Goal: Task Accomplishment & Management: Manage account settings

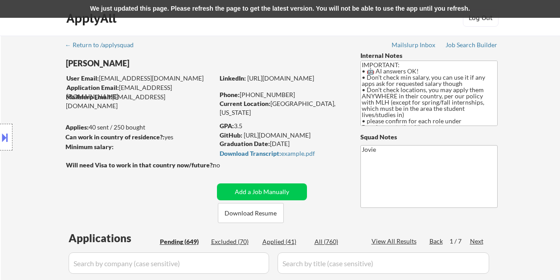
select select ""pending""
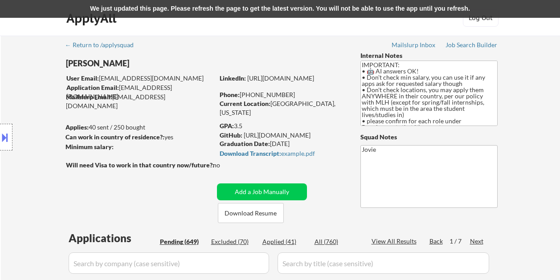
select select ""pending""
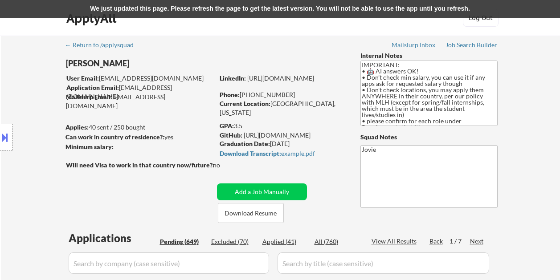
select select ""pending""
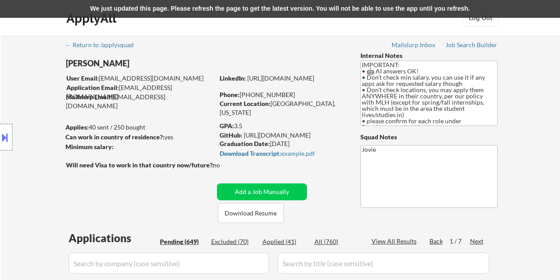
select select ""pending""
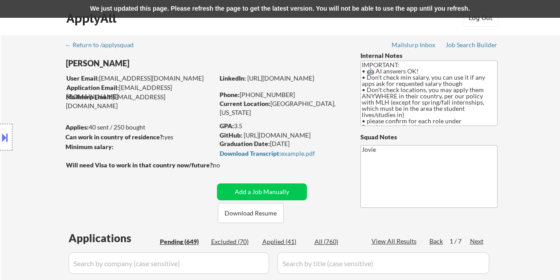
select select ""pending""
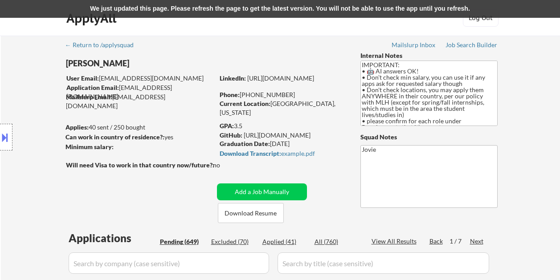
select select ""pending""
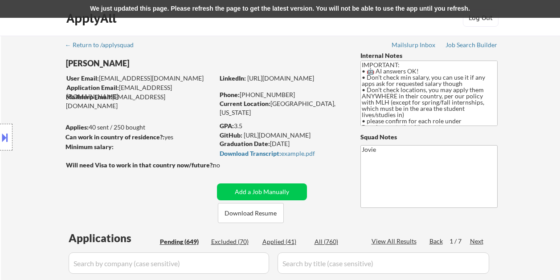
select select ""pending""
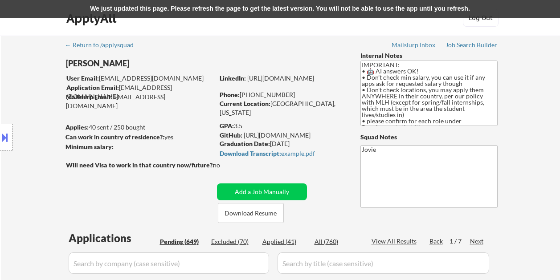
select select ""pending""
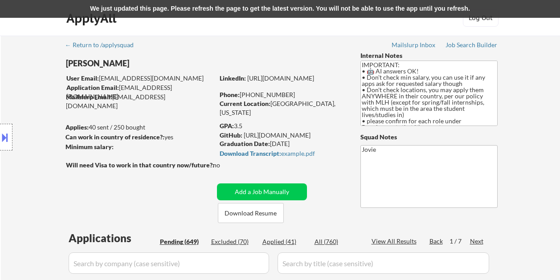
select select ""pending""
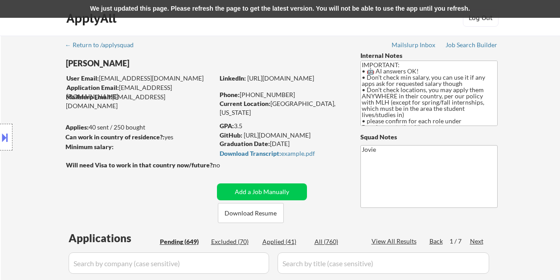
select select ""pending""
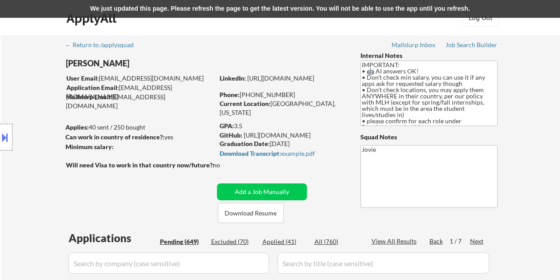
select select ""pending""
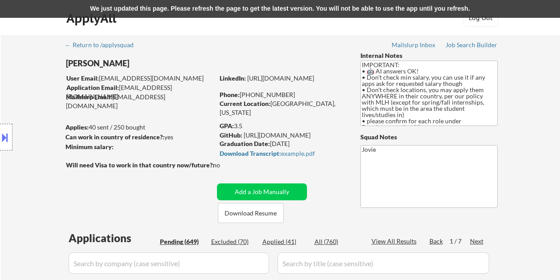
select select ""pending""
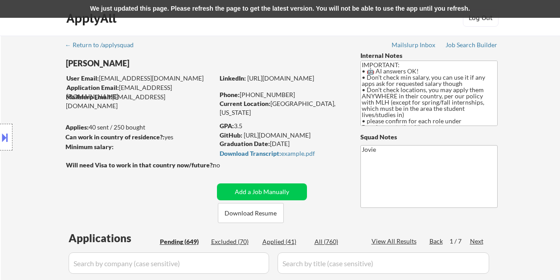
select select ""pending""
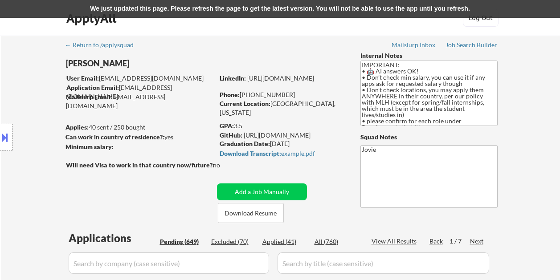
select select ""pending""
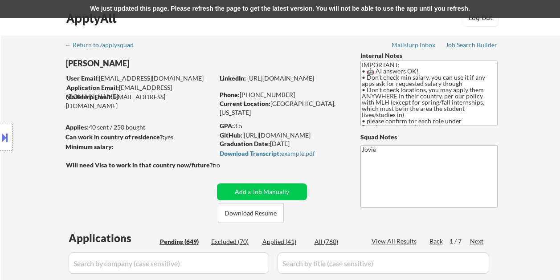
select select ""pending""
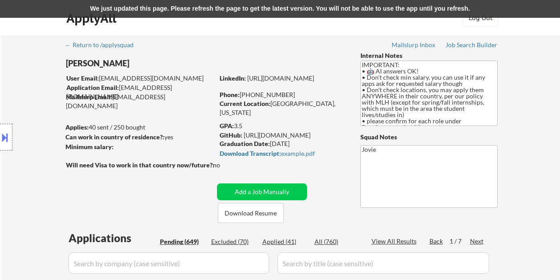
select select ""pending""
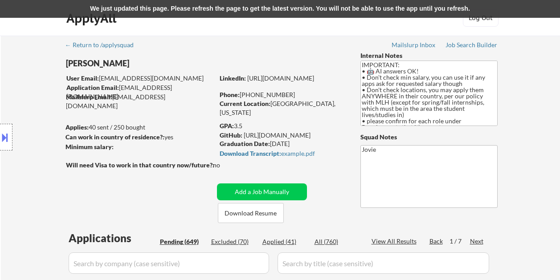
select select ""pending""
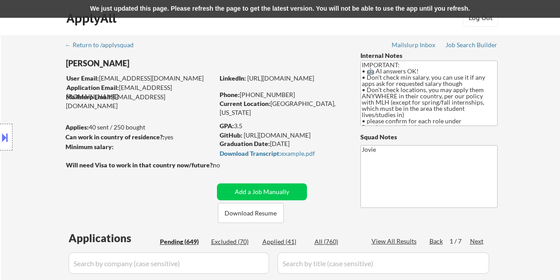
select select ""pending""
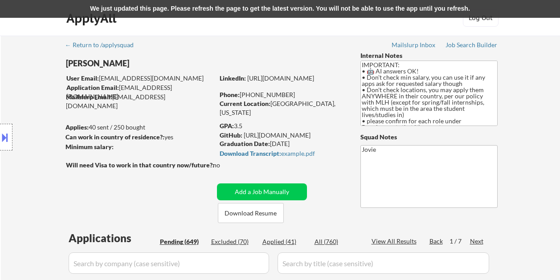
select select ""pending""
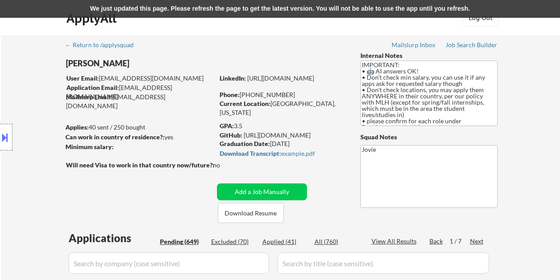
select select ""pending""
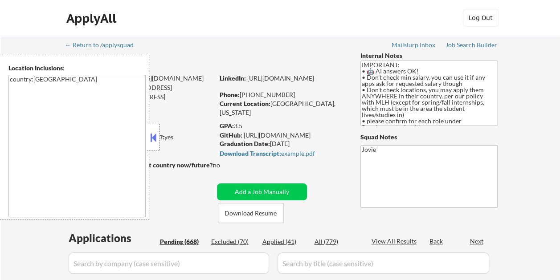
click at [156, 134] on button at bounding box center [153, 137] width 10 height 13
click at [152, 134] on button at bounding box center [153, 137] width 10 height 13
select select ""pending""
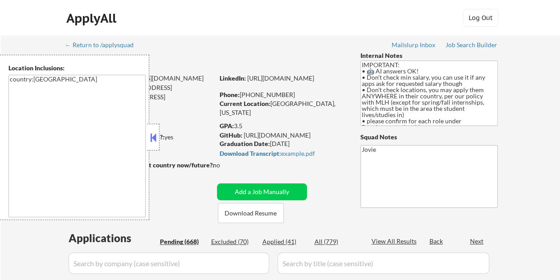
select select ""pending""
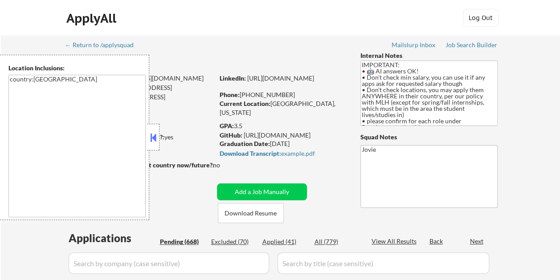
select select ""pending""
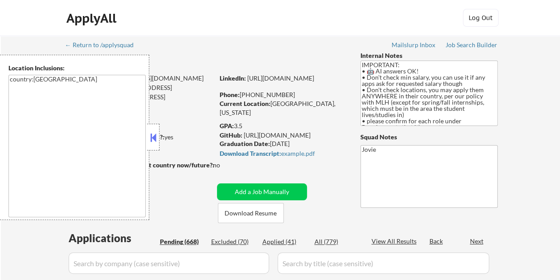
select select ""pending""
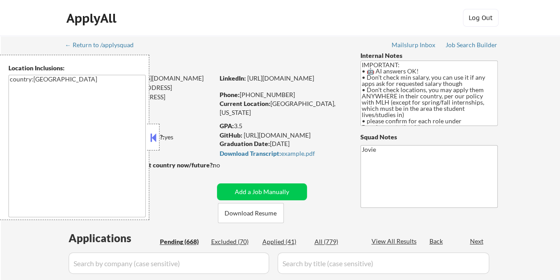
select select ""pending""
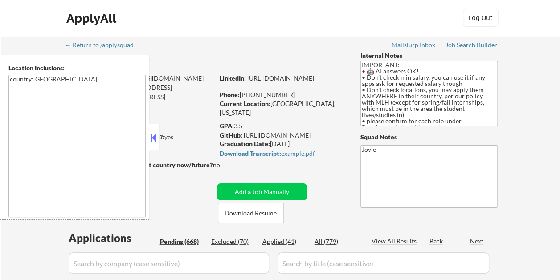
select select ""pending""
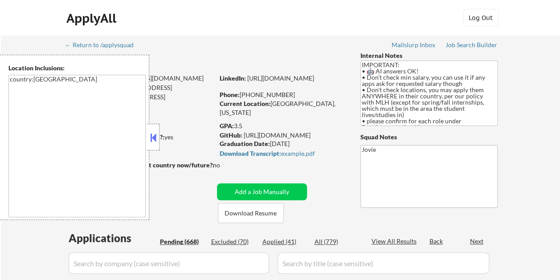
select select ""pending""
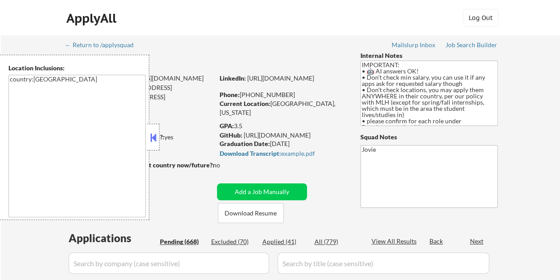
select select ""pending""
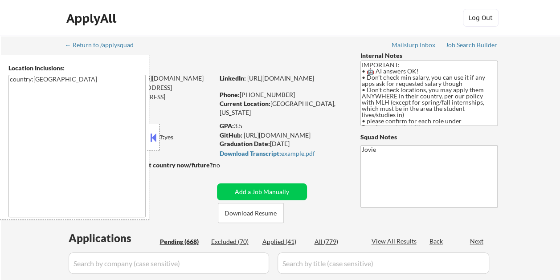
select select ""pending""
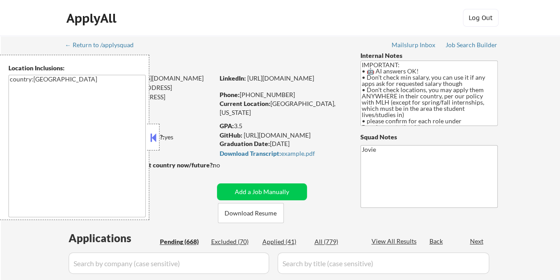
select select ""pending""
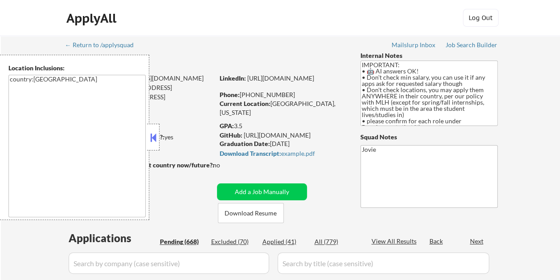
select select ""pending""
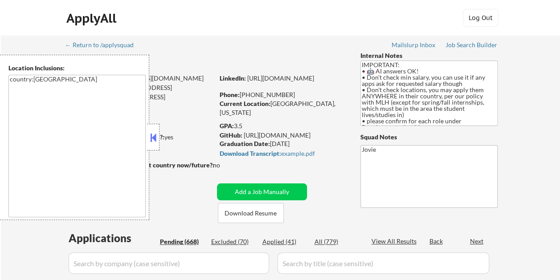
select select ""pending""
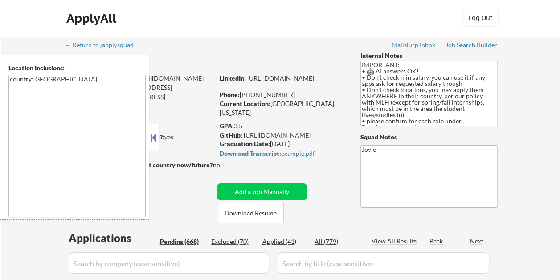
select select ""pending""
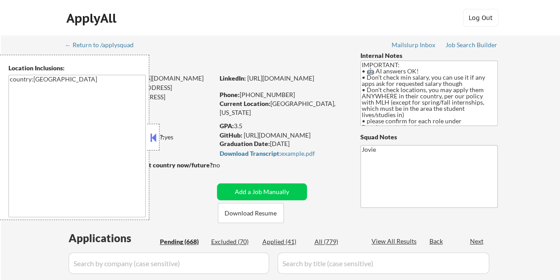
select select ""pending""
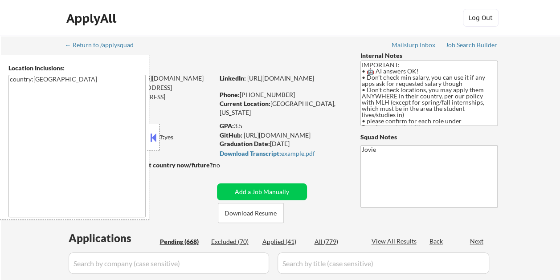
select select ""pending""
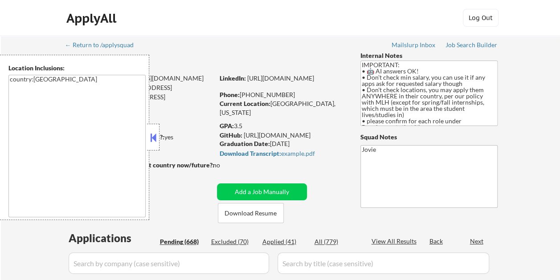
select select ""pending""
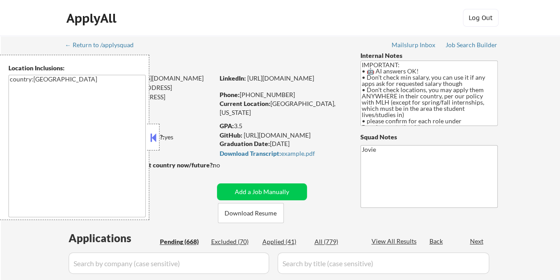
select select ""pending""
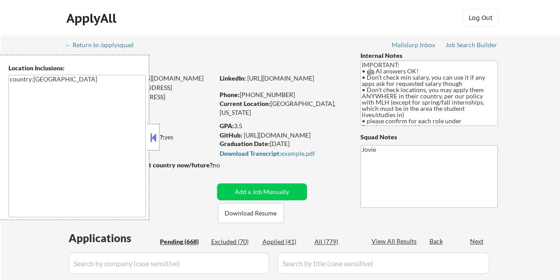
select select ""pending""
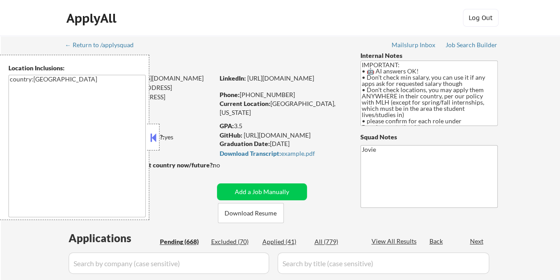
select select ""pending""
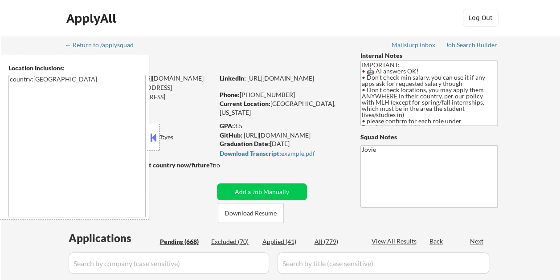
select select ""pending""
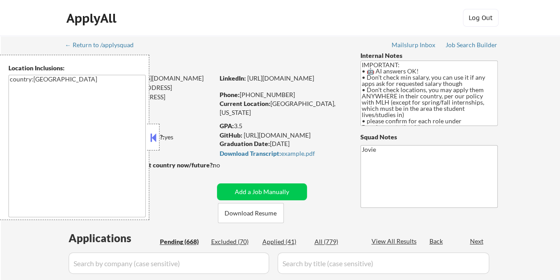
select select ""pending""
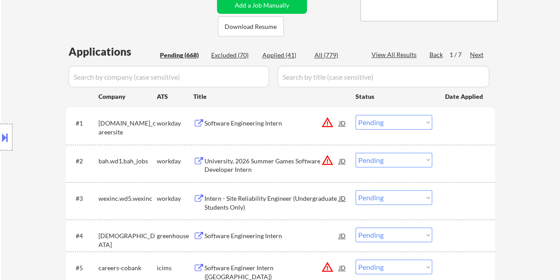
scroll to position [138, 0]
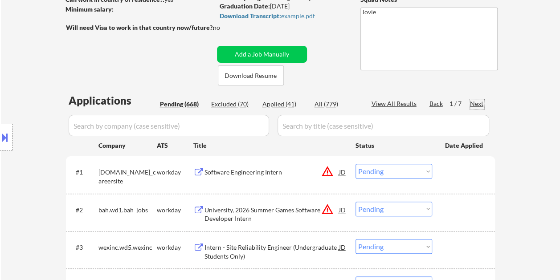
click at [473, 106] on div "Next" at bounding box center [477, 103] width 14 height 9
click at [473, 104] on div "Next" at bounding box center [477, 103] width 14 height 9
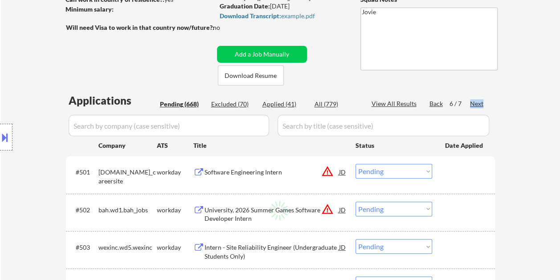
click at [473, 104] on div "Next" at bounding box center [477, 103] width 14 height 9
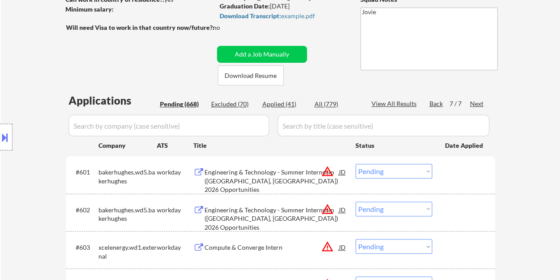
scroll to position [1836, 0]
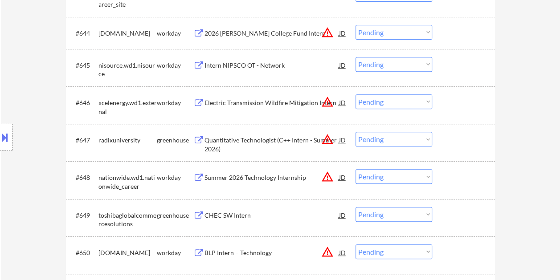
click at [427, 140] on select "Choose an option... Pending Applied Excluded (Questions) Excluded (Expired) Exc…" at bounding box center [394, 139] width 77 height 15
click at [356, 132] on select "Choose an option... Pending Applied Excluded (Questions) Excluded (Expired) Exc…" at bounding box center [394, 139] width 77 height 15
select select ""pending""
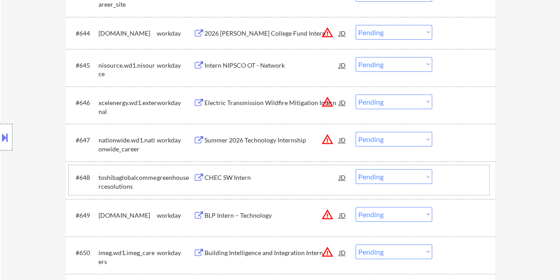
click at [452, 174] on div at bounding box center [464, 177] width 39 height 16
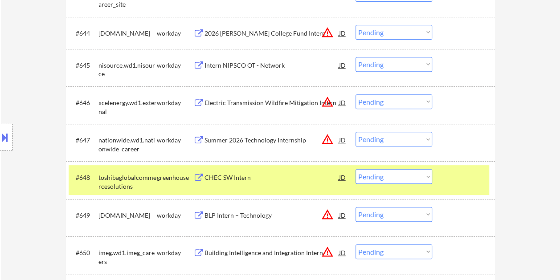
click at [303, 175] on div "CHEC SW Intern" at bounding box center [272, 177] width 135 height 9
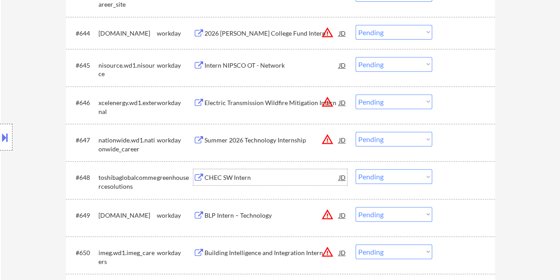
click at [455, 177] on div at bounding box center [464, 177] width 39 height 16
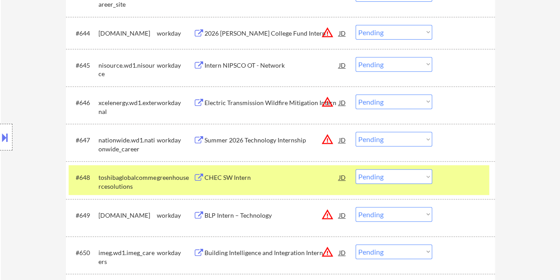
click at [423, 174] on select "Choose an option... Pending Applied Excluded (Questions) Excluded (Expired) Exc…" at bounding box center [394, 176] width 77 height 15
click at [414, 176] on select "Choose an option... Pending Applied Excluded (Questions) Excluded (Expired) Exc…" at bounding box center [394, 176] width 77 height 15
click at [356, 169] on select "Choose an option... Pending Applied Excluded (Questions) Excluded (Expired) Exc…" at bounding box center [394, 176] width 77 height 15
select select ""pending""
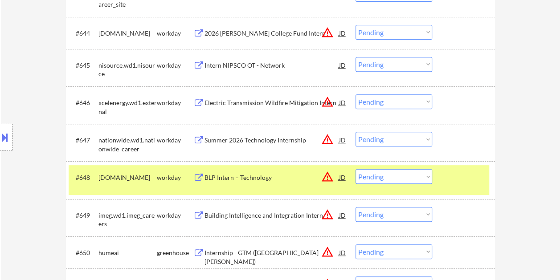
click at [479, 175] on div at bounding box center [464, 177] width 39 height 16
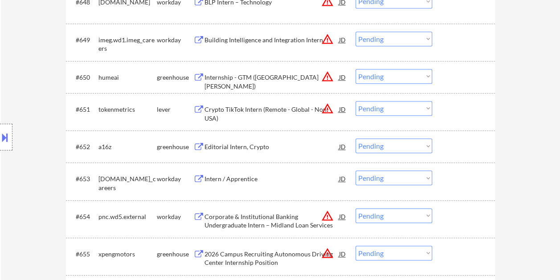
scroll to position [2036, 0]
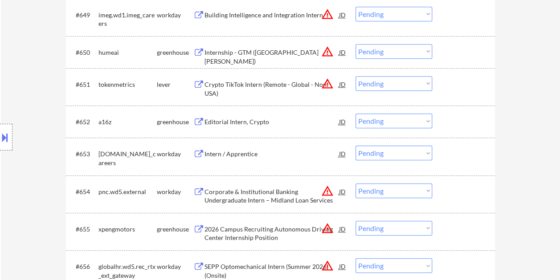
click at [463, 59] on div at bounding box center [464, 52] width 39 height 16
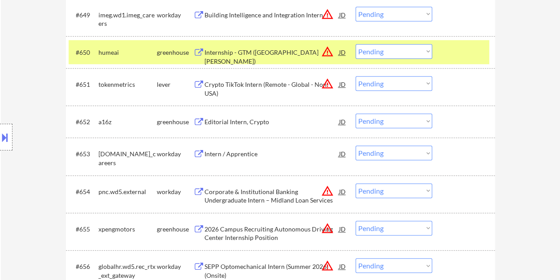
click at [255, 55] on div "Internship - GTM (San Jose)" at bounding box center [272, 56] width 135 height 17
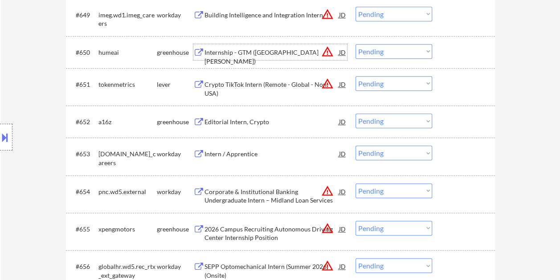
click at [450, 53] on div at bounding box center [464, 52] width 39 height 16
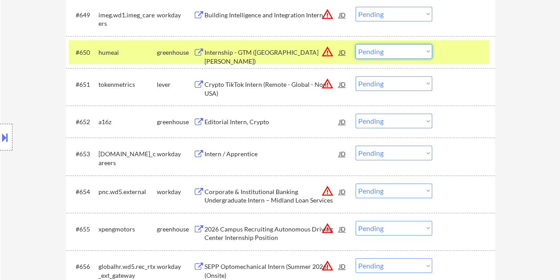
click at [420, 52] on select "Choose an option... Pending Applied Excluded (Questions) Excluded (Expired) Exc…" at bounding box center [394, 51] width 77 height 15
click at [356, 44] on select "Choose an option... Pending Applied Excluded (Questions) Excluded (Expired) Exc…" at bounding box center [394, 51] width 77 height 15
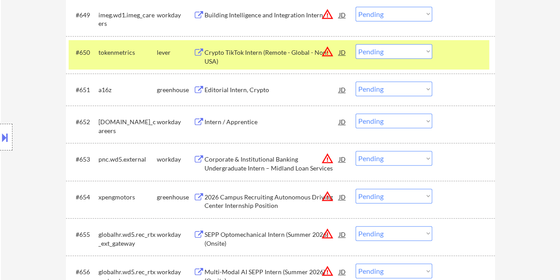
click at [471, 50] on div at bounding box center [464, 52] width 39 height 16
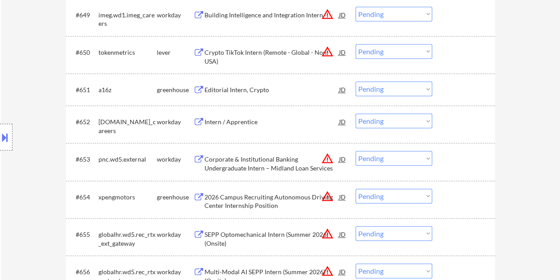
click at [465, 50] on div at bounding box center [464, 52] width 39 height 16
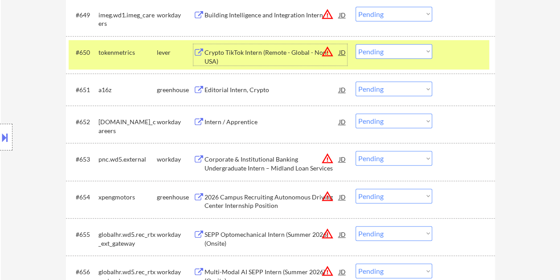
click at [243, 48] on div "Crypto TikTok Intern (Remote - Global - Non-USA)" at bounding box center [272, 56] width 135 height 17
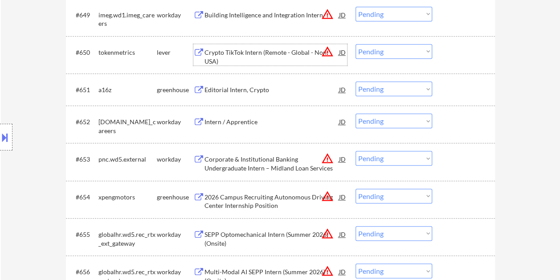
click at [448, 47] on div at bounding box center [464, 52] width 39 height 16
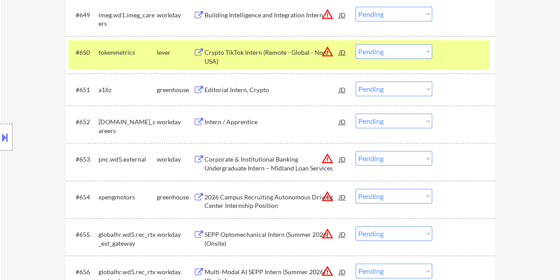
click at [419, 50] on select "Choose an option... Pending Applied Excluded (Questions) Excluded (Expired) Exc…" at bounding box center [394, 51] width 77 height 15
click at [356, 44] on select "Choose an option... Pending Applied Excluded (Questions) Excluded (Expired) Exc…" at bounding box center [394, 51] width 77 height 15
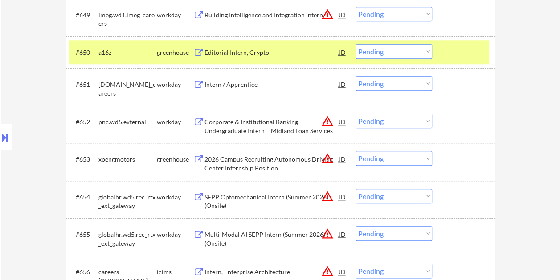
click at [456, 55] on div at bounding box center [464, 52] width 39 height 16
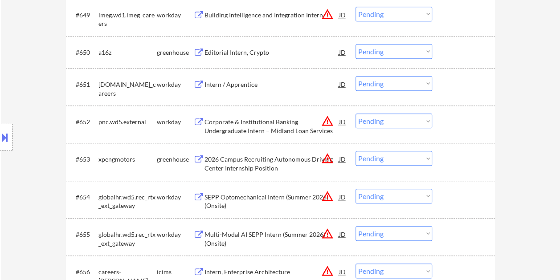
drag, startPoint x: 467, startPoint y: 46, endPoint x: 292, endPoint y: 59, distance: 176.1
click at [468, 46] on div at bounding box center [464, 52] width 39 height 16
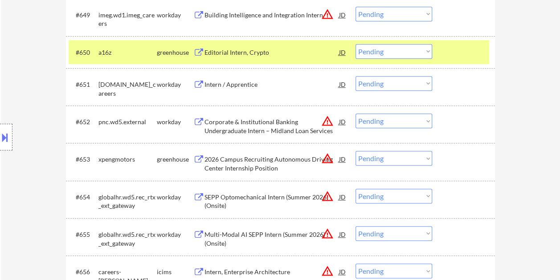
click at [260, 49] on div "Editorial Intern, Crypto" at bounding box center [272, 52] width 135 height 9
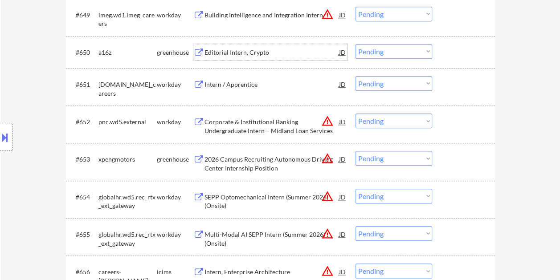
click at [448, 54] on div at bounding box center [464, 52] width 39 height 16
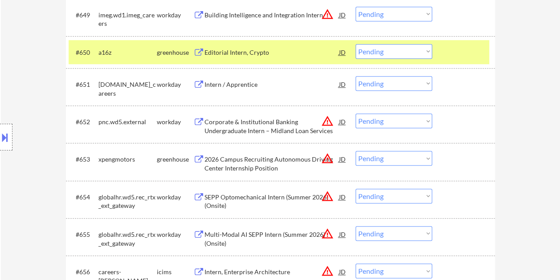
click at [419, 53] on select "Choose an option... Pending Applied Excluded (Questions) Excluded (Expired) Exc…" at bounding box center [394, 51] width 77 height 15
click at [356, 44] on select "Choose an option... Pending Applied Excluded (Questions) Excluded (Expired) Exc…" at bounding box center [394, 51] width 77 height 15
select select ""pending""
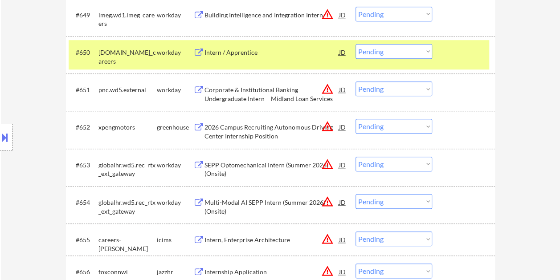
click at [455, 54] on div at bounding box center [464, 52] width 39 height 16
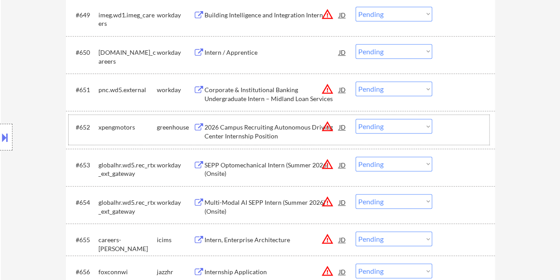
drag, startPoint x: 459, startPoint y: 122, endPoint x: 321, endPoint y: 131, distance: 138.9
click at [459, 122] on div at bounding box center [464, 127] width 39 height 16
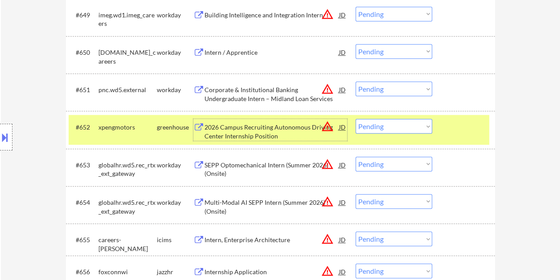
click at [281, 130] on div "2026 Campus Recruiting Autonomous Driving Center Internship Position" at bounding box center [272, 131] width 135 height 17
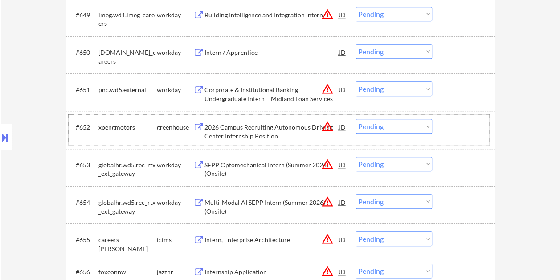
click at [450, 132] on div at bounding box center [464, 127] width 39 height 16
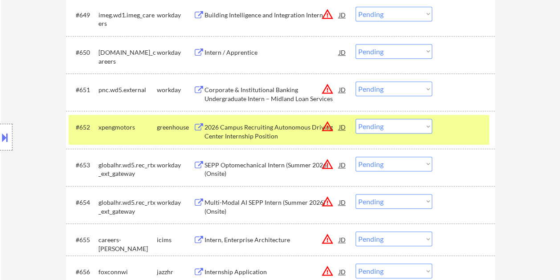
click at [430, 126] on select "Choose an option... Pending Applied Excluded (Questions) Excluded (Expired) Exc…" at bounding box center [394, 126] width 77 height 15
click at [356, 119] on select "Choose an option... Pending Applied Excluded (Questions) Excluded (Expired) Exc…" at bounding box center [394, 126] width 77 height 15
select select ""pending""
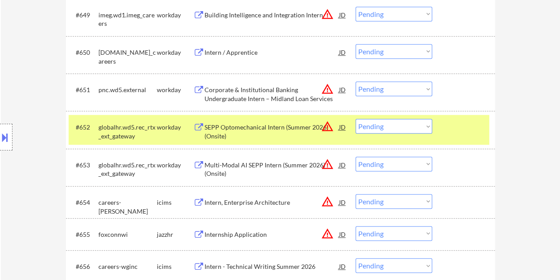
click at [471, 128] on div at bounding box center [464, 127] width 39 height 16
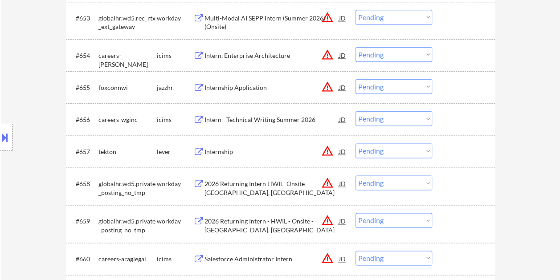
scroll to position [2139, 0]
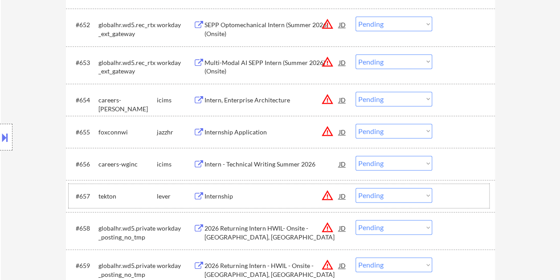
click at [474, 193] on div at bounding box center [464, 196] width 39 height 16
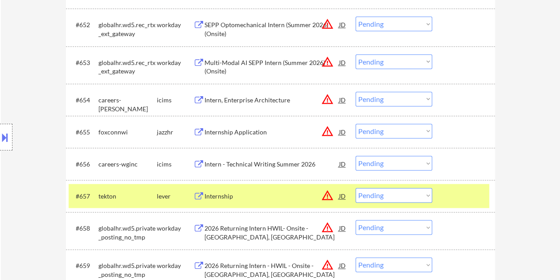
click at [299, 199] on div "Internship" at bounding box center [272, 196] width 135 height 9
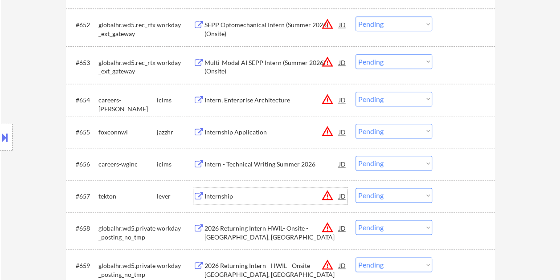
click at [442, 194] on div "#657 tekton lever Internship JD warning_amber Choose an option... Pending Appli…" at bounding box center [279, 196] width 421 height 24
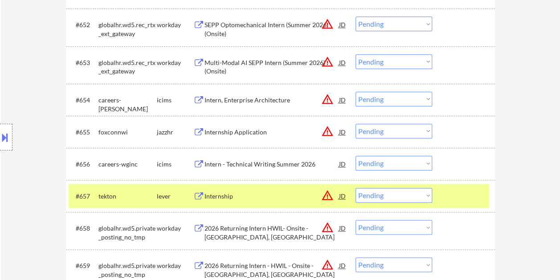
click at [429, 196] on select "Choose an option... Pending Applied Excluded (Questions) Excluded (Expired) Exc…" at bounding box center [394, 195] width 77 height 15
click at [356, 188] on select "Choose an option... Pending Applied Excluded (Questions) Excluded (Expired) Exc…" at bounding box center [394, 195] width 77 height 15
select select ""pending""
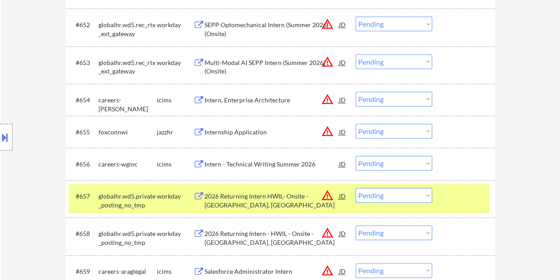
click at [461, 196] on div at bounding box center [464, 196] width 39 height 16
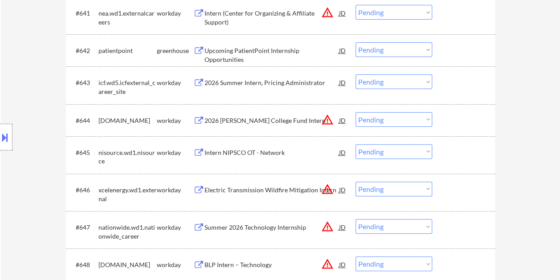
scroll to position [1735, 0]
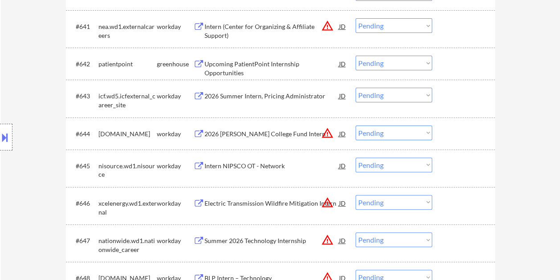
click at [453, 67] on div at bounding box center [464, 64] width 39 height 16
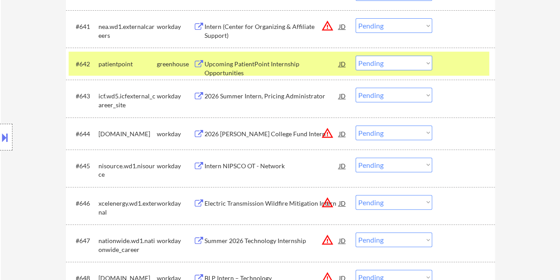
click at [201, 70] on div "Upcoming PatientPoint Internship Opportunities JD" at bounding box center [270, 64] width 154 height 16
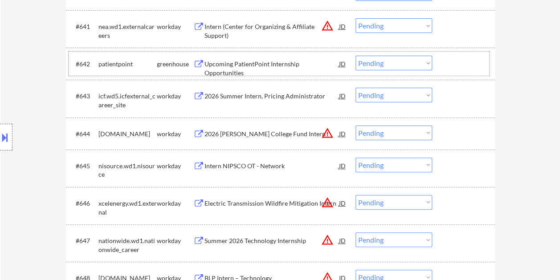
click at [462, 63] on div at bounding box center [464, 64] width 39 height 16
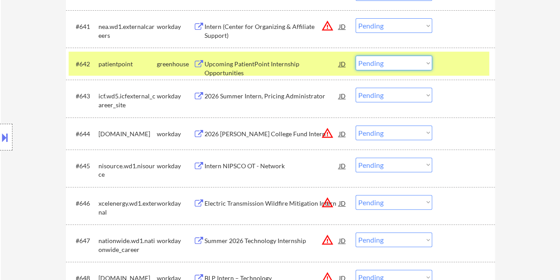
click at [425, 63] on select "Choose an option... Pending Applied Excluded (Questions) Excluded (Expired) Exc…" at bounding box center [394, 63] width 77 height 15
click at [356, 56] on select "Choose an option... Pending Applied Excluded (Questions) Excluded (Expired) Exc…" at bounding box center [394, 63] width 77 height 15
select select ""pending""
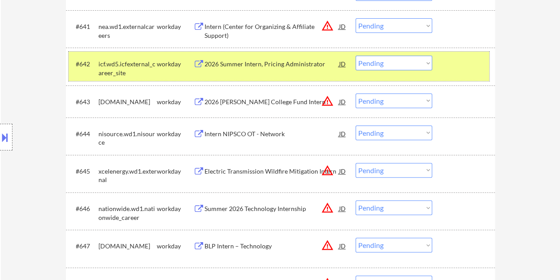
click at [461, 66] on div at bounding box center [464, 64] width 39 height 16
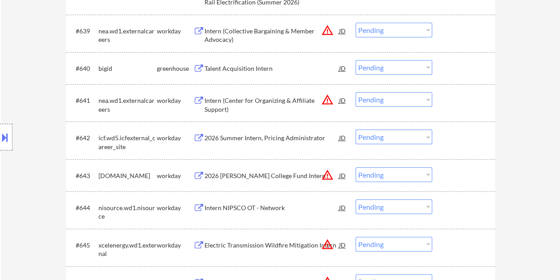
scroll to position [1651, 0]
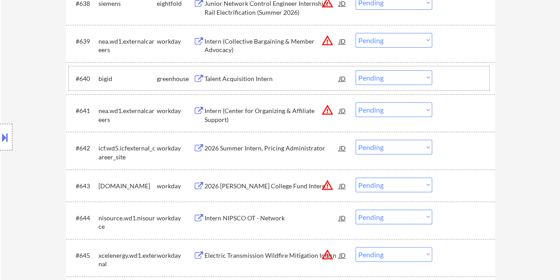
drag, startPoint x: 461, startPoint y: 79, endPoint x: 210, endPoint y: 80, distance: 251.4
click at [461, 79] on div at bounding box center [464, 78] width 39 height 16
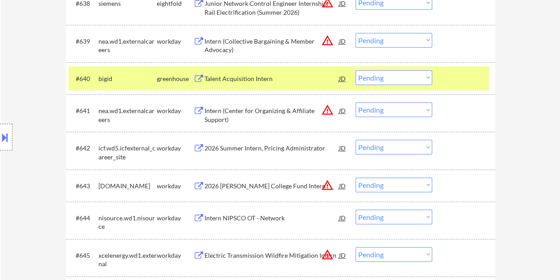
click at [211, 78] on div "Talent Acquisition Intern" at bounding box center [272, 78] width 135 height 9
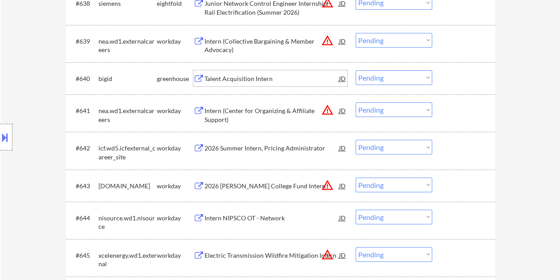
click at [473, 74] on div at bounding box center [464, 78] width 39 height 16
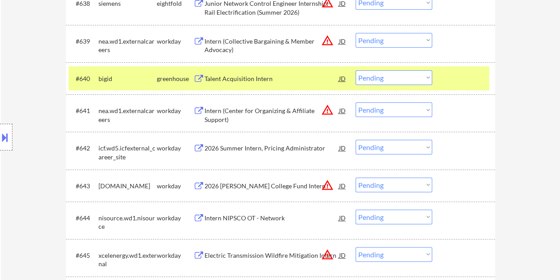
click at [428, 76] on select "Choose an option... Pending Applied Excluded (Questions) Excluded (Expired) Exc…" at bounding box center [394, 77] width 77 height 15
click at [356, 70] on select "Choose an option... Pending Applied Excluded (Questions) Excluded (Expired) Exc…" at bounding box center [394, 77] width 77 height 15
select select ""pending""
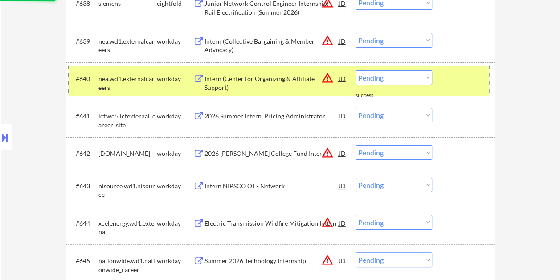
click at [481, 85] on div at bounding box center [464, 78] width 39 height 16
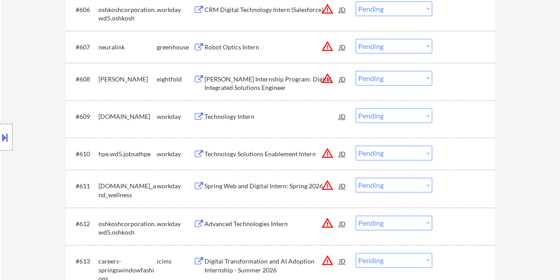
scroll to position [467, 0]
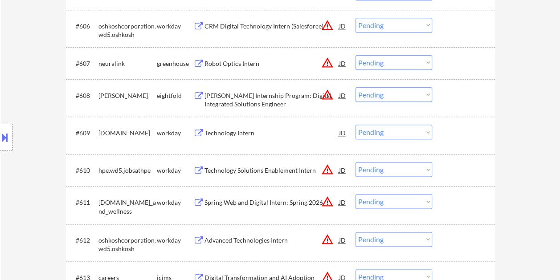
click at [474, 63] on div at bounding box center [464, 63] width 39 height 16
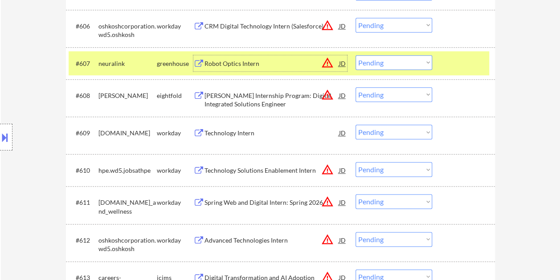
click at [267, 58] on div "Robot Optics Intern" at bounding box center [272, 63] width 135 height 16
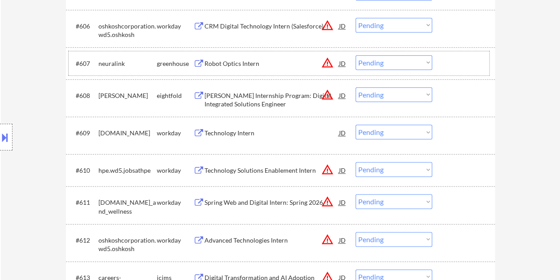
click at [467, 68] on div at bounding box center [464, 63] width 39 height 16
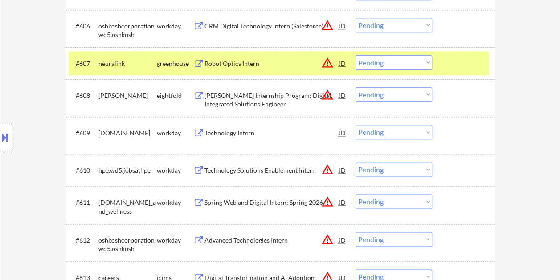
click at [427, 61] on select "Choose an option... Pending Applied Excluded (Questions) Excluded (Expired) Exc…" at bounding box center [394, 62] width 77 height 15
click at [356, 55] on select "Choose an option... Pending Applied Excluded (Questions) Excluded (Expired) Exc…" at bounding box center [394, 62] width 77 height 15
select select ""pending""
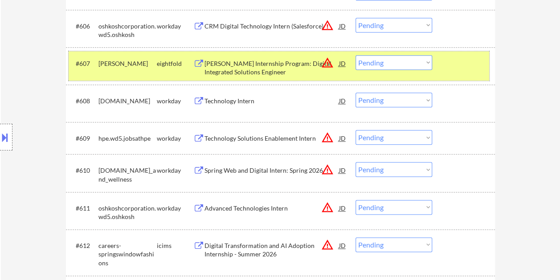
click at [462, 71] on div "#607 eaton eightfold Eaton Internship Program: Digital Integrated Solutions Eng…" at bounding box center [279, 65] width 421 height 29
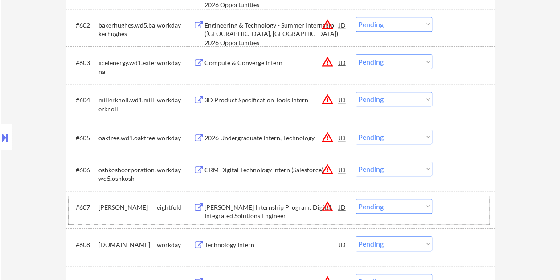
scroll to position [0, 0]
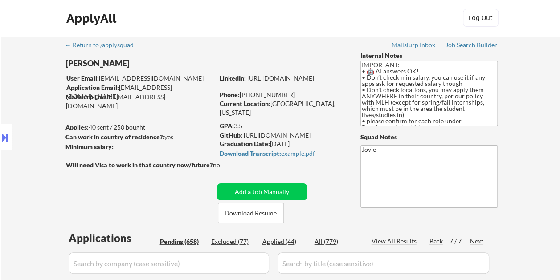
click at [434, 241] on div "Back" at bounding box center [437, 241] width 14 height 9
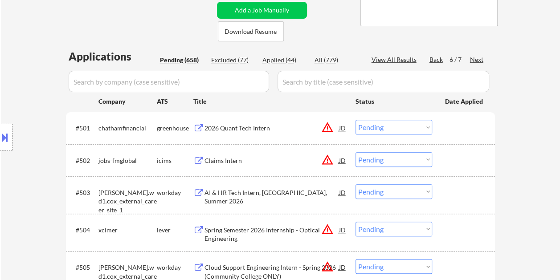
scroll to position [192, 0]
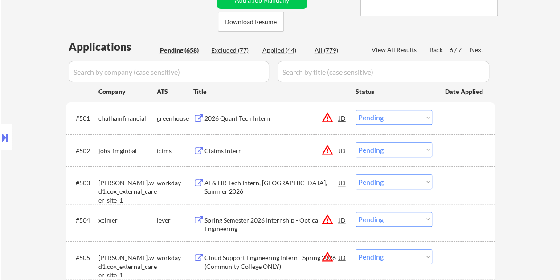
click at [440, 123] on div "#501 chathamfinancial greenhouse 2026 Quant Tech Intern JD warning_amber Choose…" at bounding box center [279, 118] width 421 height 24
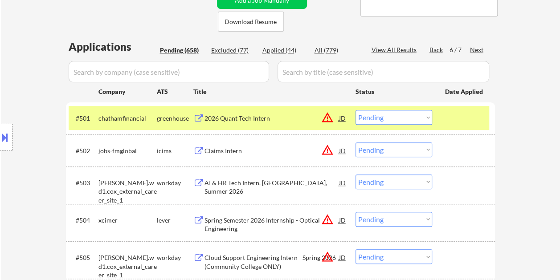
click at [233, 123] on div "2026 Quant Tech Intern" at bounding box center [272, 118] width 135 height 16
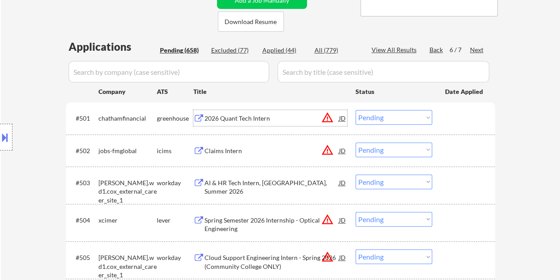
click at [459, 118] on div at bounding box center [464, 118] width 39 height 16
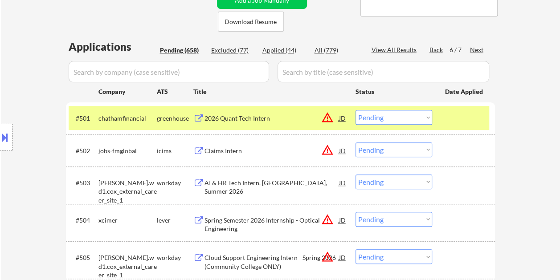
click at [425, 116] on select "Choose an option... Pending Applied Excluded (Questions) Excluded (Expired) Exc…" at bounding box center [394, 117] width 77 height 15
click at [356, 110] on select "Choose an option... Pending Applied Excluded (Questions) Excluded (Expired) Exc…" at bounding box center [394, 117] width 77 height 15
select select ""pending""
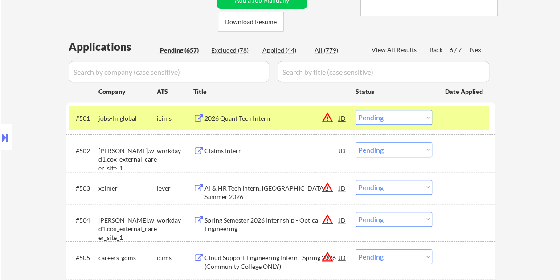
click at [452, 111] on div at bounding box center [464, 118] width 39 height 16
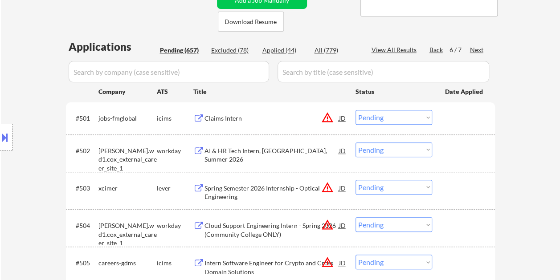
click at [457, 190] on div at bounding box center [464, 188] width 39 height 16
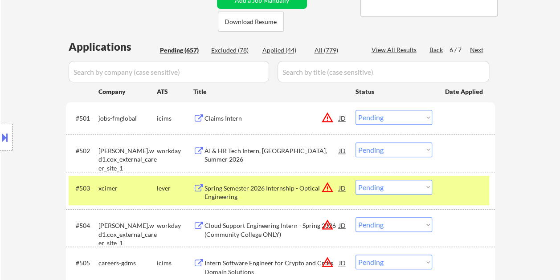
click at [169, 189] on div "lever" at bounding box center [175, 188] width 37 height 9
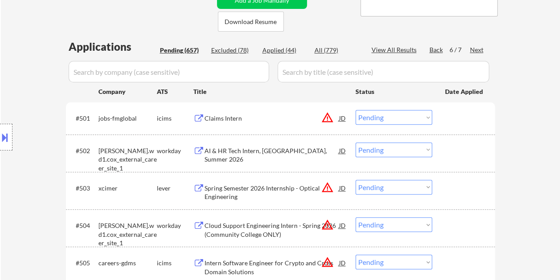
click at [448, 188] on div at bounding box center [464, 188] width 39 height 16
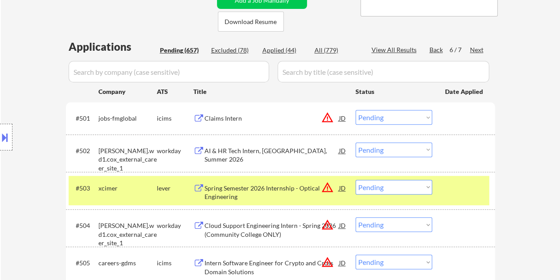
click at [259, 190] on div "Spring Semester 2026 Internship - Optical Engineering" at bounding box center [272, 192] width 135 height 17
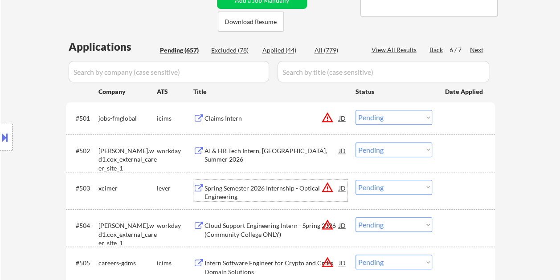
drag, startPoint x: 446, startPoint y: 182, endPoint x: 432, endPoint y: 184, distance: 14.4
click at [445, 182] on div at bounding box center [464, 188] width 39 height 16
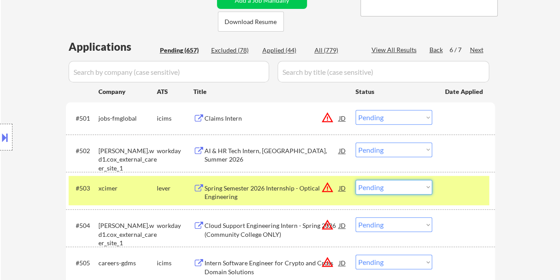
click at [425, 185] on select "Choose an option... Pending Applied Excluded (Questions) Excluded (Expired) Exc…" at bounding box center [394, 187] width 77 height 15
click at [356, 180] on select "Choose an option... Pending Applied Excluded (Questions) Excluded (Expired) Exc…" at bounding box center [394, 187] width 77 height 15
select select ""pending""
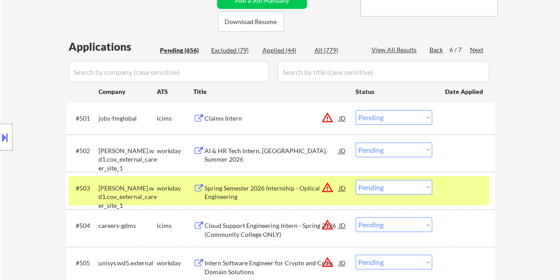
click at [489, 186] on div "#503 cox.wd1.cox_external_career_site_1 workday Spring Semester 2026 Internship…" at bounding box center [279, 190] width 421 height 29
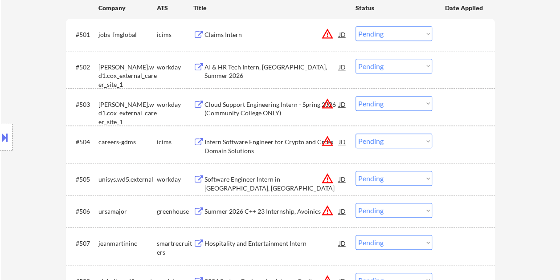
scroll to position [290, 0]
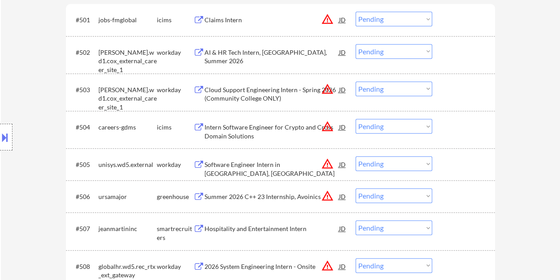
click at [466, 198] on div at bounding box center [464, 197] width 39 height 16
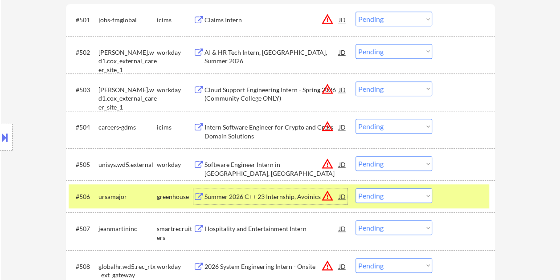
click at [295, 194] on div "Summer 2026 C++ 23 Internship, Avoinics" at bounding box center [272, 197] width 135 height 9
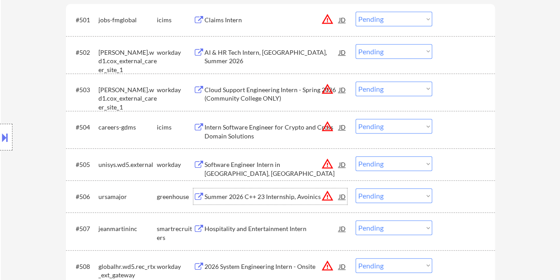
click at [462, 189] on div at bounding box center [464, 197] width 39 height 16
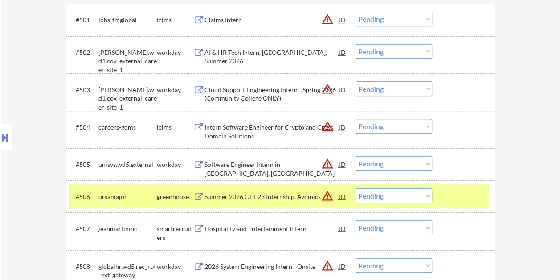
click at [344, 198] on div "JD" at bounding box center [342, 197] width 9 height 16
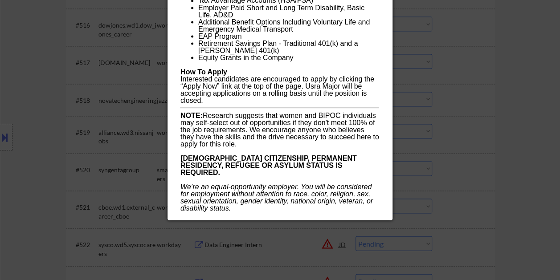
scroll to position [914, 0]
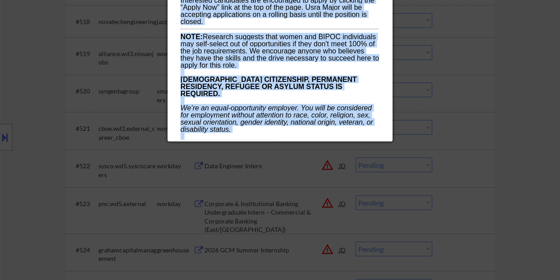
drag, startPoint x: 181, startPoint y: 37, endPoint x: 355, endPoint y: 132, distance: 198.5
copy div "Summer 2026 C++ 23 Internship, Avoinics ursamajor Berthoud, CO AI Location Chec…"
click at [549, 113] on div at bounding box center [280, 140] width 560 height 280
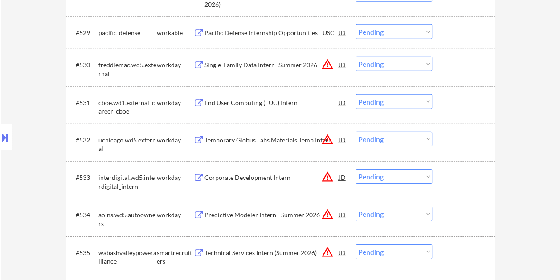
scroll to position [1298, 0]
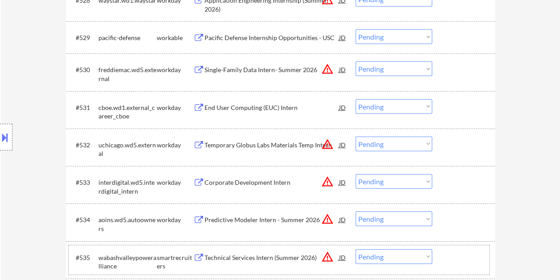
click at [443, 259] on div "#535 wabashvalleypoweralliance smartrecruiters Technical Services Intern (Summe…" at bounding box center [279, 260] width 421 height 29
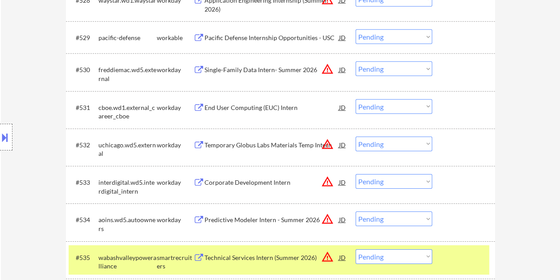
click at [248, 251] on div "Technical Services Intern (Summer 2026)" at bounding box center [272, 258] width 135 height 16
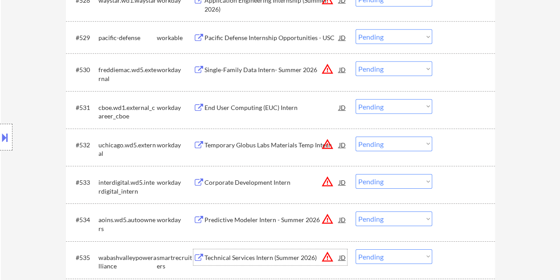
drag, startPoint x: 455, startPoint y: 257, endPoint x: 434, endPoint y: 255, distance: 20.6
click at [454, 257] on div at bounding box center [464, 258] width 39 height 16
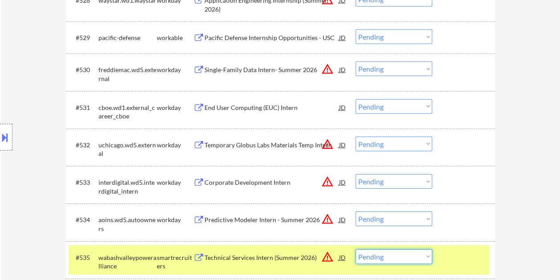
click at [408, 254] on select "Choose an option... Pending Applied Excluded (Questions) Excluded (Expired) Exc…" at bounding box center [394, 257] width 77 height 15
click at [356, 250] on select "Choose an option... Pending Applied Excluded (Questions) Excluded (Expired) Exc…" at bounding box center [394, 257] width 77 height 15
select select ""pending""
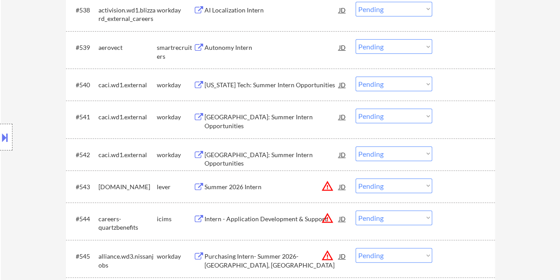
scroll to position [1702, 0]
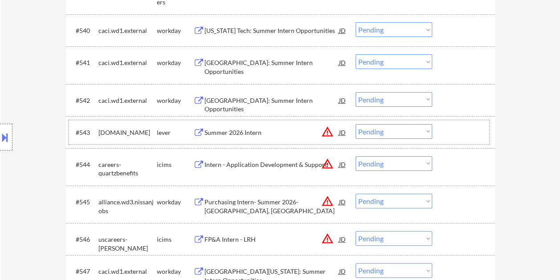
click at [450, 135] on div at bounding box center [464, 132] width 39 height 16
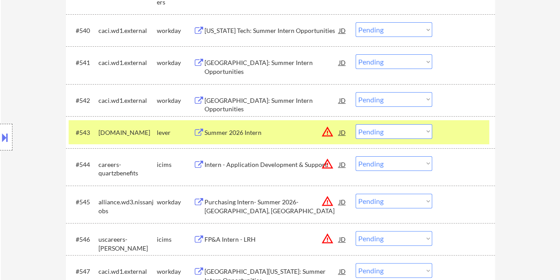
click at [247, 129] on div "Summer 2026 Intern" at bounding box center [272, 132] width 135 height 9
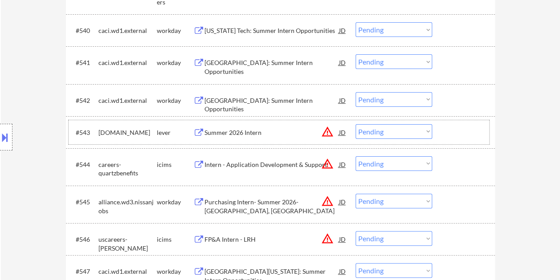
drag, startPoint x: 457, startPoint y: 128, endPoint x: 434, endPoint y: 133, distance: 23.7
click at [457, 128] on div at bounding box center [464, 132] width 39 height 16
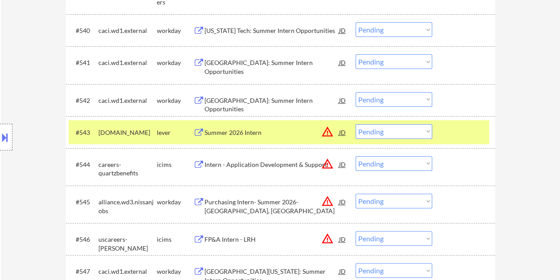
click at [425, 132] on select "Choose an option... Pending Applied Excluded (Questions) Excluded (Expired) Exc…" at bounding box center [394, 131] width 77 height 15
click at [356, 124] on select "Choose an option... Pending Applied Excluded (Questions) Excluded (Expired) Exc…" at bounding box center [394, 131] width 77 height 15
select select ""pending""
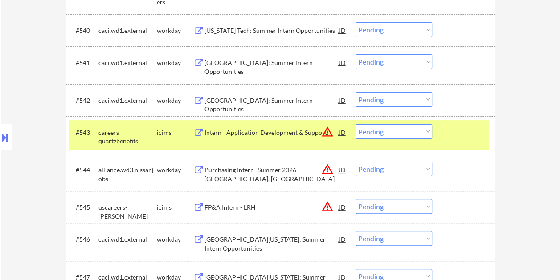
click at [476, 137] on div at bounding box center [464, 132] width 39 height 16
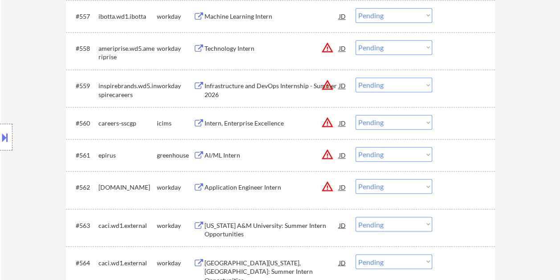
scroll to position [2318, 0]
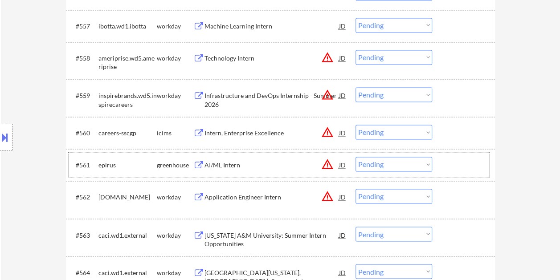
click at [448, 169] on div at bounding box center [464, 165] width 39 height 16
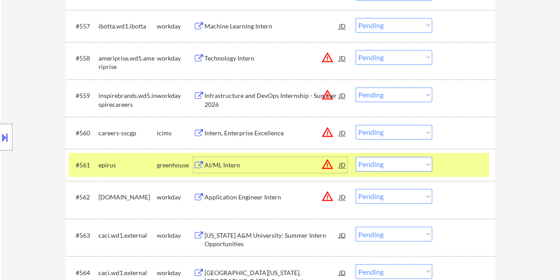
click at [274, 167] on div "AI/ML Intern" at bounding box center [272, 165] width 135 height 9
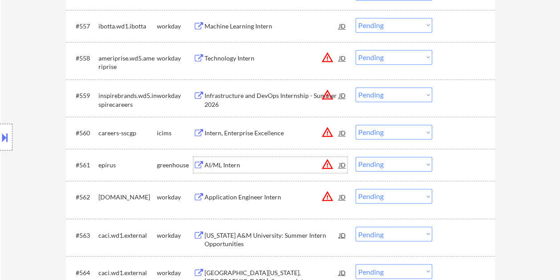
click at [447, 158] on div at bounding box center [464, 165] width 39 height 16
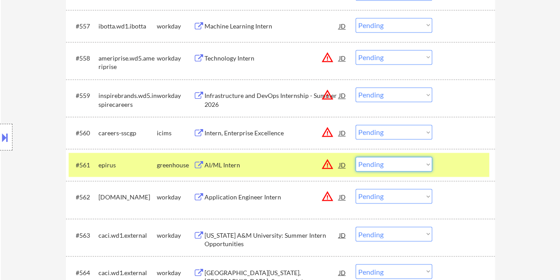
click at [424, 160] on select "Choose an option... Pending Applied Excluded (Questions) Excluded (Expired) Exc…" at bounding box center [394, 164] width 77 height 15
click at [356, 157] on select "Choose an option... Pending Applied Excluded (Questions) Excluded (Expired) Exc…" at bounding box center [394, 164] width 77 height 15
select select ""pending""
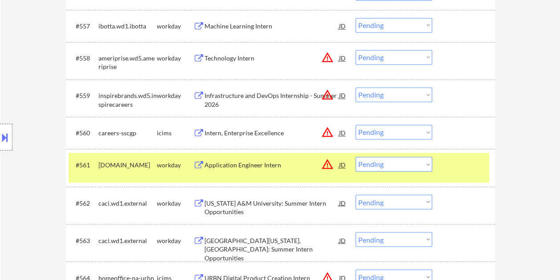
click at [455, 163] on div at bounding box center [464, 165] width 39 height 16
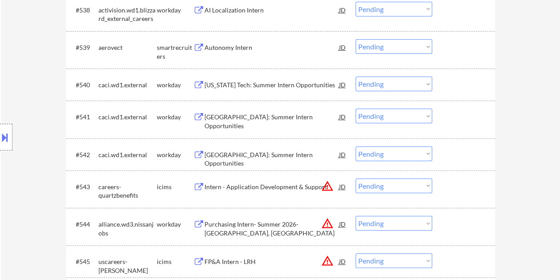
scroll to position [1638, 0]
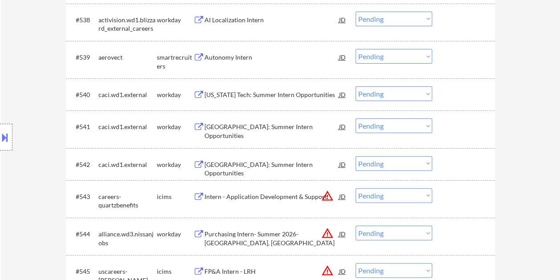
click at [461, 55] on div at bounding box center [464, 57] width 39 height 16
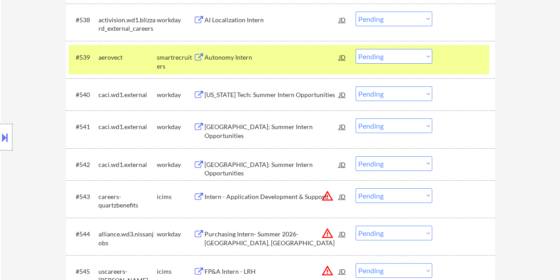
click at [220, 60] on div "Autonomy Intern" at bounding box center [272, 57] width 135 height 9
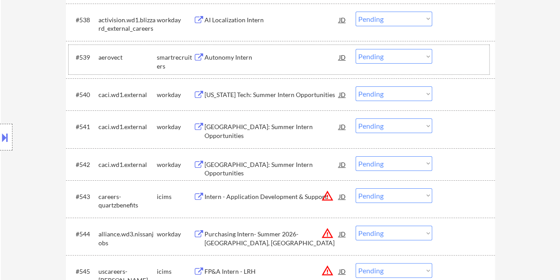
click at [475, 62] on div at bounding box center [464, 57] width 39 height 16
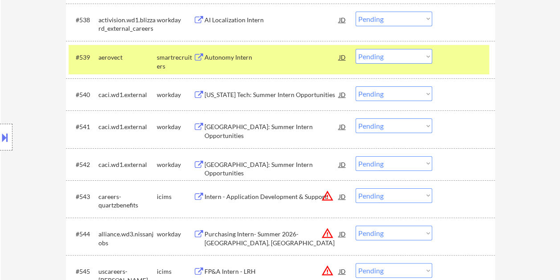
click at [426, 58] on select "Choose an option... Pending Applied Excluded (Questions) Excluded (Expired) Exc…" at bounding box center [394, 56] width 77 height 15
click at [356, 49] on select "Choose an option... Pending Applied Excluded (Questions) Excluded (Expired) Exc…" at bounding box center [394, 56] width 77 height 15
select select ""pending""
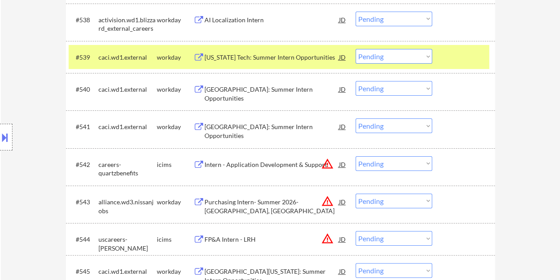
click at [448, 58] on div at bounding box center [464, 57] width 39 height 16
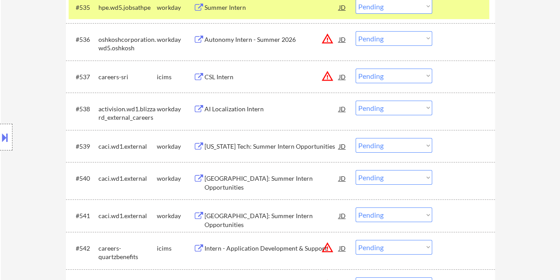
scroll to position [1504, 0]
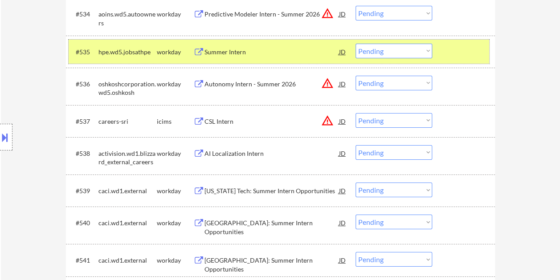
click at [481, 52] on div at bounding box center [464, 52] width 39 height 16
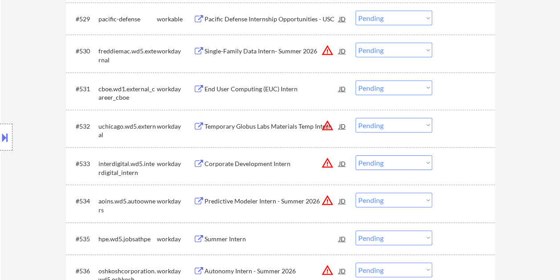
scroll to position [1258, 0]
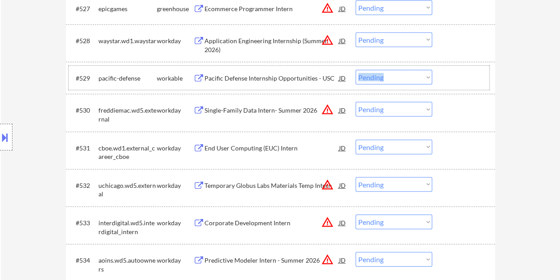
click at [440, 78] on div "#529 pacific-defense workable Pacific Defense Internship Opportunities - USC JD…" at bounding box center [279, 78] width 421 height 24
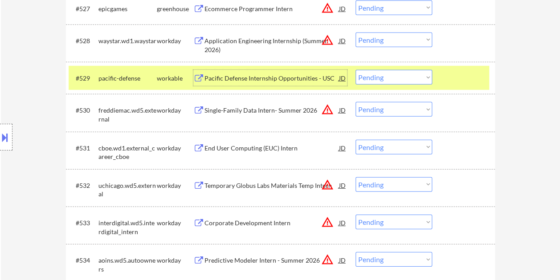
click at [239, 76] on div "Pacific Defense Internship Opportunities - USC" at bounding box center [272, 78] width 135 height 9
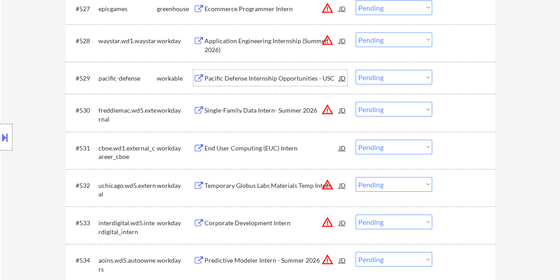
click at [446, 81] on div at bounding box center [464, 78] width 39 height 16
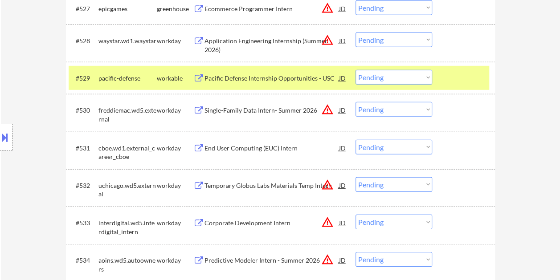
click at [422, 79] on select "Choose an option... Pending Applied Excluded (Questions) Excluded (Expired) Exc…" at bounding box center [394, 77] width 77 height 15
click at [356, 70] on select "Choose an option... Pending Applied Excluded (Questions) Excluded (Expired) Exc…" at bounding box center [394, 77] width 77 height 15
select select ""pending""
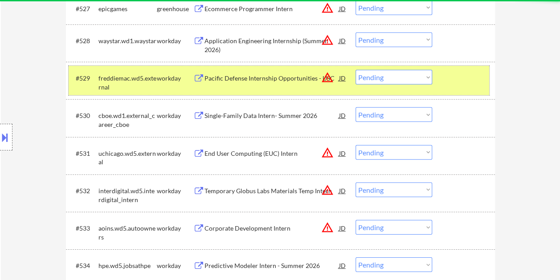
click at [468, 83] on div at bounding box center [464, 78] width 39 height 16
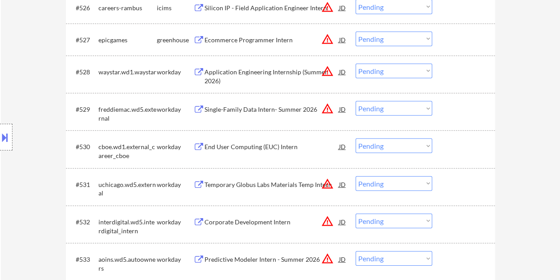
scroll to position [1213, 0]
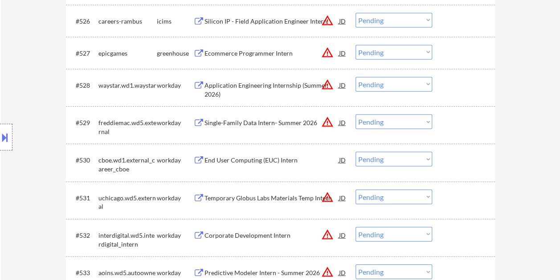
click at [461, 52] on div at bounding box center [464, 53] width 39 height 16
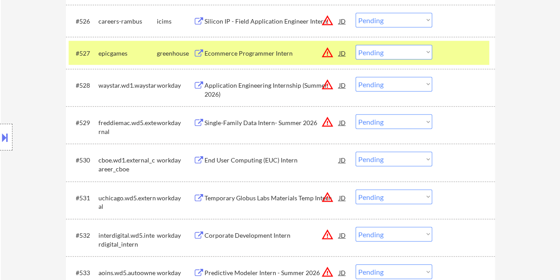
click at [233, 49] on div "Ecommerce Programmer Intern" at bounding box center [272, 53] width 135 height 9
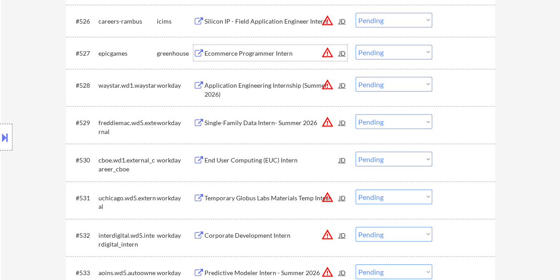
click at [456, 50] on div at bounding box center [464, 53] width 39 height 16
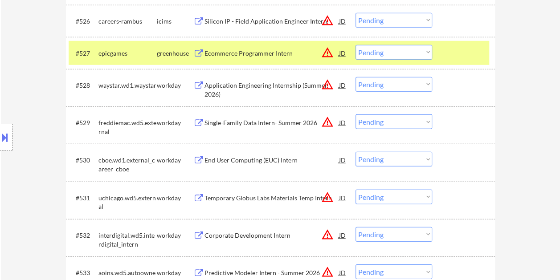
click at [425, 51] on select "Choose an option... Pending Applied Excluded (Questions) Excluded (Expired) Exc…" at bounding box center [394, 52] width 77 height 15
click at [356, 45] on select "Choose an option... Pending Applied Excluded (Questions) Excluded (Expired) Exc…" at bounding box center [394, 52] width 77 height 15
select select ""pending""
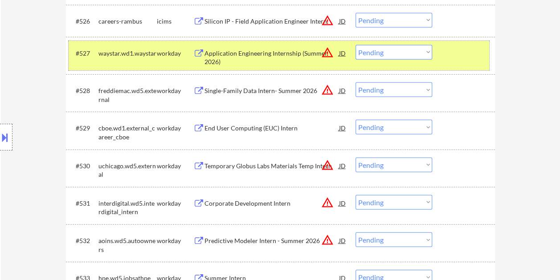
click at [463, 53] on div at bounding box center [464, 53] width 39 height 16
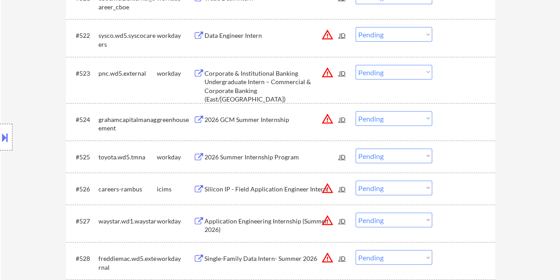
scroll to position [1040, 0]
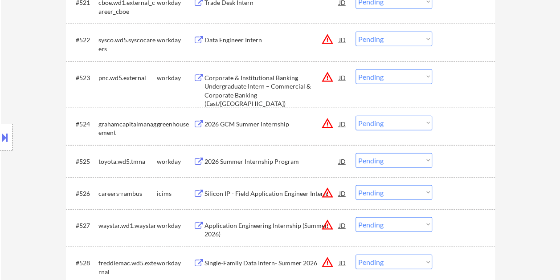
click at [446, 119] on div at bounding box center [464, 124] width 39 height 16
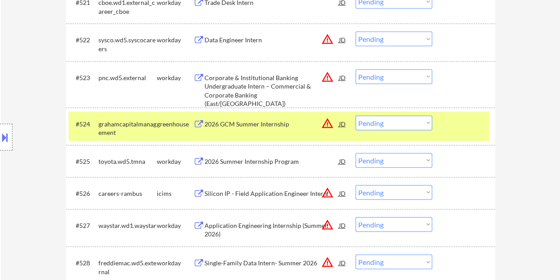
click at [237, 120] on div "2026 GCM Summer Internship" at bounding box center [272, 124] width 135 height 9
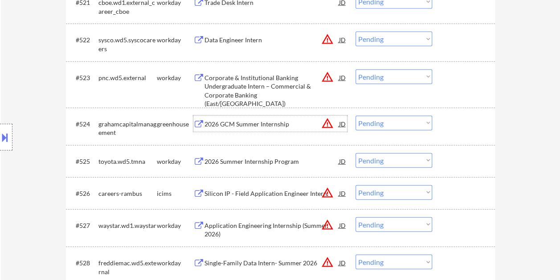
click at [456, 118] on div at bounding box center [464, 124] width 39 height 16
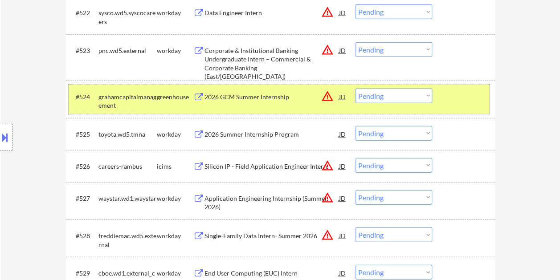
scroll to position [1087, 0]
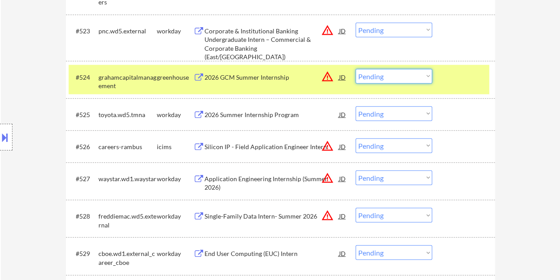
click at [423, 77] on select "Choose an option... Pending Applied Excluded (Questions) Excluded (Expired) Exc…" at bounding box center [394, 76] width 77 height 15
click at [356, 69] on select "Choose an option... Pending Applied Excluded (Questions) Excluded (Expired) Exc…" at bounding box center [394, 76] width 77 height 15
select select ""pending""
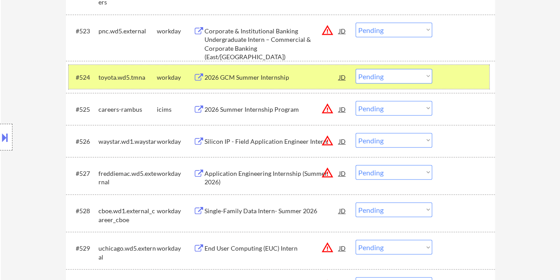
click at [476, 80] on div at bounding box center [464, 77] width 39 height 16
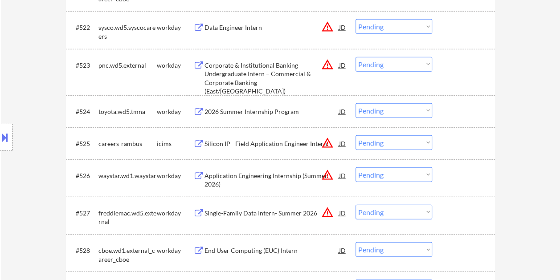
scroll to position [979, 0]
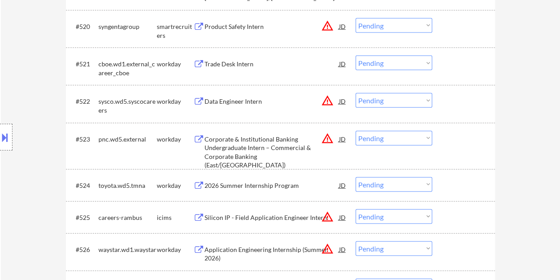
click at [474, 26] on div at bounding box center [464, 26] width 39 height 16
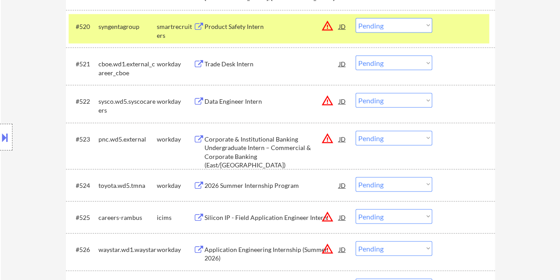
click at [252, 23] on div "Product Safety Intern" at bounding box center [272, 26] width 135 height 9
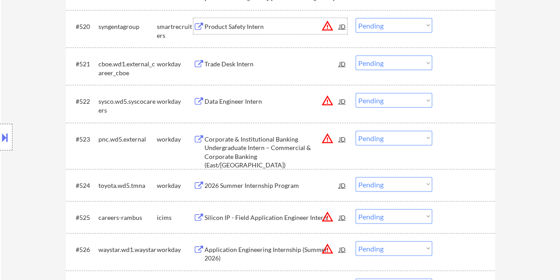
click at [444, 28] on div "#520 syngentagroup smartrecruiters Product Safety Intern JD warning_amber Choos…" at bounding box center [279, 28] width 421 height 29
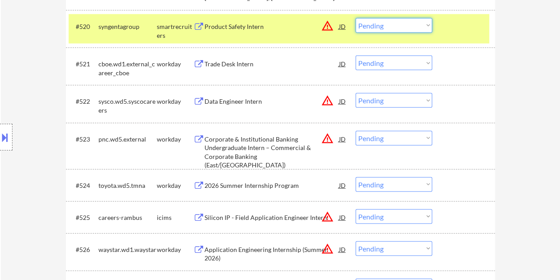
drag, startPoint x: 424, startPoint y: 24, endPoint x: 421, endPoint y: 29, distance: 6.4
click at [424, 24] on select "Choose an option... Pending Applied Excluded (Questions) Excluded (Expired) Exc…" at bounding box center [394, 25] width 77 height 15
click at [356, 18] on select "Choose an option... Pending Applied Excluded (Questions) Excluded (Expired) Exc…" at bounding box center [394, 25] width 77 height 15
select select ""pending""
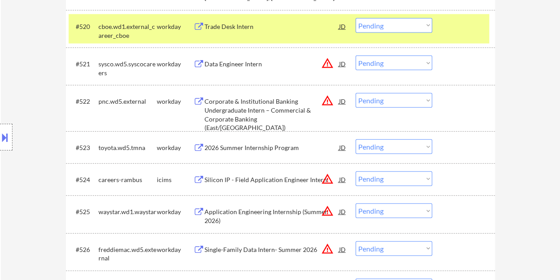
click at [460, 35] on div "#520 cboe.wd1.external_career_cboe workday Trade Desk Intern JD warning_amber C…" at bounding box center [279, 28] width 421 height 29
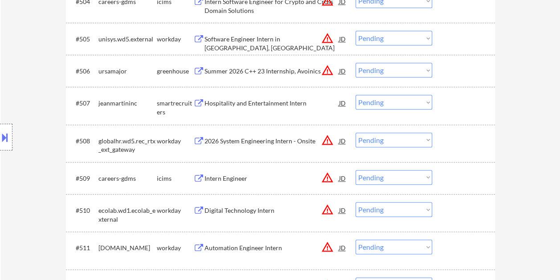
scroll to position [411, 0]
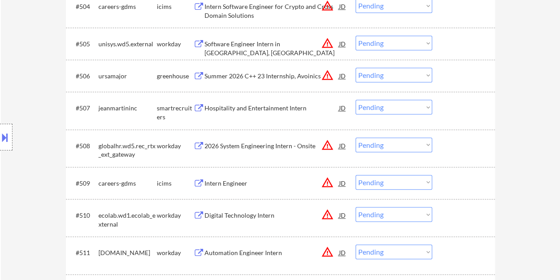
click at [473, 105] on div at bounding box center [464, 108] width 39 height 16
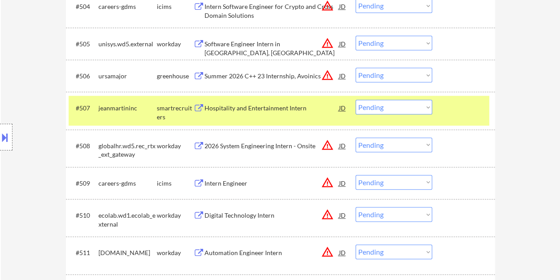
click at [276, 113] on div "Hospitality and Entertainment Intern" at bounding box center [272, 108] width 135 height 16
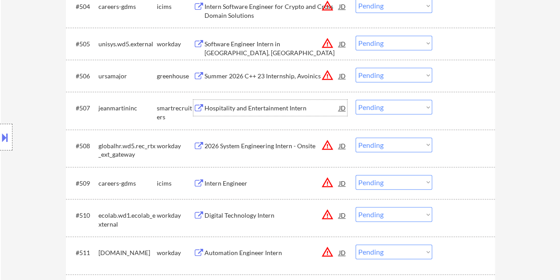
click at [462, 106] on div at bounding box center [464, 108] width 39 height 16
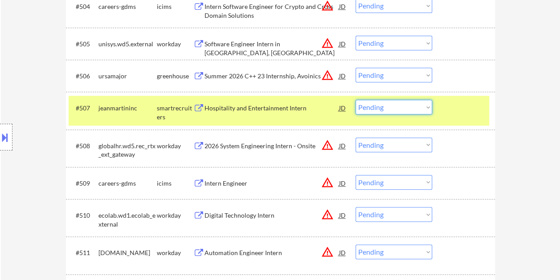
click at [423, 108] on select "Choose an option... Pending Applied Excluded (Questions) Excluded (Expired) Exc…" at bounding box center [394, 107] width 77 height 15
click at [356, 100] on select "Choose an option... Pending Applied Excluded (Questions) Excluded (Expired) Exc…" at bounding box center [394, 107] width 77 height 15
select select ""pending""
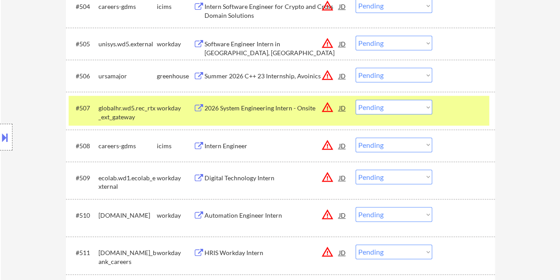
click at [482, 111] on div at bounding box center [464, 108] width 39 height 16
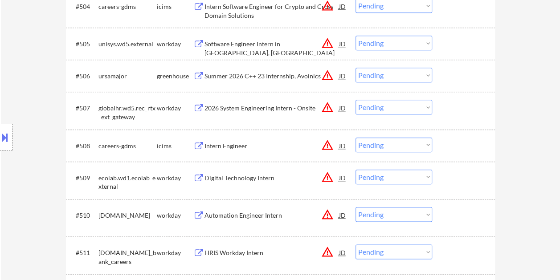
click at [466, 76] on div at bounding box center [464, 76] width 39 height 16
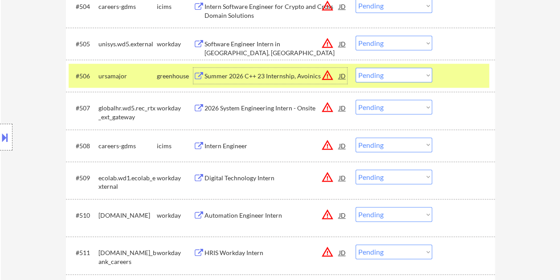
click at [264, 75] on div "Summer 2026 C++ 23 Internship, Avoinics" at bounding box center [272, 76] width 135 height 9
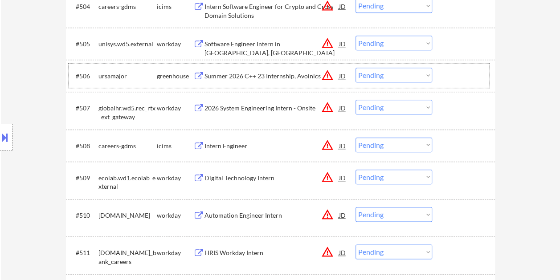
drag, startPoint x: 455, startPoint y: 74, endPoint x: 442, endPoint y: 72, distance: 13.6
click at [455, 73] on div at bounding box center [464, 76] width 39 height 16
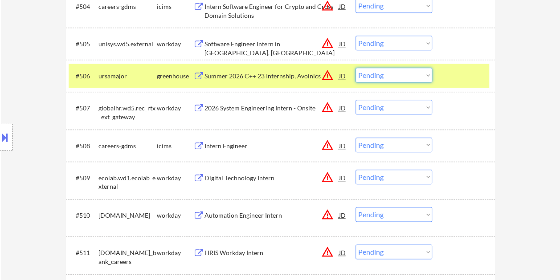
click at [430, 73] on select "Choose an option... Pending Applied Excluded (Questions) Excluded (Expired) Exc…" at bounding box center [394, 75] width 77 height 15
click at [356, 68] on select "Choose an option... Pending Applied Excluded (Questions) Excluded (Expired) Exc…" at bounding box center [394, 75] width 77 height 15
select select ""pending""
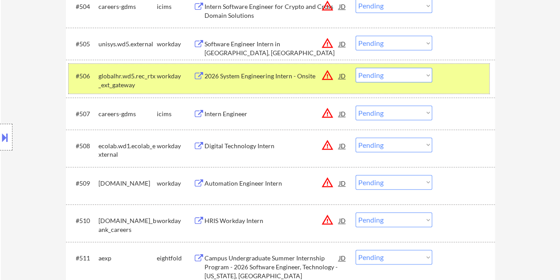
click at [450, 77] on div at bounding box center [464, 76] width 39 height 16
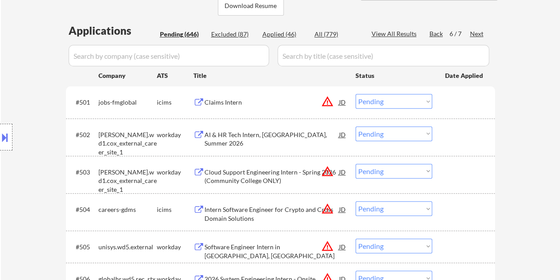
scroll to position [0, 0]
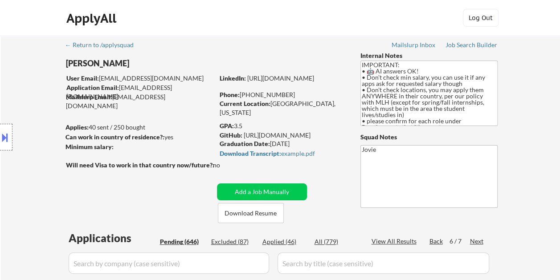
click at [436, 241] on div "Back" at bounding box center [437, 241] width 14 height 9
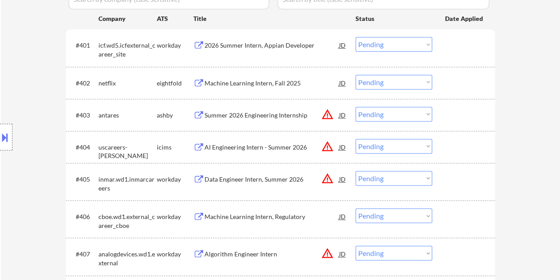
scroll to position [275, 0]
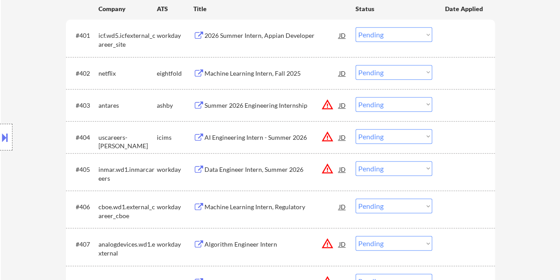
click at [448, 103] on div at bounding box center [464, 105] width 39 height 16
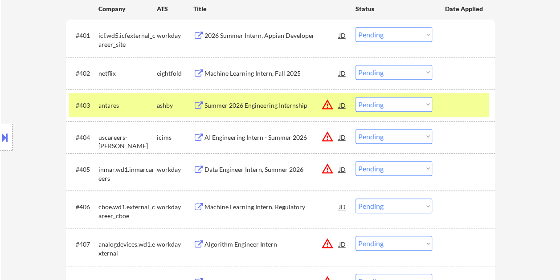
click at [222, 106] on div "Summer 2026 Engineering Internship" at bounding box center [272, 105] width 135 height 9
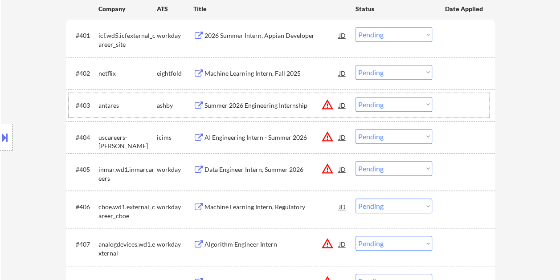
click at [448, 108] on div at bounding box center [464, 105] width 39 height 16
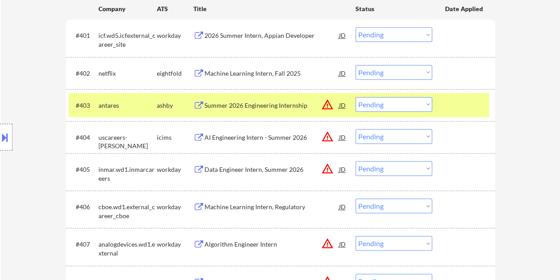
click at [424, 104] on select "Choose an option... Pending Applied Excluded (Questions) Excluded (Expired) Exc…" at bounding box center [394, 104] width 77 height 15
click at [356, 97] on select "Choose an option... Pending Applied Excluded (Questions) Excluded (Expired) Exc…" at bounding box center [394, 104] width 77 height 15
select select ""pending""
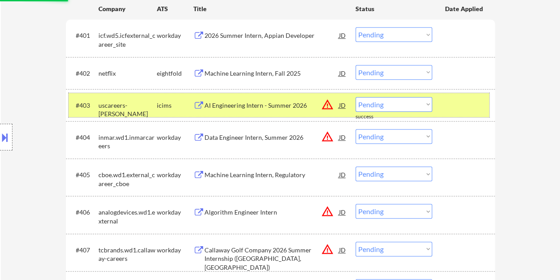
click at [456, 99] on div at bounding box center [464, 105] width 39 height 16
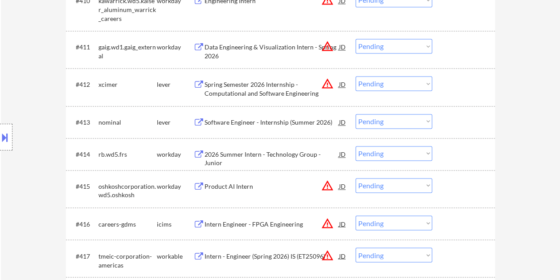
scroll to position [646, 0]
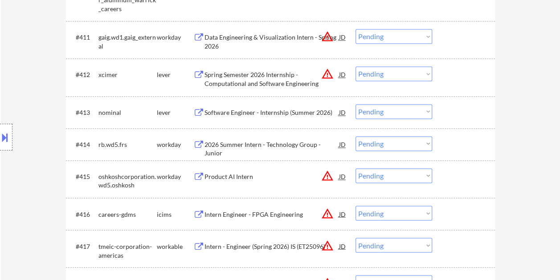
drag, startPoint x: 469, startPoint y: 74, endPoint x: 355, endPoint y: 77, distance: 113.7
click at [465, 74] on div at bounding box center [464, 74] width 39 height 16
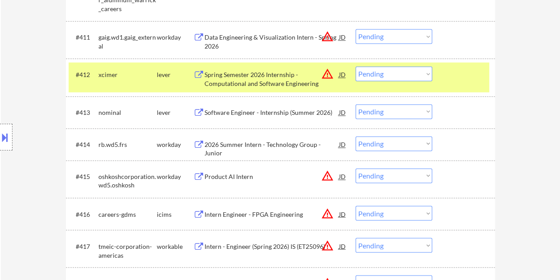
click at [267, 77] on div "Spring Semester 2026 Internship - Computational and Software Engineering" at bounding box center [272, 78] width 135 height 17
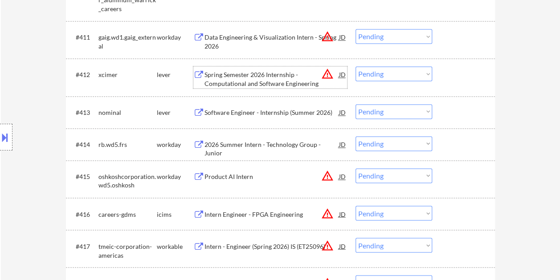
click at [462, 68] on div at bounding box center [464, 74] width 39 height 16
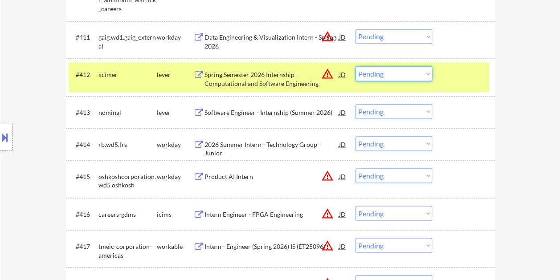
click at [423, 74] on select "Choose an option... Pending Applied Excluded (Questions) Excluded (Expired) Exc…" at bounding box center [394, 73] width 77 height 15
click at [356, 66] on select "Choose an option... Pending Applied Excluded (Questions) Excluded (Expired) Exc…" at bounding box center [394, 73] width 77 height 15
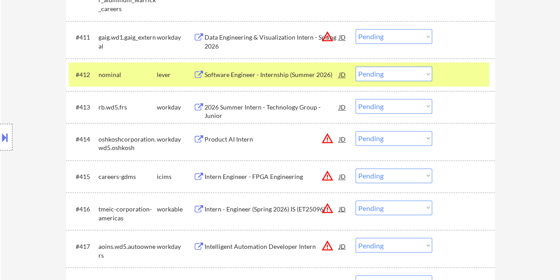
click at [469, 74] on div at bounding box center [464, 74] width 39 height 16
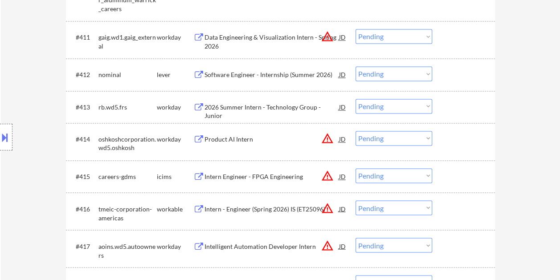
drag, startPoint x: 466, startPoint y: 73, endPoint x: 208, endPoint y: 80, distance: 258.7
click at [467, 73] on div at bounding box center [464, 74] width 39 height 16
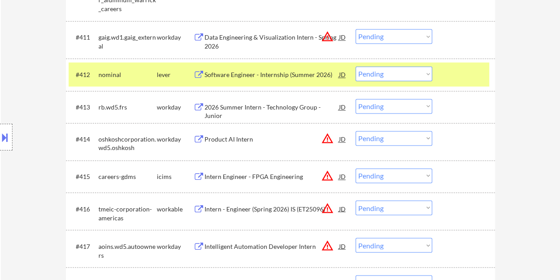
click at [230, 66] on div "#412 nominal lever Software Engineer - Internship (Summer 2026) JD warning_ambe…" at bounding box center [279, 74] width 421 height 24
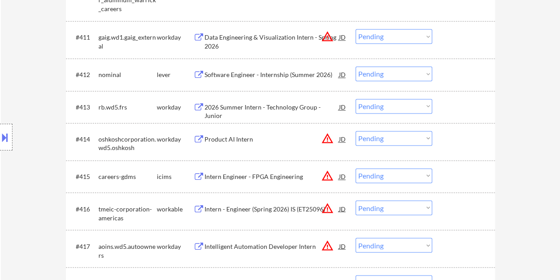
click at [443, 74] on div "#412 nominal lever Software Engineer - Internship (Summer 2026) JD warning_ambe…" at bounding box center [279, 74] width 421 height 24
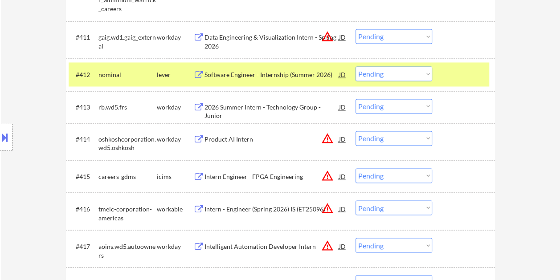
click at [211, 75] on div "Software Engineer - Internship (Summer 2026)" at bounding box center [272, 74] width 135 height 9
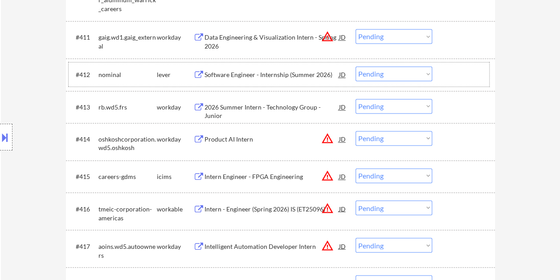
click at [447, 70] on div at bounding box center [464, 74] width 39 height 16
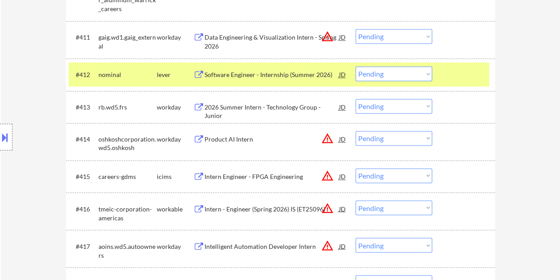
click at [425, 71] on select "Choose an option... Pending Applied Excluded (Questions) Excluded (Expired) Exc…" at bounding box center [394, 73] width 77 height 15
click at [356, 66] on select "Choose an option... Pending Applied Excluded (Questions) Excluded (Expired) Exc…" at bounding box center [394, 73] width 77 height 15
select select ""pending""
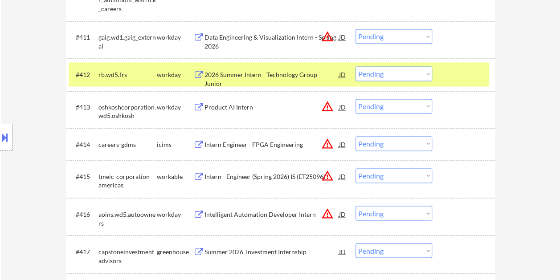
click at [464, 70] on div at bounding box center [464, 74] width 39 height 16
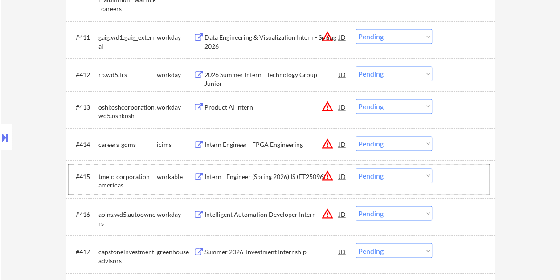
click at [452, 180] on div at bounding box center [464, 177] width 39 height 16
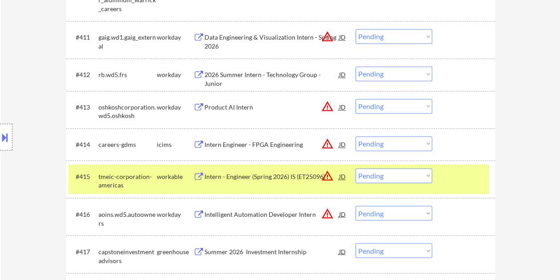
click at [230, 170] on div "Intern - Engineer (Spring 2026) IS (ET25096)" at bounding box center [272, 177] width 135 height 16
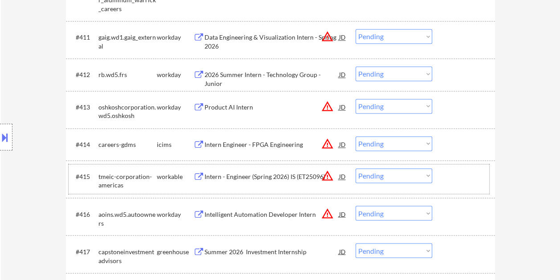
drag, startPoint x: 448, startPoint y: 174, endPoint x: 436, endPoint y: 177, distance: 12.3
click at [447, 174] on div at bounding box center [464, 177] width 39 height 16
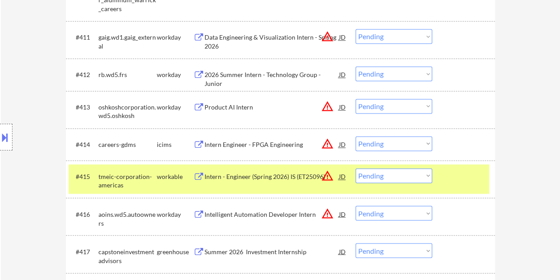
click at [424, 174] on select "Choose an option... Pending Applied Excluded (Questions) Excluded (Expired) Exc…" at bounding box center [394, 176] width 77 height 15
click at [356, 169] on select "Choose an option... Pending Applied Excluded (Questions) Excluded (Expired) Exc…" at bounding box center [394, 176] width 77 height 15
select select ""pending""
click at [480, 169] on div at bounding box center [464, 177] width 39 height 16
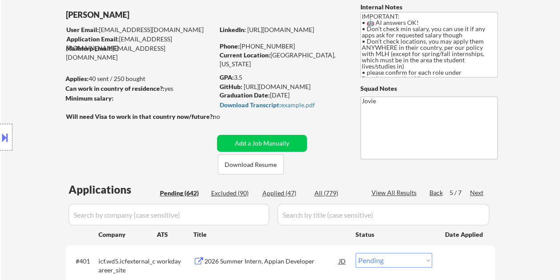
scroll to position [0, 0]
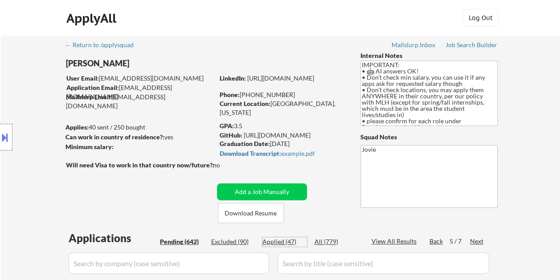
click at [284, 241] on div "Applied (47)" at bounding box center [285, 242] width 45 height 9
select select ""applied""
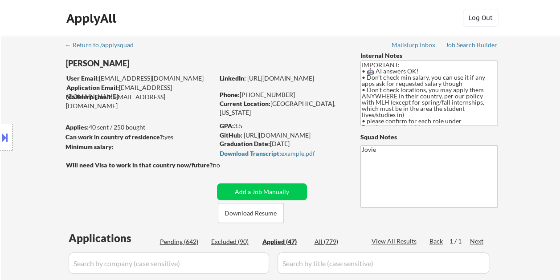
select select ""applied""
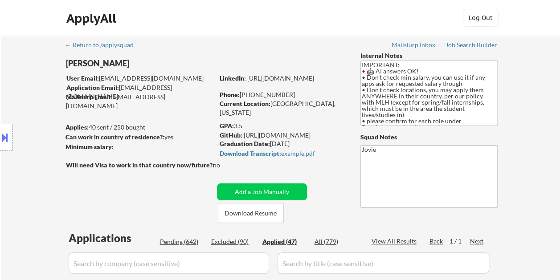
select select ""applied""
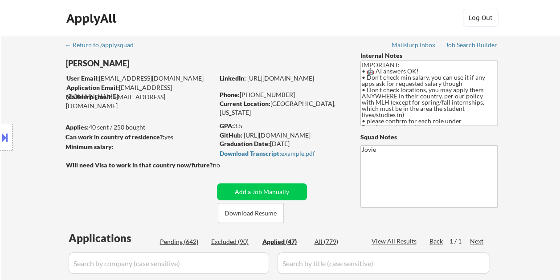
select select ""applied""
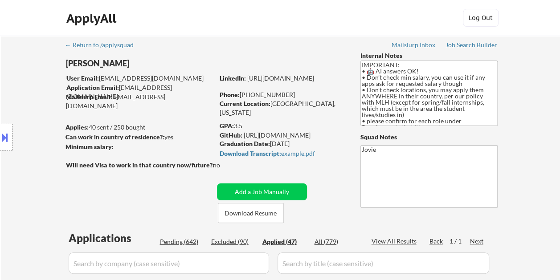
select select ""applied""
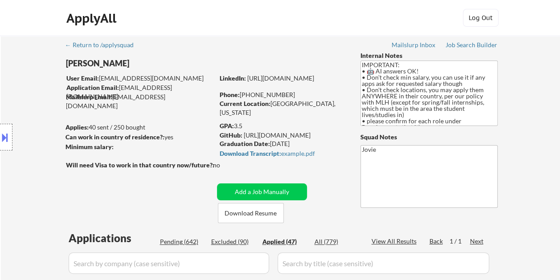
select select ""applied""
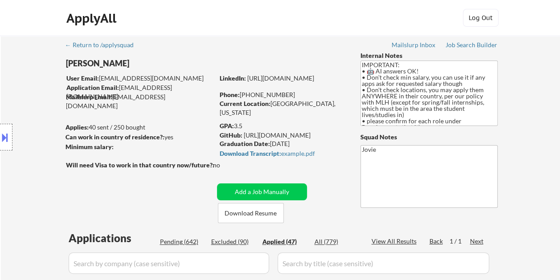
select select ""applied""
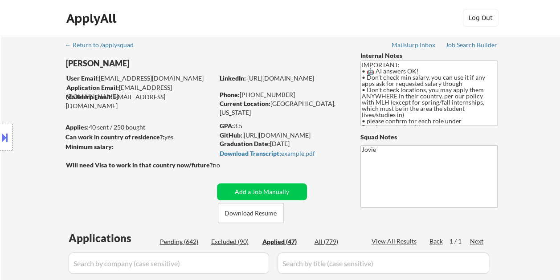
select select ""applied""
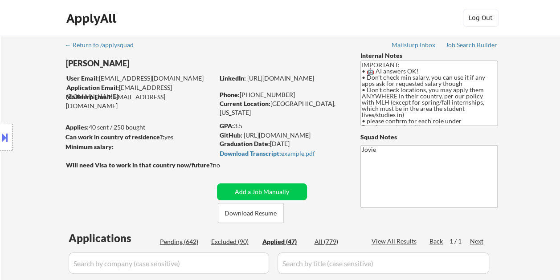
select select ""applied""
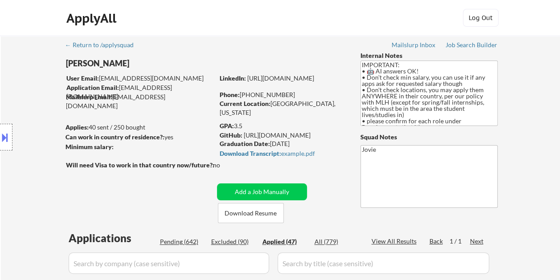
select select ""applied""
click at [185, 242] on div "Pending (642)" at bounding box center [182, 242] width 45 height 9
select select ""pending""
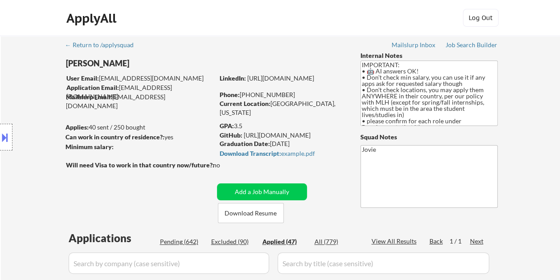
select select ""pending""
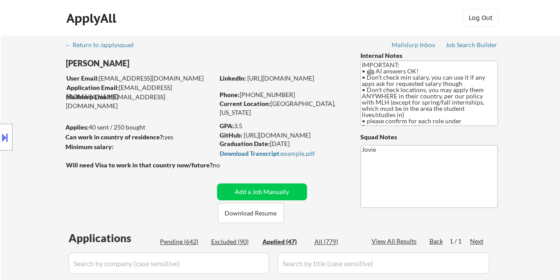
select select ""pending""
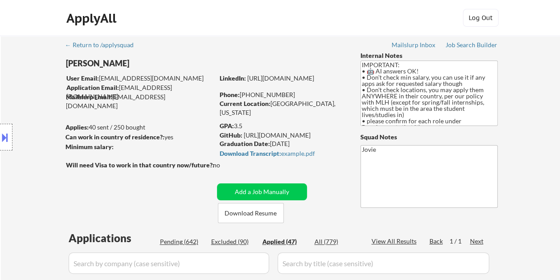
select select ""pending""
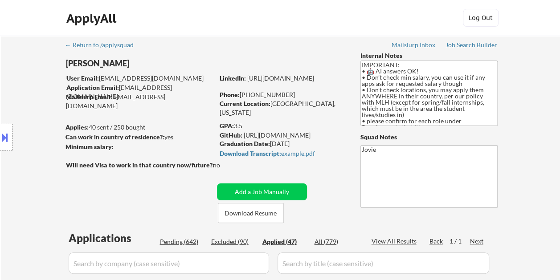
select select ""pending""
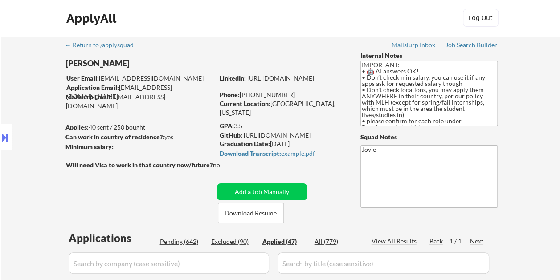
select select ""pending""
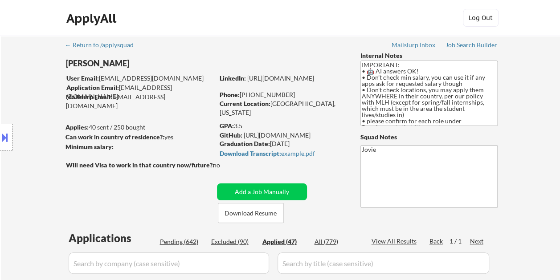
select select ""pending""
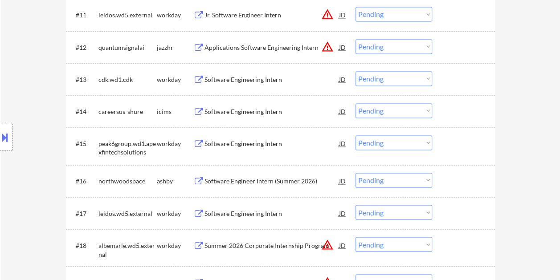
scroll to position [684, 0]
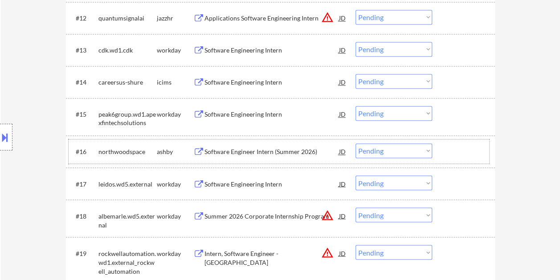
click at [462, 144] on div at bounding box center [464, 152] width 39 height 16
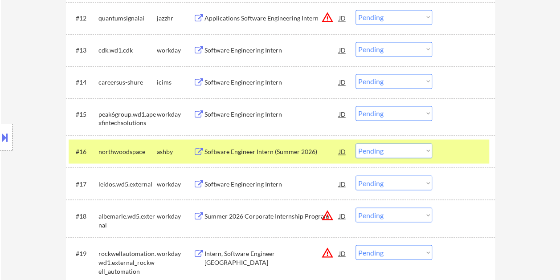
click at [261, 150] on div "Software Engineer Intern (Summer 2026)" at bounding box center [272, 152] width 135 height 9
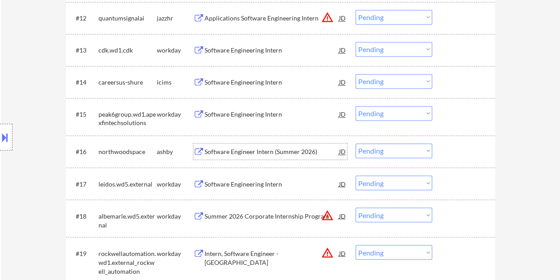
drag, startPoint x: 461, startPoint y: 149, endPoint x: 449, endPoint y: 151, distance: 11.7
click at [461, 149] on div at bounding box center [464, 152] width 39 height 16
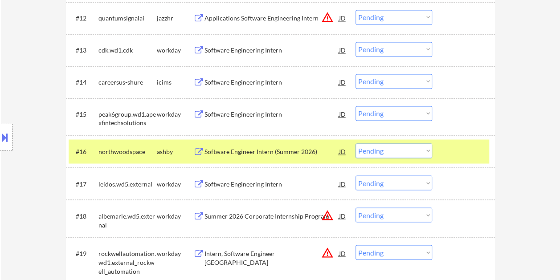
click at [425, 150] on select "Choose an option... Pending Applied Excluded (Questions) Excluded (Expired) Exc…" at bounding box center [394, 151] width 77 height 15
click at [356, 144] on select "Choose an option... Pending Applied Excluded (Questions) Excluded (Expired) Exc…" at bounding box center [394, 151] width 77 height 15
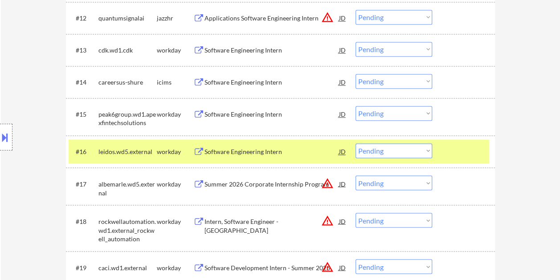
click at [453, 148] on div at bounding box center [464, 152] width 39 height 16
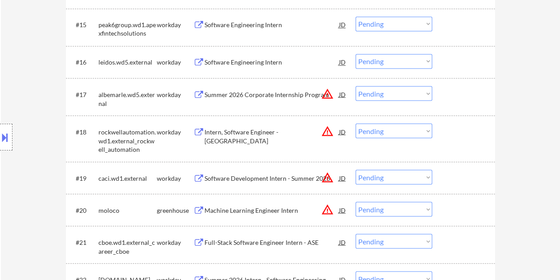
scroll to position [788, 0]
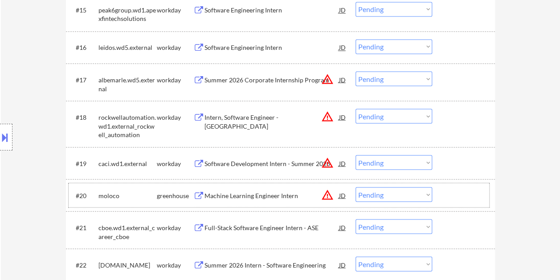
click at [457, 194] on div at bounding box center [464, 195] width 39 height 16
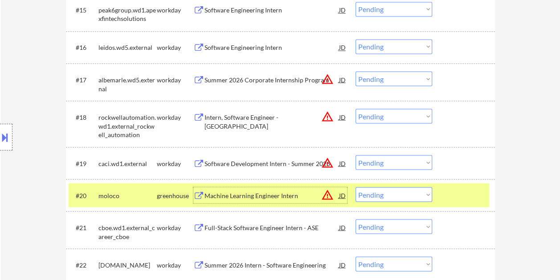
click at [243, 195] on div "Machine Learning Engineer Intern" at bounding box center [272, 195] width 135 height 9
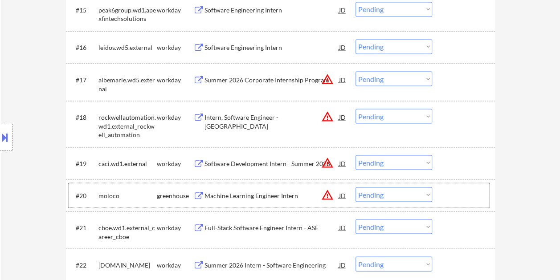
drag, startPoint x: 440, startPoint y: 194, endPoint x: 427, endPoint y: 193, distance: 13.5
click at [440, 194] on div "#20 moloco greenhouse Machine Learning Engineer Intern JD warning_amber Choose …" at bounding box center [279, 195] width 421 height 24
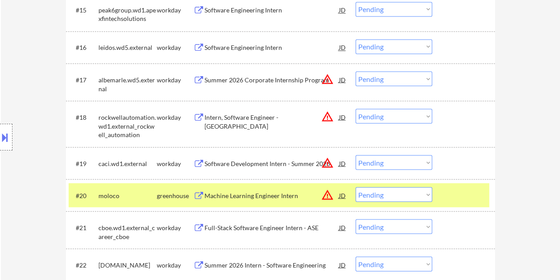
click at [423, 192] on select "Choose an option... Pending Applied Excluded (Questions) Excluded (Expired) Exc…" at bounding box center [394, 194] width 77 height 15
click at [356, 187] on select "Choose an option... Pending Applied Excluded (Questions) Excluded (Expired) Exc…" at bounding box center [394, 194] width 77 height 15
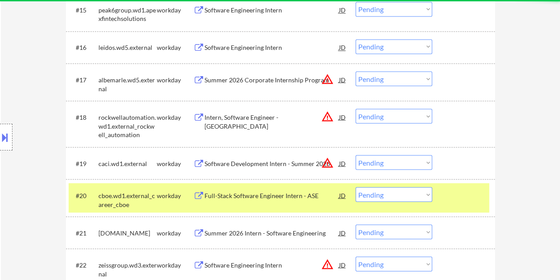
click at [456, 193] on div at bounding box center [464, 195] width 39 height 16
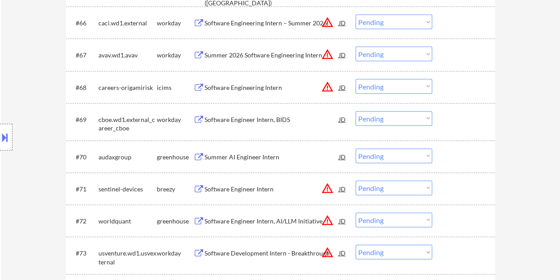
scroll to position [2687, 0]
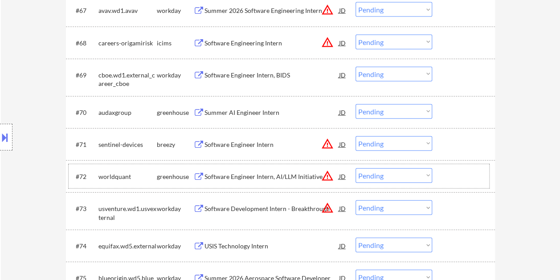
click at [461, 176] on div at bounding box center [464, 177] width 39 height 16
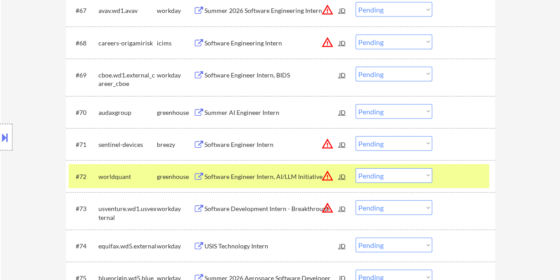
click at [305, 177] on div "Software Engineer Intern, AI/LLM Initiative" at bounding box center [272, 177] width 135 height 9
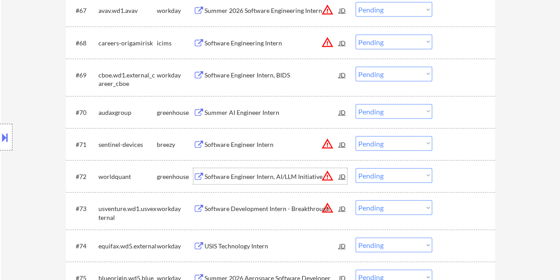
drag, startPoint x: 465, startPoint y: 175, endPoint x: 434, endPoint y: 180, distance: 30.6
click at [465, 175] on div at bounding box center [464, 177] width 39 height 16
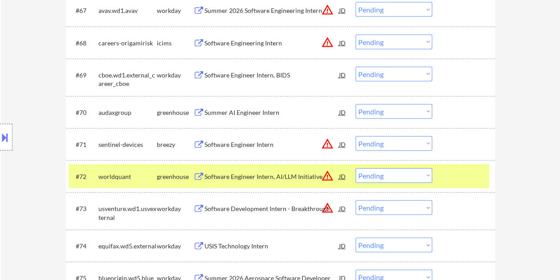
click at [427, 173] on select "Choose an option... Pending Applied Excluded (Questions) Excluded (Expired) Exc…" at bounding box center [394, 176] width 77 height 15
click at [356, 169] on select "Choose an option... Pending Applied Excluded (Questions) Excluded (Expired) Exc…" at bounding box center [394, 176] width 77 height 15
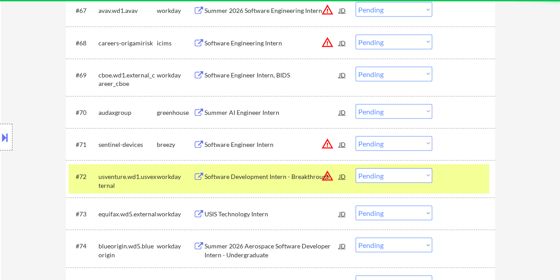
click at [456, 177] on div at bounding box center [464, 177] width 39 height 16
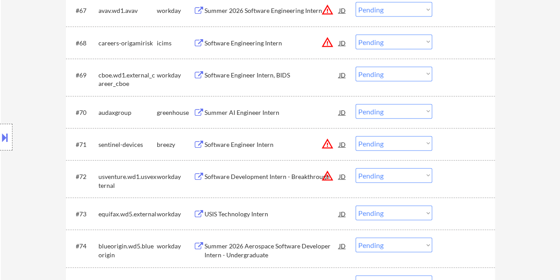
click at [455, 104] on div at bounding box center [464, 112] width 39 height 16
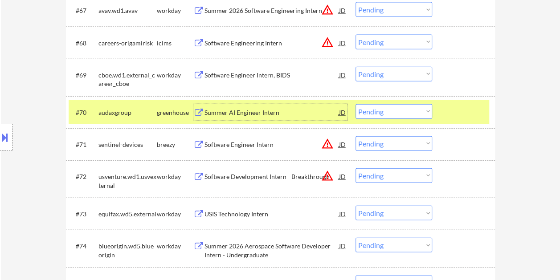
click at [288, 114] on div "Summer AI Engineer Intern" at bounding box center [272, 112] width 135 height 9
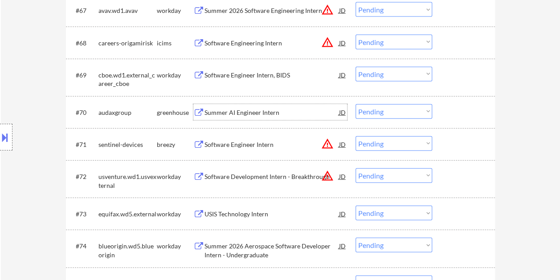
click at [251, 114] on div "Summer AI Engineer Intern" at bounding box center [272, 112] width 135 height 9
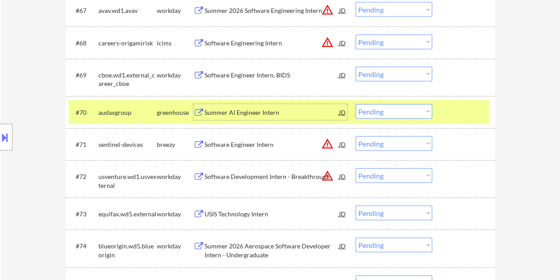
click at [421, 110] on select "Choose an option... Pending Applied Excluded (Questions) Excluded (Expired) Exc…" at bounding box center [394, 111] width 77 height 15
click at [356, 104] on select "Choose an option... Pending Applied Excluded (Questions) Excluded (Expired) Exc…" at bounding box center [394, 111] width 77 height 15
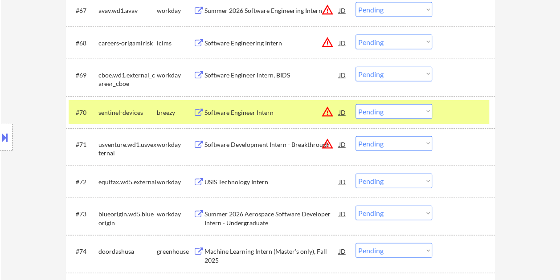
click at [467, 116] on div at bounding box center [464, 112] width 39 height 16
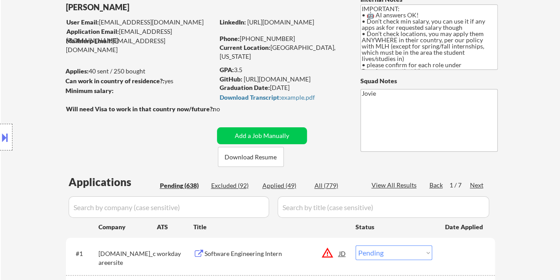
scroll to position [22, 0]
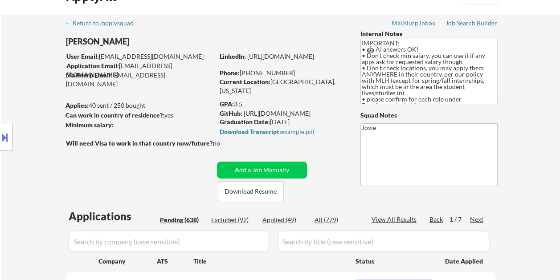
click at [437, 220] on div "Back" at bounding box center [437, 219] width 14 height 9
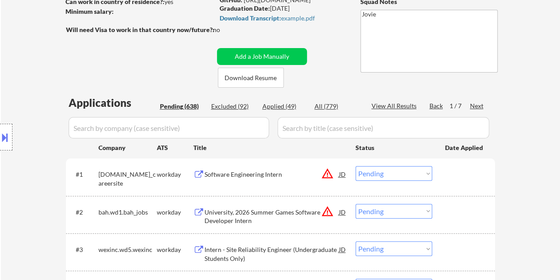
scroll to position [156, 0]
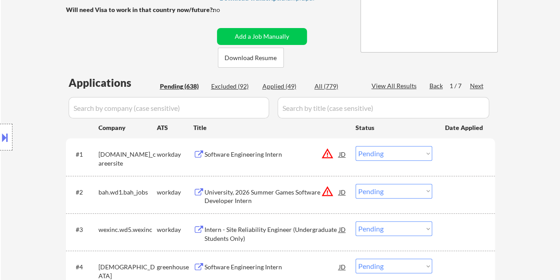
click at [436, 86] on div "Back" at bounding box center [437, 86] width 14 height 9
click at [477, 85] on div "Next" at bounding box center [477, 86] width 14 height 9
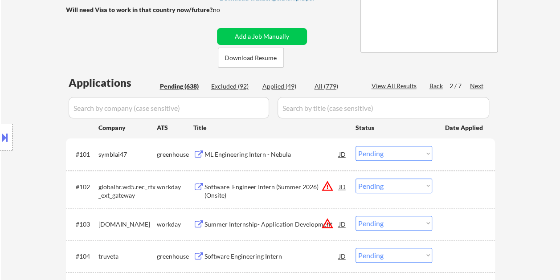
drag, startPoint x: 467, startPoint y: 157, endPoint x: 320, endPoint y: 172, distance: 148.3
click at [467, 157] on div at bounding box center [464, 154] width 39 height 16
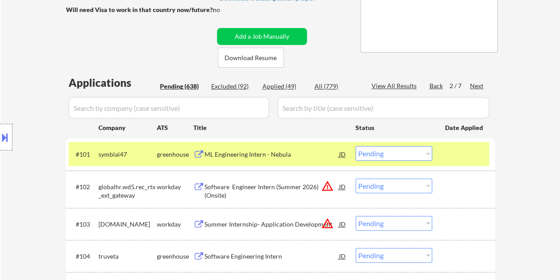
click at [222, 157] on div "ML Engineering Intern - Nebula" at bounding box center [272, 154] width 135 height 9
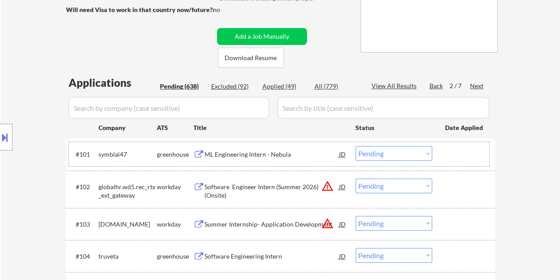
click at [455, 156] on div at bounding box center [464, 154] width 39 height 16
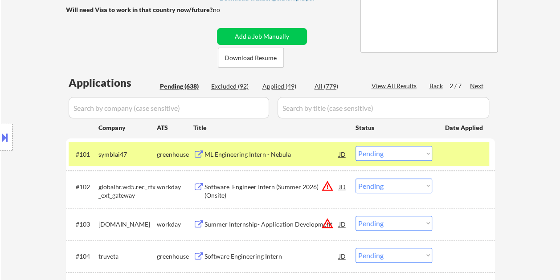
click at [430, 154] on select "Choose an option... Pending Applied Excluded (Questions) Excluded (Expired) Exc…" at bounding box center [394, 153] width 77 height 15
click at [356, 146] on select "Choose an option... Pending Applied Excluded (Questions) Excluded (Expired) Exc…" at bounding box center [394, 153] width 77 height 15
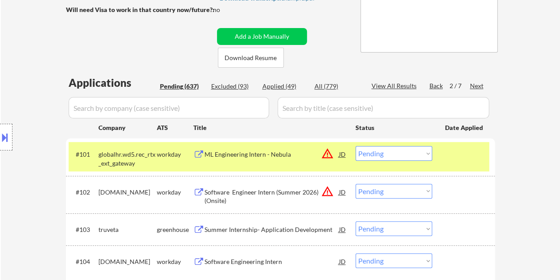
click at [469, 152] on div at bounding box center [464, 154] width 39 height 16
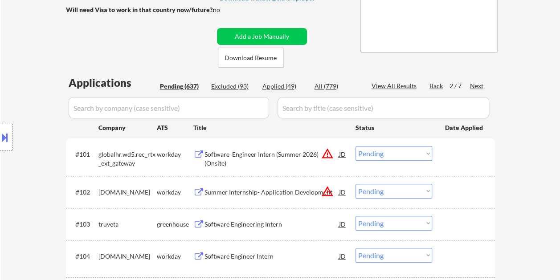
click at [466, 219] on div at bounding box center [464, 224] width 39 height 16
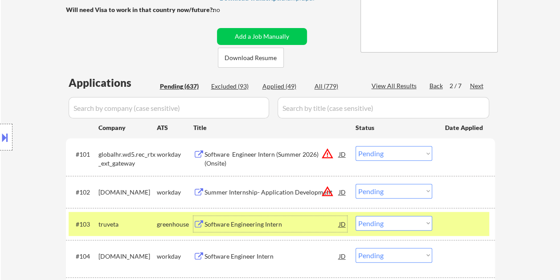
click at [236, 226] on div "Software Engineering Intern" at bounding box center [272, 224] width 135 height 9
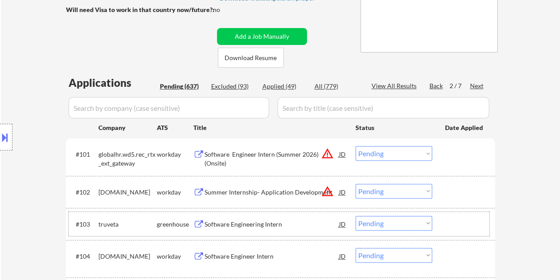
drag, startPoint x: 457, startPoint y: 217, endPoint x: 435, endPoint y: 222, distance: 22.9
click at [457, 217] on div at bounding box center [464, 224] width 39 height 16
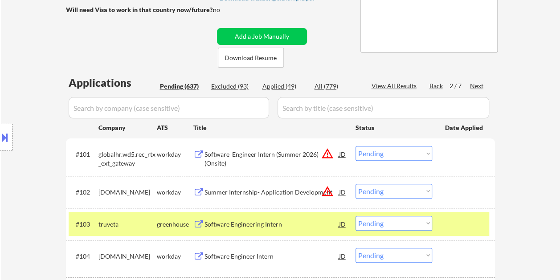
click at [423, 222] on select "Choose an option... Pending Applied Excluded (Questions) Excluded (Expired) Exc…" at bounding box center [394, 223] width 77 height 15
click at [356, 216] on select "Choose an option... Pending Applied Excluded (Questions) Excluded (Expired) Exc…" at bounding box center [394, 223] width 77 height 15
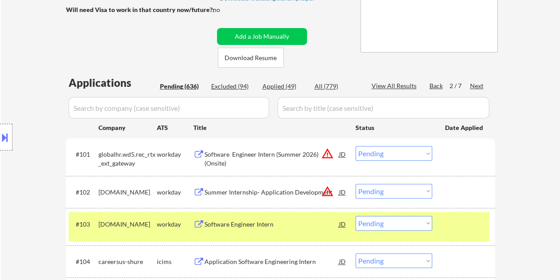
click at [478, 230] on div at bounding box center [464, 224] width 39 height 16
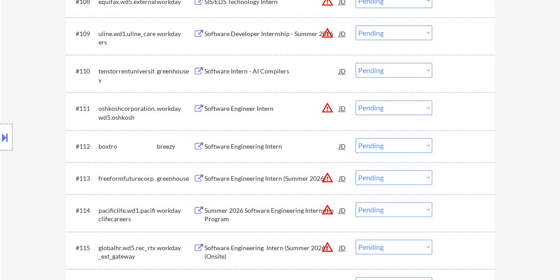
scroll to position [580, 0]
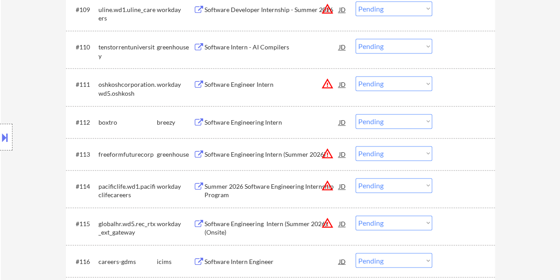
drag, startPoint x: 472, startPoint y: 45, endPoint x: 433, endPoint y: 53, distance: 39.5
click at [469, 46] on div at bounding box center [464, 47] width 39 height 16
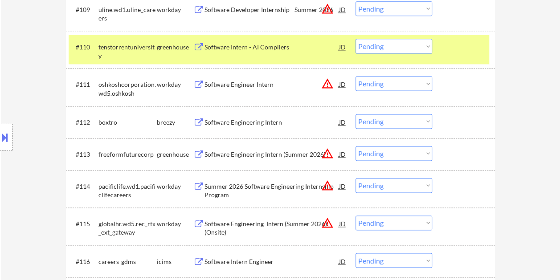
click at [301, 48] on div "Software Intern - AI Compilers" at bounding box center [272, 47] width 135 height 9
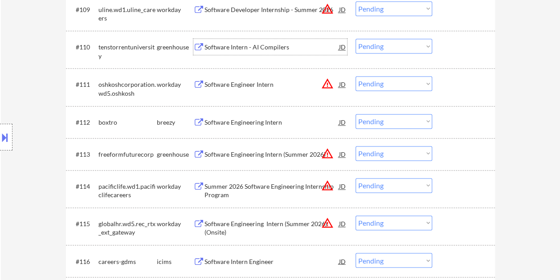
click at [459, 43] on div at bounding box center [464, 47] width 39 height 16
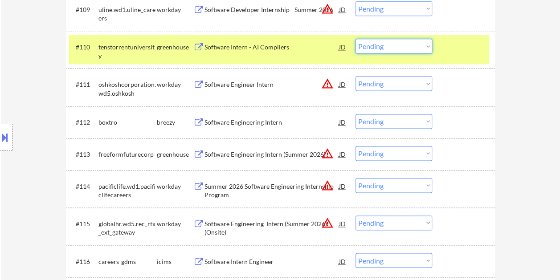
click at [423, 42] on select "Choose an option... Pending Applied Excluded (Questions) Excluded (Expired) Exc…" at bounding box center [394, 46] width 77 height 15
click at [356, 39] on select "Choose an option... Pending Applied Excluded (Questions) Excluded (Expired) Exc…" at bounding box center [394, 46] width 77 height 15
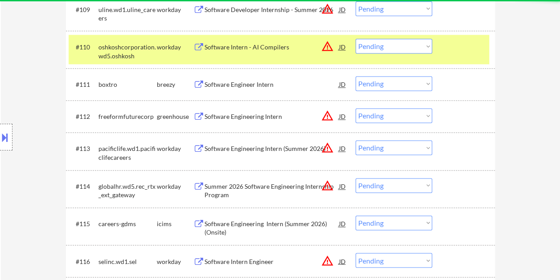
click at [451, 53] on div at bounding box center [464, 47] width 39 height 16
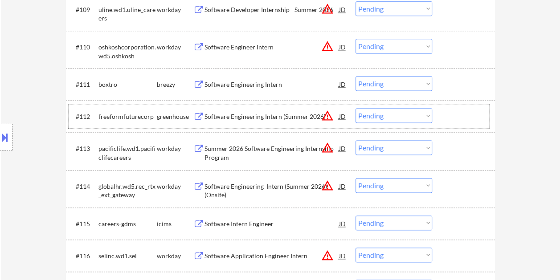
click at [443, 113] on div "#112 freeformfuturecorp greenhouse Software Engineering Intern (Summer 2026) JD…" at bounding box center [279, 116] width 421 height 24
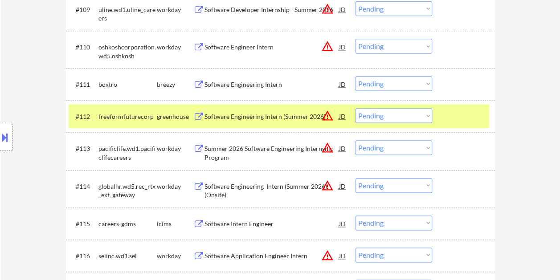
click at [279, 113] on div "Software Engineering Intern (Summer 2026)" at bounding box center [272, 116] width 135 height 9
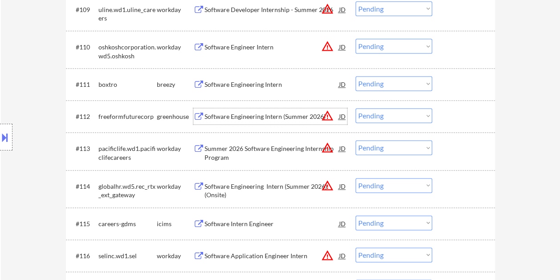
click at [454, 113] on div at bounding box center [464, 116] width 39 height 16
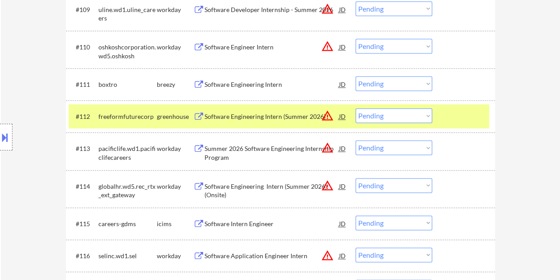
click at [417, 108] on select "Choose an option... Pending Applied Excluded (Questions) Excluded (Expired) Exc…" at bounding box center [394, 115] width 77 height 15
click at [356, 108] on select "Choose an option... Pending Applied Excluded (Questions) Excluded (Expired) Exc…" at bounding box center [394, 115] width 77 height 15
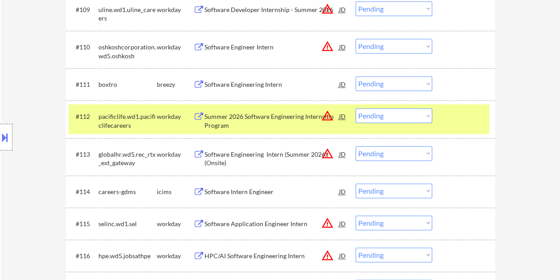
click at [468, 117] on div at bounding box center [464, 116] width 39 height 16
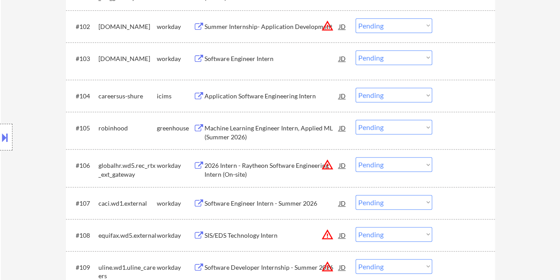
scroll to position [287, 0]
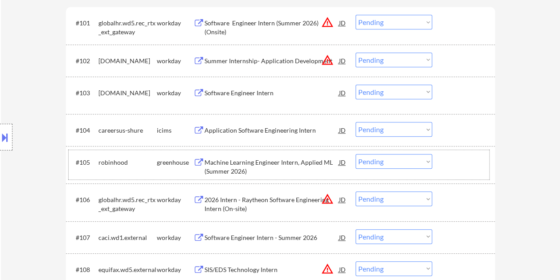
click at [454, 153] on div "#105 robinhood greenhouse Machine Learning Engineer Intern, Applied ML (Summer …" at bounding box center [279, 164] width 421 height 29
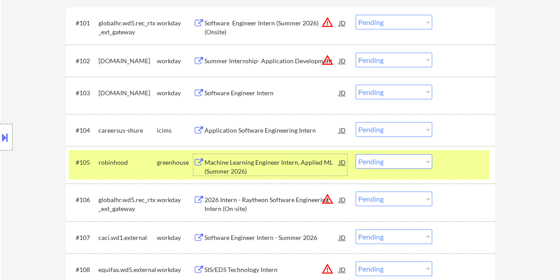
click at [287, 161] on div "Machine Learning Engineer Intern, Applied ML (Summer 2026)" at bounding box center [272, 166] width 135 height 17
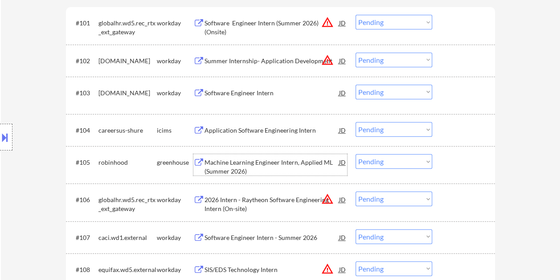
click at [457, 164] on div at bounding box center [464, 162] width 39 height 16
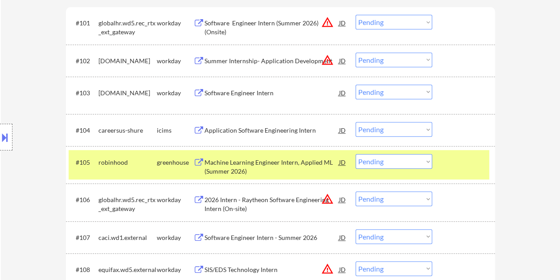
click at [425, 162] on select "Choose an option... Pending Applied Excluded (Questions) Excluded (Expired) Exc…" at bounding box center [394, 161] width 77 height 15
click at [356, 154] on select "Choose an option... Pending Applied Excluded (Questions) Excluded (Expired) Exc…" at bounding box center [394, 161] width 77 height 15
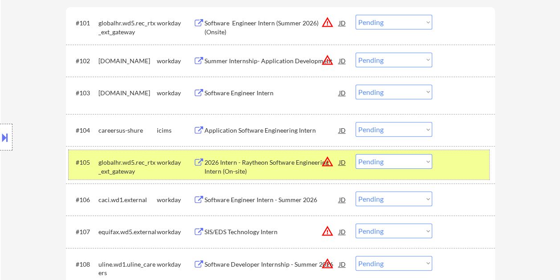
click at [472, 160] on div at bounding box center [464, 162] width 39 height 16
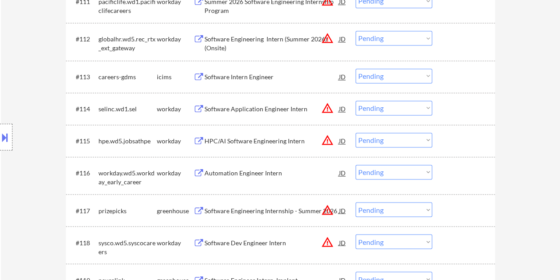
scroll to position [706, 0]
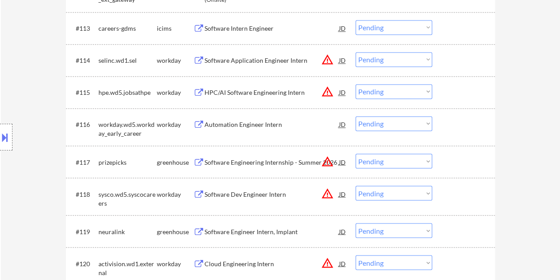
drag, startPoint x: 470, startPoint y: 157, endPoint x: 458, endPoint y: 158, distance: 11.6
click at [470, 157] on div at bounding box center [464, 162] width 39 height 16
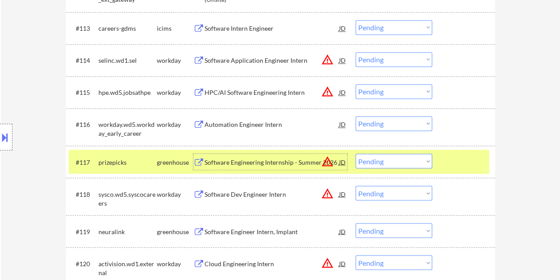
click at [273, 165] on div "Software Engineering Internship - Summer 2026" at bounding box center [272, 162] width 135 height 9
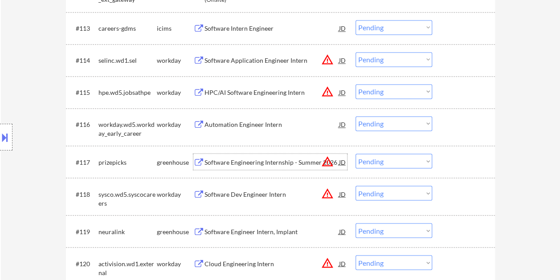
click at [458, 163] on div at bounding box center [464, 162] width 39 height 16
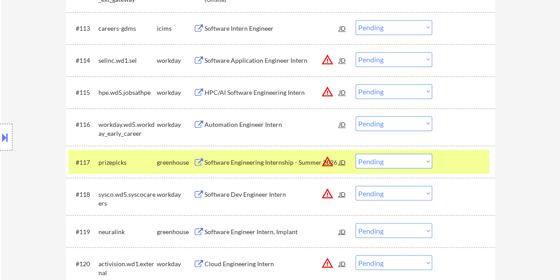
click at [428, 159] on select "Choose an option... Pending Applied Excluded (Questions) Excluded (Expired) Exc…" at bounding box center [394, 161] width 77 height 15
click at [356, 154] on select "Choose an option... Pending Applied Excluded (Questions) Excluded (Expired) Exc…" at bounding box center [394, 161] width 77 height 15
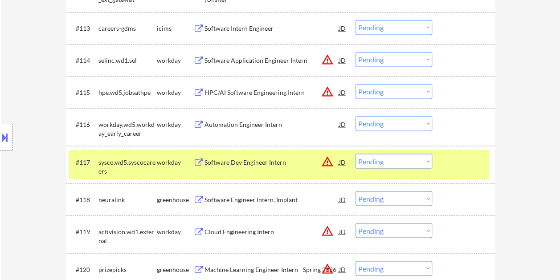
click at [440, 168] on div "#117 sysco.wd5.syscocareers workday Software Dev Engineer Intern JD warning_amb…" at bounding box center [279, 164] width 421 height 29
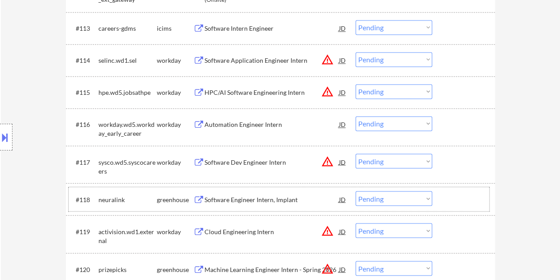
click at [465, 203] on div at bounding box center [464, 199] width 39 height 16
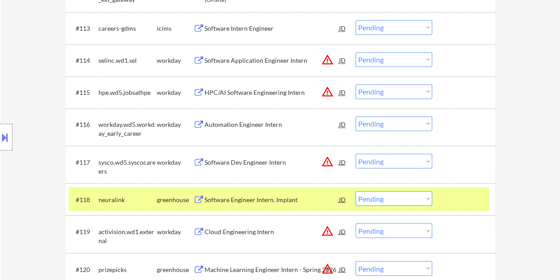
click at [274, 195] on div "Software Engineer Intern, Implant" at bounding box center [272, 199] width 135 height 9
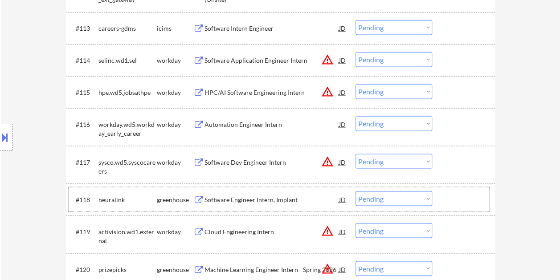
click at [450, 193] on div at bounding box center [464, 199] width 39 height 16
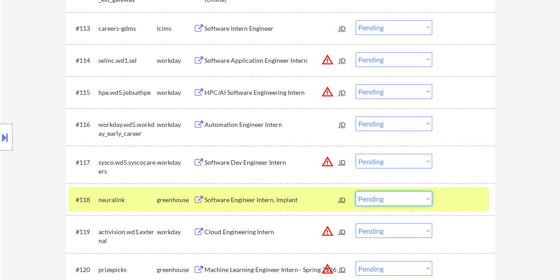
click at [427, 201] on select "Choose an option... Pending Applied Excluded (Questions) Excluded (Expired) Exc…" at bounding box center [394, 198] width 77 height 15
click at [356, 191] on select "Choose an option... Pending Applied Excluded (Questions) Excluded (Expired) Exc…" at bounding box center [394, 198] width 77 height 15
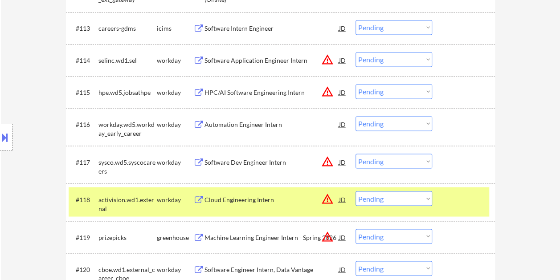
click at [440, 196] on div "#118 activision.wd1.external workday Cloud Engineering Intern JD warning_amber …" at bounding box center [279, 201] width 421 height 29
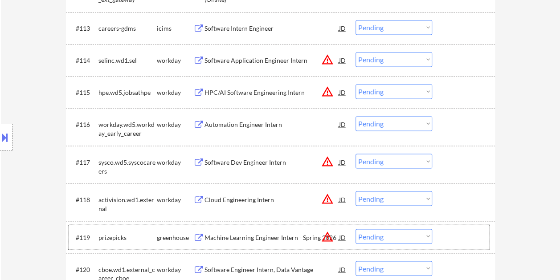
click at [447, 242] on div at bounding box center [464, 237] width 39 height 16
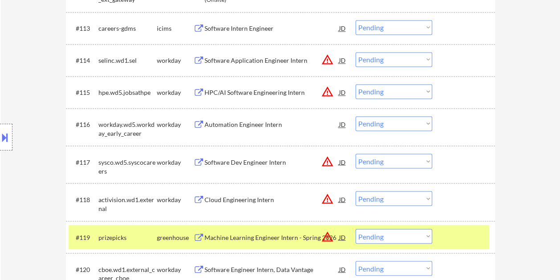
click at [214, 233] on div "Machine Learning Engineer Intern - Spring 2026" at bounding box center [272, 237] width 135 height 9
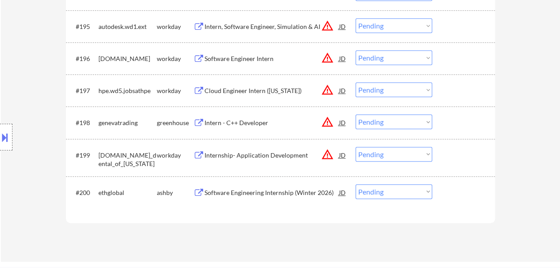
scroll to position [3582, 0]
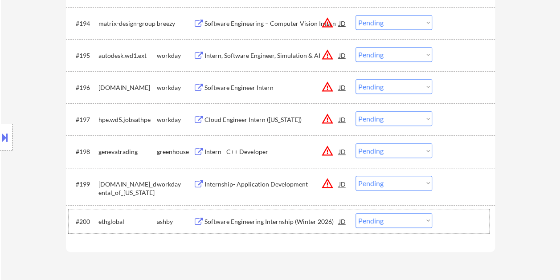
click at [473, 226] on div at bounding box center [464, 222] width 39 height 16
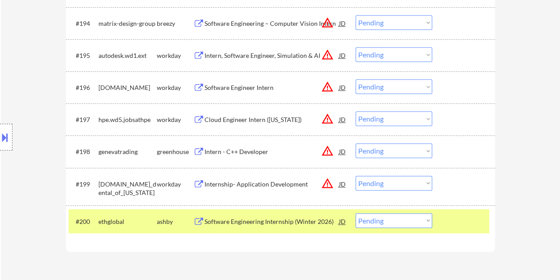
click at [284, 218] on div "Software Engineering Internship (Winter 2026)" at bounding box center [272, 222] width 135 height 9
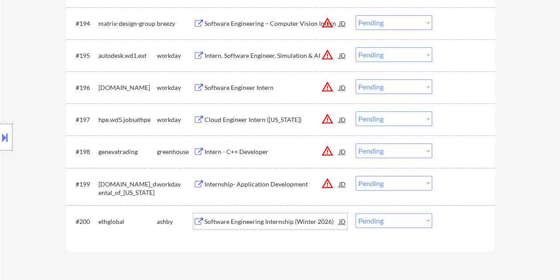
click at [455, 222] on div at bounding box center [464, 222] width 39 height 16
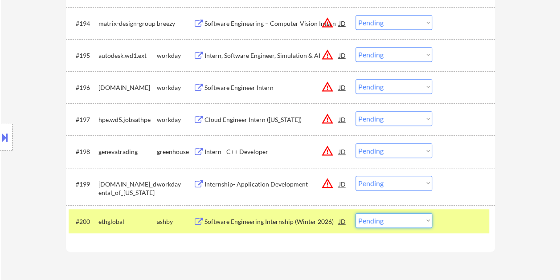
click at [430, 221] on select "Choose an option... Pending Applied Excluded (Questions) Excluded (Expired) Exc…" at bounding box center [394, 221] width 77 height 15
click at [356, 214] on select "Choose an option... Pending Applied Excluded (Questions) Excluded (Expired) Exc…" at bounding box center [394, 221] width 77 height 15
click at [465, 219] on div at bounding box center [464, 222] width 39 height 16
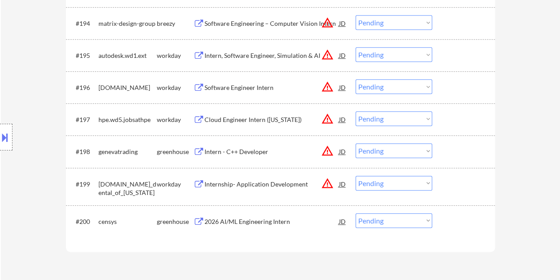
drag, startPoint x: 476, startPoint y: 224, endPoint x: 306, endPoint y: 222, distance: 169.9
click at [476, 224] on div at bounding box center [464, 222] width 39 height 16
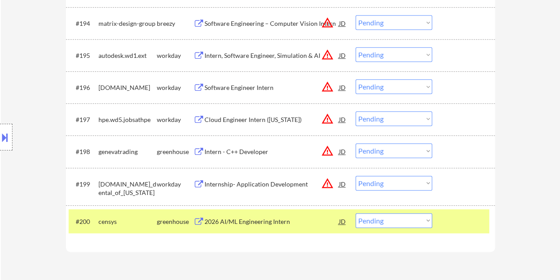
click at [271, 222] on div "2026 AI/ML Engineering Intern" at bounding box center [272, 222] width 135 height 9
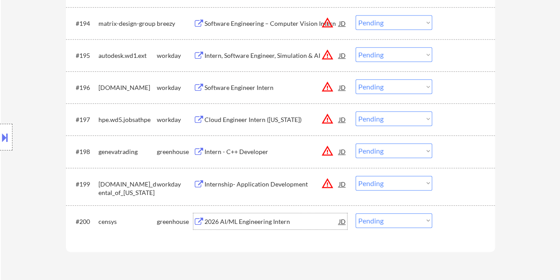
click at [457, 219] on div at bounding box center [464, 222] width 39 height 16
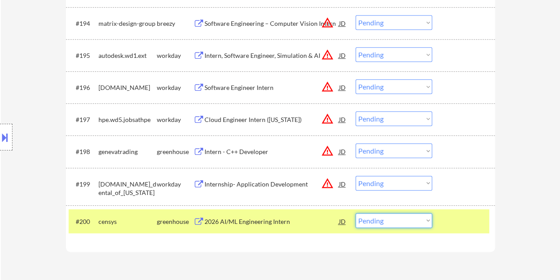
click at [417, 220] on select "Choose an option... Pending Applied Excluded (Questions) Excluded (Expired) Exc…" at bounding box center [394, 221] width 77 height 15
click at [356, 214] on select "Choose an option... Pending Applied Excluded (Questions) Excluded (Expired) Exc…" at bounding box center [394, 221] width 77 height 15
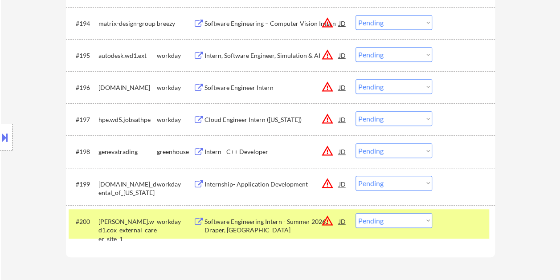
click at [461, 219] on div at bounding box center [464, 222] width 39 height 16
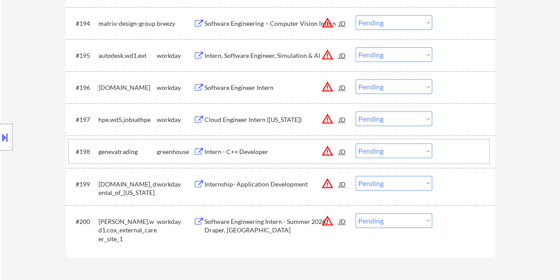
click at [452, 151] on div at bounding box center [464, 152] width 39 height 16
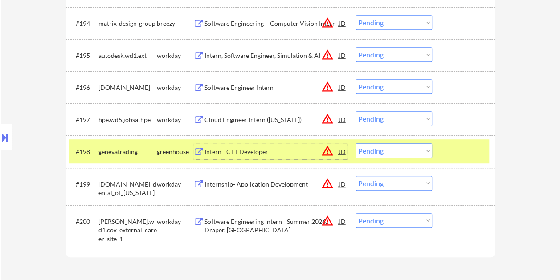
click at [247, 155] on div "Intern - C++ Developer" at bounding box center [272, 152] width 135 height 9
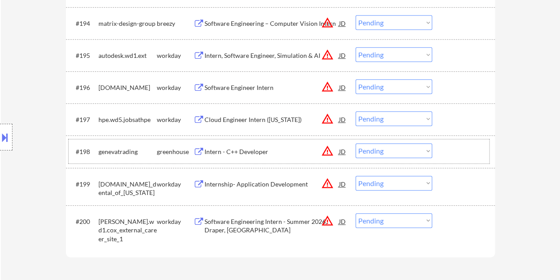
drag, startPoint x: 466, startPoint y: 144, endPoint x: 428, endPoint y: 154, distance: 39.1
click at [466, 145] on div at bounding box center [464, 152] width 39 height 16
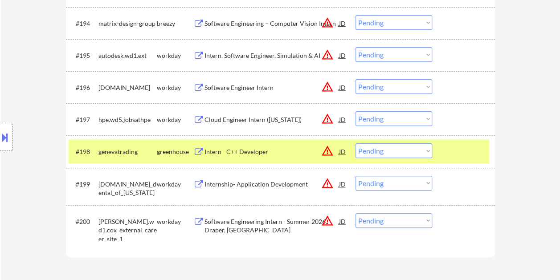
click at [424, 155] on select "Choose an option... Pending Applied Excluded (Questions) Excluded (Expired) Exc…" at bounding box center [394, 151] width 77 height 15
click at [356, 144] on select "Choose an option... Pending Applied Excluded (Questions) Excluded (Expired) Exc…" at bounding box center [394, 151] width 77 height 15
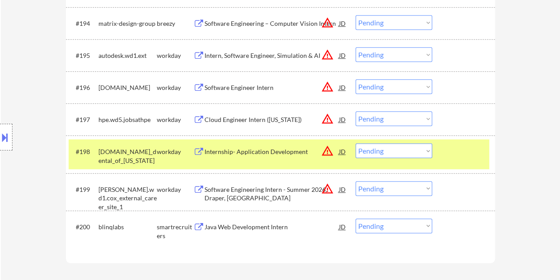
click at [463, 149] on div at bounding box center [464, 152] width 39 height 16
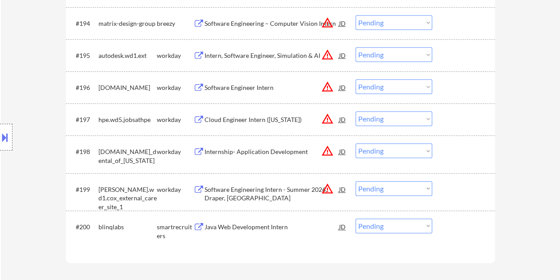
drag, startPoint x: 477, startPoint y: 222, endPoint x: 473, endPoint y: 225, distance: 5.2
click at [476, 223] on div at bounding box center [464, 227] width 39 height 16
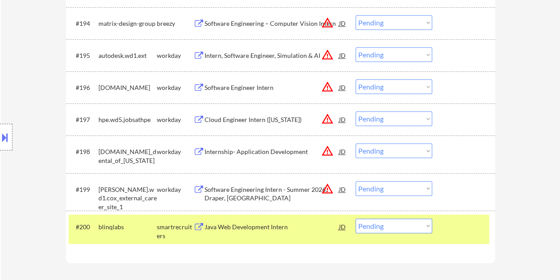
click at [282, 226] on div "Java Web Development Intern" at bounding box center [272, 227] width 135 height 9
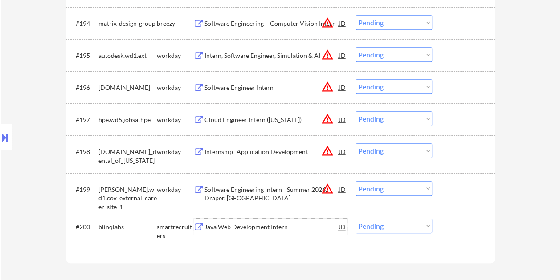
click at [467, 232] on div at bounding box center [464, 227] width 39 height 16
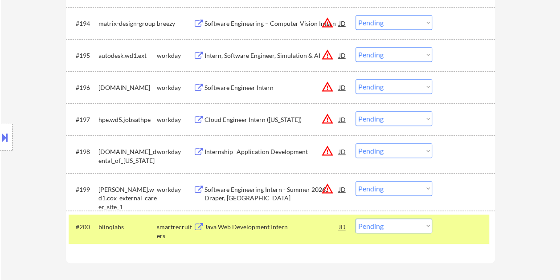
click at [428, 227] on select "Choose an option... Pending Applied Excluded (Questions) Excluded (Expired) Exc…" at bounding box center [394, 226] width 77 height 15
click at [356, 219] on select "Choose an option... Pending Applied Excluded (Questions) Excluded (Expired) Exc…" at bounding box center [394, 226] width 77 height 15
click at [479, 230] on div at bounding box center [464, 227] width 39 height 16
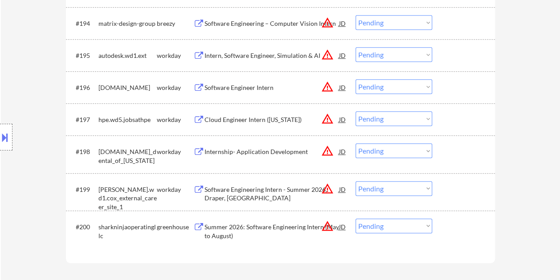
click at [479, 230] on div at bounding box center [464, 227] width 39 height 16
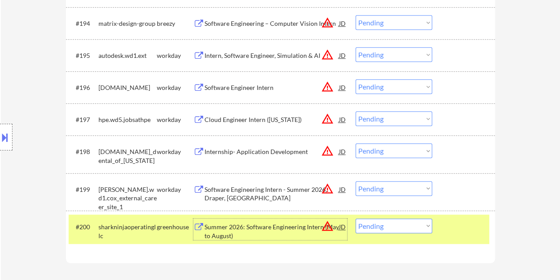
click at [245, 219] on div "Summer 2026: Software Engineering Intern (May to August)" at bounding box center [272, 229] width 135 height 21
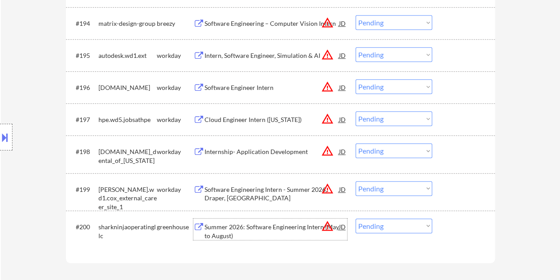
drag, startPoint x: 453, startPoint y: 225, endPoint x: 434, endPoint y: 228, distance: 19.1
click at [453, 225] on div at bounding box center [464, 227] width 39 height 16
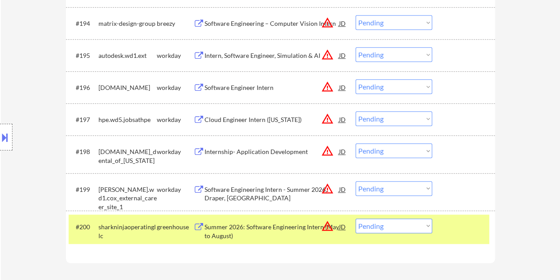
click at [429, 228] on select "Choose an option... Pending Applied Excluded (Questions) Excluded (Expired) Exc…" at bounding box center [394, 226] width 77 height 15
click at [356, 219] on select "Choose an option... Pending Applied Excluded (Questions) Excluded (Expired) Exc…" at bounding box center [394, 226] width 77 height 15
click at [472, 229] on div at bounding box center [464, 227] width 39 height 16
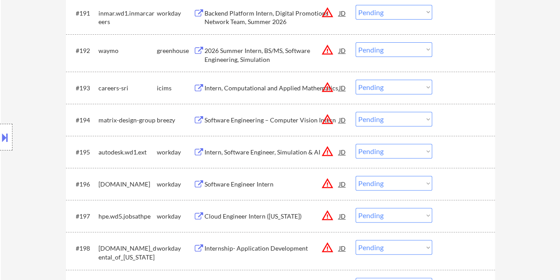
scroll to position [3456, 0]
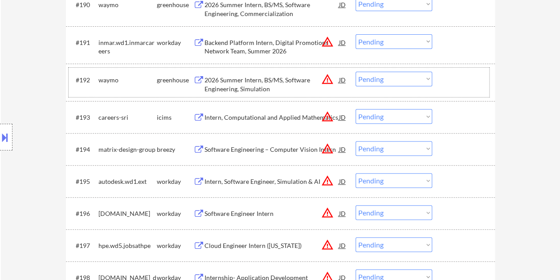
click at [467, 76] on div at bounding box center [464, 80] width 39 height 16
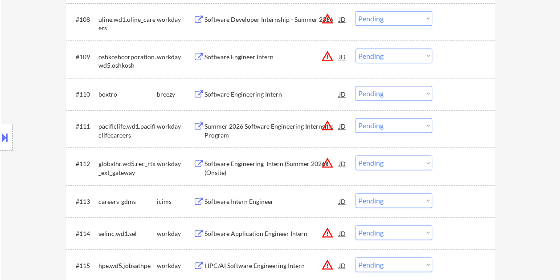
scroll to position [0, 0]
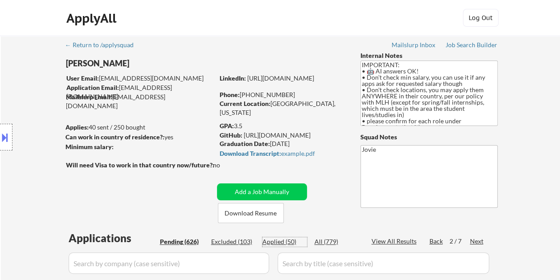
click at [277, 242] on div "Applied (50)" at bounding box center [285, 242] width 45 height 9
click at [184, 243] on div "Pending (626)" at bounding box center [182, 242] width 45 height 9
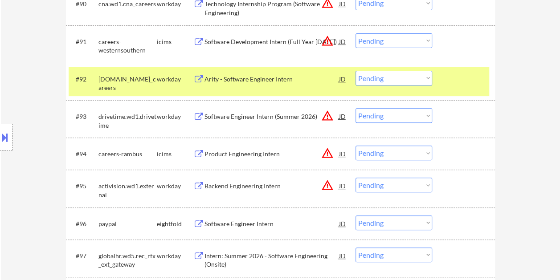
scroll to position [3466, 0]
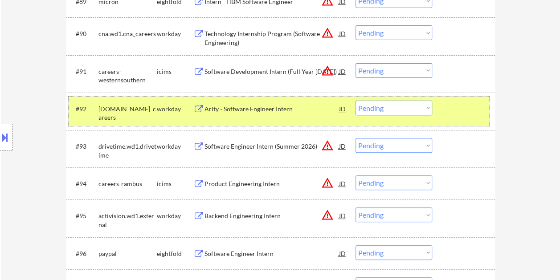
click at [461, 101] on div at bounding box center [464, 109] width 39 height 16
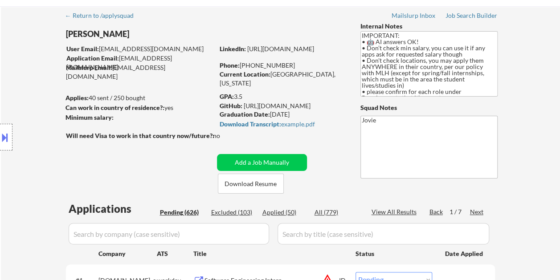
scroll to position [5, 0]
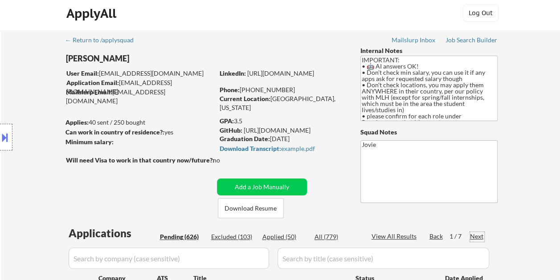
click at [478, 238] on div "Next" at bounding box center [477, 236] width 14 height 9
click at [478, 237] on div "Next" at bounding box center [477, 236] width 14 height 9
click at [478, 235] on div "Next" at bounding box center [477, 236] width 14 height 9
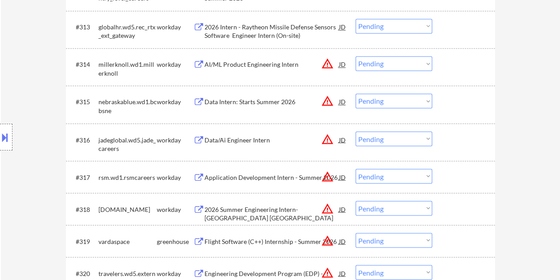
scroll to position [820, 0]
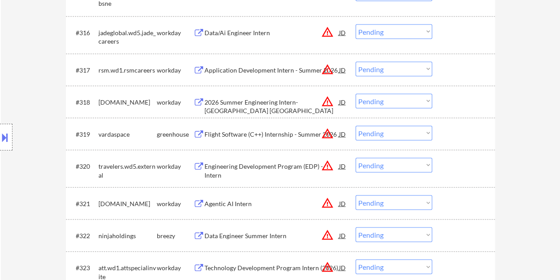
drag, startPoint x: 451, startPoint y: 130, endPoint x: 382, endPoint y: 146, distance: 70.4
click at [451, 132] on div at bounding box center [464, 134] width 39 height 16
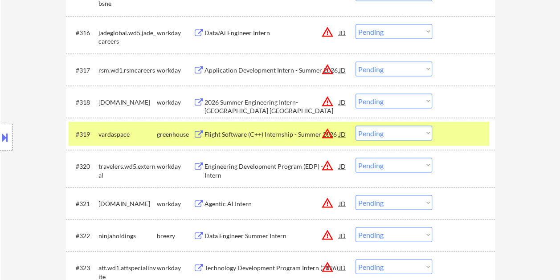
click at [287, 141] on div "#319 vardaspace greenhouse Flight Software (C++) Internship - Summer 2026 JD wa…" at bounding box center [279, 134] width 421 height 24
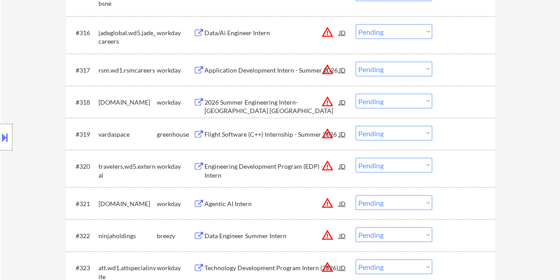
click at [469, 128] on div at bounding box center [464, 134] width 39 height 16
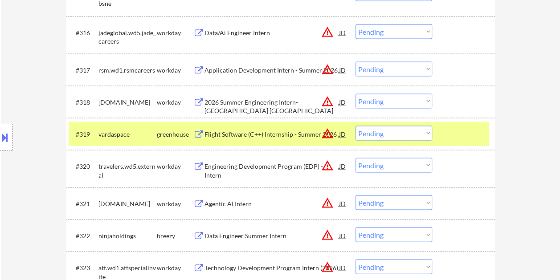
click at [269, 130] on div "Flight Software (C++) Internship - Summer 2026" at bounding box center [272, 134] width 135 height 9
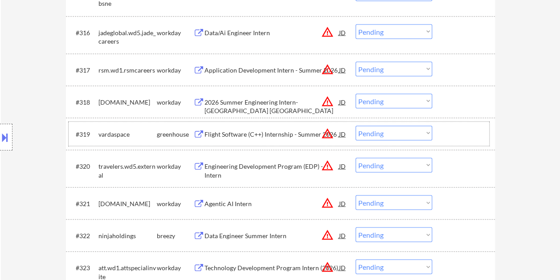
click at [462, 136] on div at bounding box center [464, 134] width 39 height 16
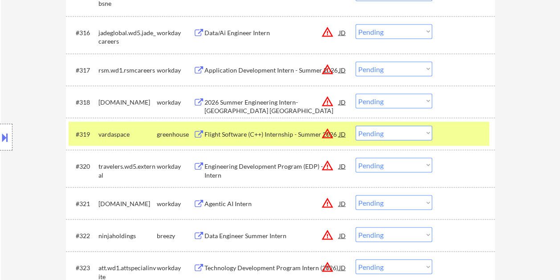
click at [431, 131] on select "Choose an option... Pending Applied Excluded (Questions) Excluded (Expired) Exc…" at bounding box center [394, 133] width 77 height 15
click at [356, 126] on select "Choose an option... Pending Applied Excluded (Questions) Excluded (Expired) Exc…" at bounding box center [394, 133] width 77 height 15
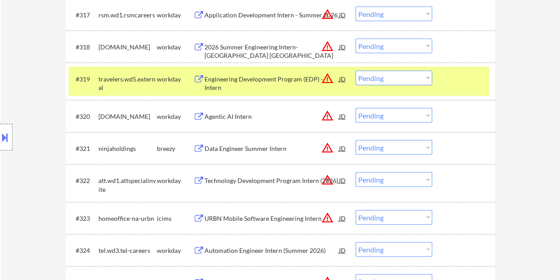
scroll to position [894, 0]
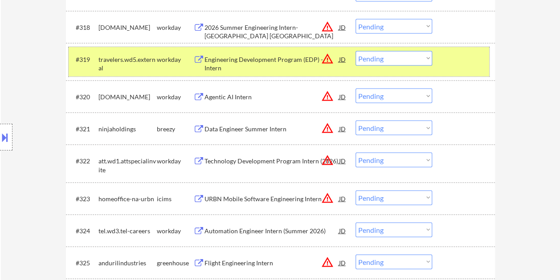
click at [461, 53] on div at bounding box center [464, 59] width 39 height 16
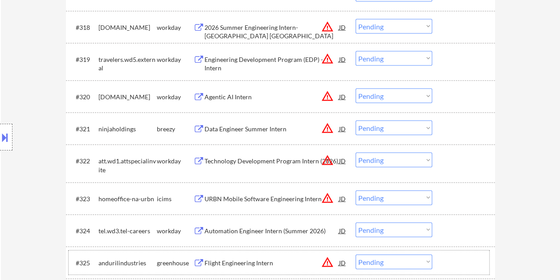
drag, startPoint x: 465, startPoint y: 251, endPoint x: 424, endPoint y: 262, distance: 42.2
click at [465, 250] on div "#325 andurilindustries greenhouse Flight Engineering Intern JD warning_amber Ch…" at bounding box center [280, 263] width 429 height 32
click at [461, 259] on div at bounding box center [464, 263] width 39 height 16
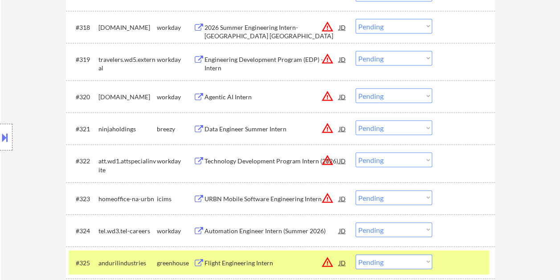
click at [246, 257] on div "Flight Engineering Intern" at bounding box center [272, 263] width 135 height 16
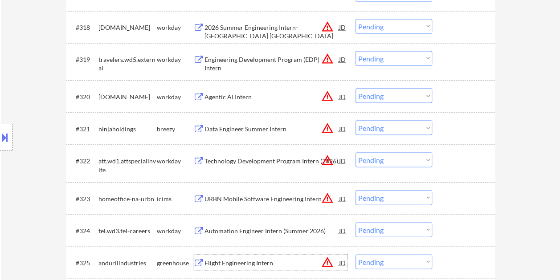
drag, startPoint x: 460, startPoint y: 263, endPoint x: 455, endPoint y: 264, distance: 5.0
click at [458, 263] on div at bounding box center [464, 263] width 39 height 16
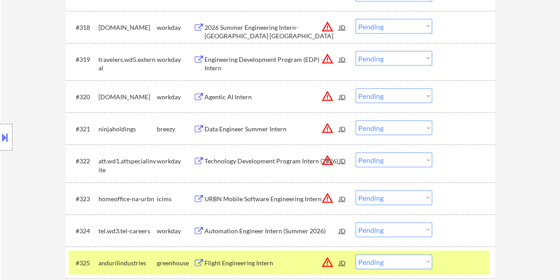
drag, startPoint x: 426, startPoint y: 267, endPoint x: 421, endPoint y: 266, distance: 5.6
click at [426, 267] on select "Choose an option... Pending Applied Excluded (Questions) Excluded (Expired) Exc…" at bounding box center [394, 262] width 77 height 15
click at [356, 255] on select "Choose an option... Pending Applied Excluded (Questions) Excluded (Expired) Exc…" at bounding box center [394, 262] width 77 height 15
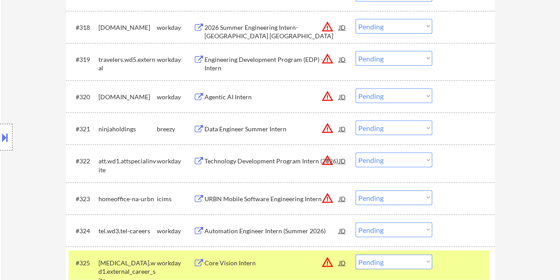
click at [465, 263] on div at bounding box center [464, 263] width 39 height 16
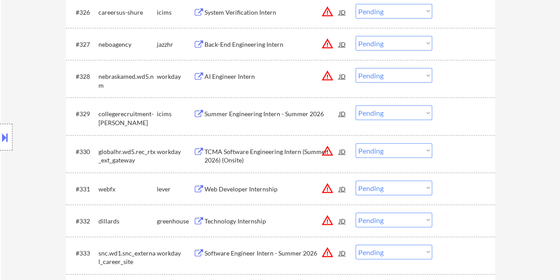
scroll to position [1202, 0]
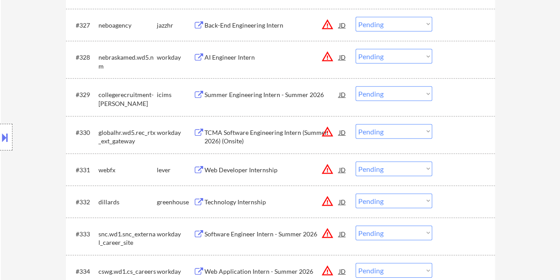
drag, startPoint x: 467, startPoint y: 205, endPoint x: 459, endPoint y: 207, distance: 8.2
click at [467, 205] on div at bounding box center [464, 202] width 39 height 16
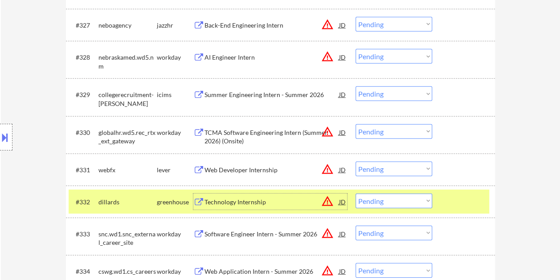
click at [284, 203] on div "Technology Internship" at bounding box center [272, 202] width 135 height 9
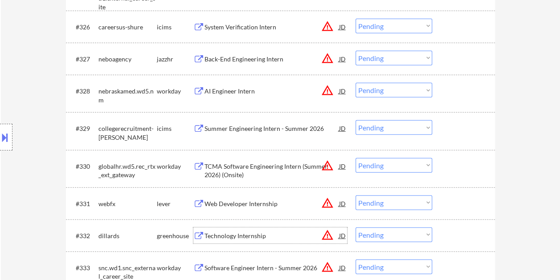
scroll to position [1207, 0]
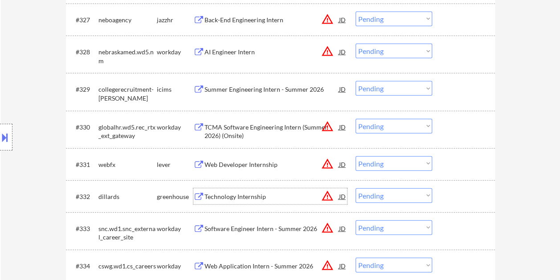
click at [474, 161] on div at bounding box center [464, 164] width 39 height 16
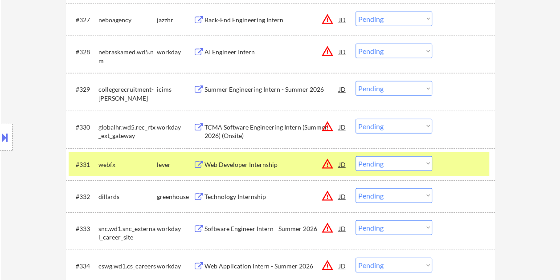
click at [270, 167] on div "Web Developer Internship" at bounding box center [272, 164] width 135 height 9
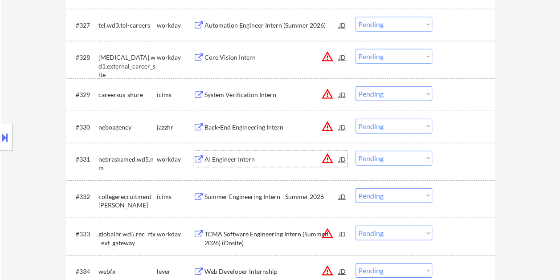
click at [472, 273] on div at bounding box center [464, 271] width 39 height 16
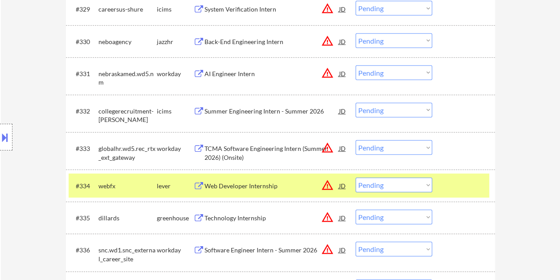
scroll to position [1296, 0]
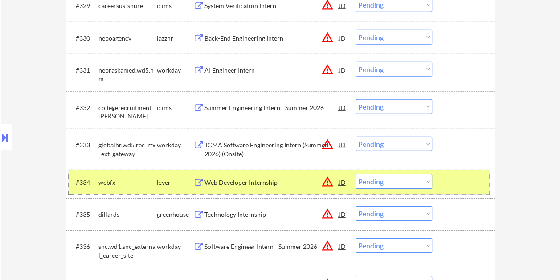
click at [419, 180] on select "Choose an option... Pending Applied Excluded (Questions) Excluded (Expired) Exc…" at bounding box center [394, 181] width 77 height 15
click at [356, 174] on select "Choose an option... Pending Applied Excluded (Questions) Excluded (Expired) Exc…" at bounding box center [394, 181] width 77 height 15
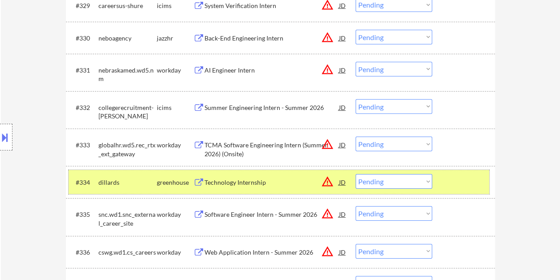
click at [445, 182] on div at bounding box center [464, 182] width 39 height 16
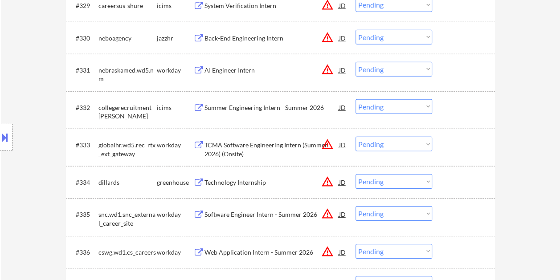
drag, startPoint x: 449, startPoint y: 189, endPoint x: 276, endPoint y: 186, distance: 173.4
click at [449, 189] on div at bounding box center [464, 182] width 39 height 16
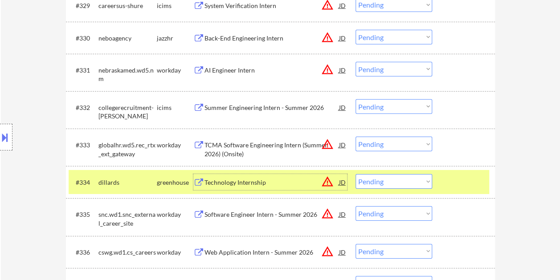
click at [262, 185] on div "Technology Internship" at bounding box center [272, 182] width 135 height 9
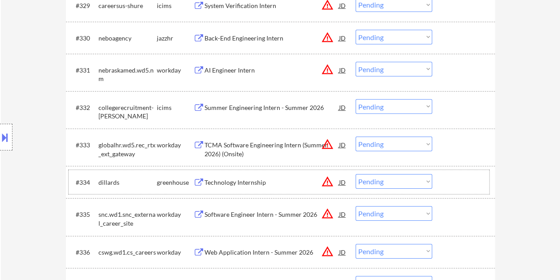
click at [460, 180] on div at bounding box center [464, 182] width 39 height 16
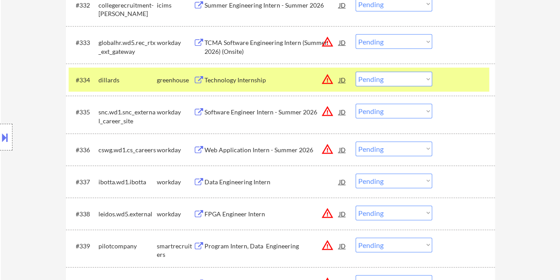
scroll to position [1311, 0]
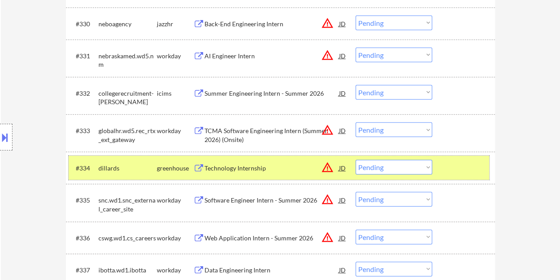
click at [426, 166] on select "Choose an option... Pending Applied Excluded (Questions) Excluded (Expired) Exc…" at bounding box center [394, 167] width 77 height 15
click at [356, 160] on select "Choose an option... Pending Applied Excluded (Questions) Excluded (Expired) Exc…" at bounding box center [394, 167] width 77 height 15
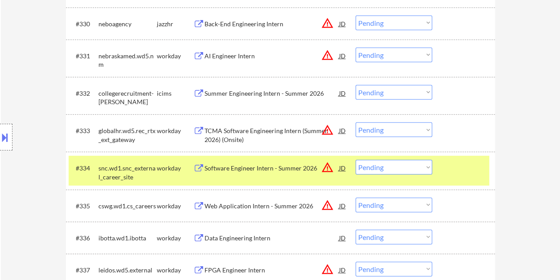
click at [464, 168] on div at bounding box center [464, 168] width 39 height 16
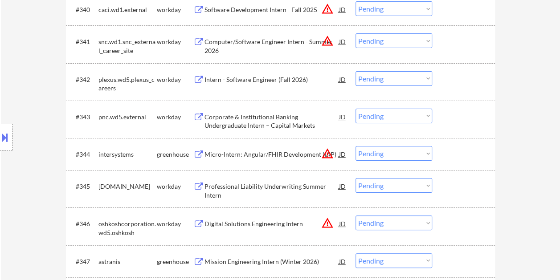
scroll to position [1703, 0]
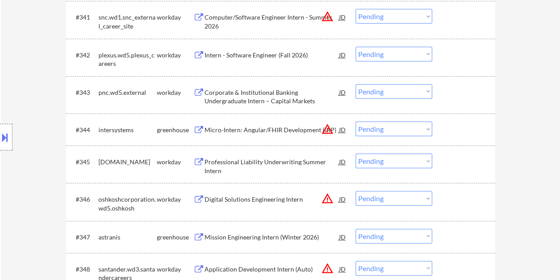
click at [480, 127] on div at bounding box center [464, 130] width 39 height 16
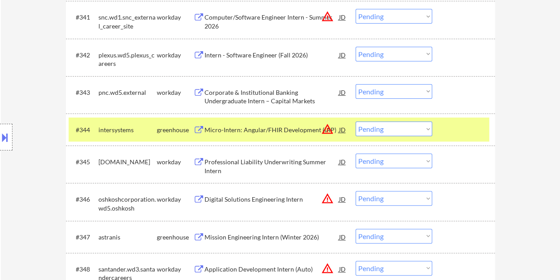
click at [314, 130] on div "Micro-Intern: Angular/FHIR Development (IAP)" at bounding box center [272, 130] width 135 height 9
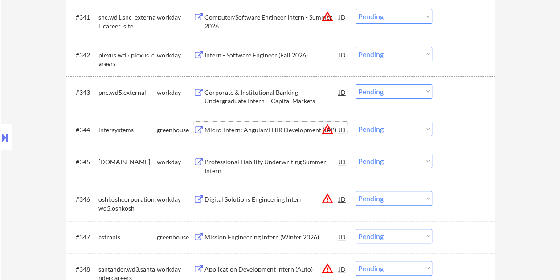
click at [457, 127] on div at bounding box center [464, 130] width 39 height 16
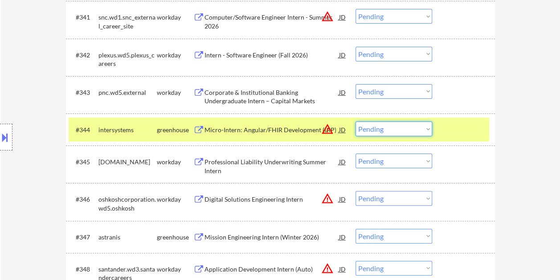
click at [408, 127] on select "Choose an option... Pending Applied Excluded (Questions) Excluded (Expired) Exc…" at bounding box center [394, 129] width 77 height 15
click at [356, 122] on select "Choose an option... Pending Applied Excluded (Questions) Excluded (Expired) Exc…" at bounding box center [394, 129] width 77 height 15
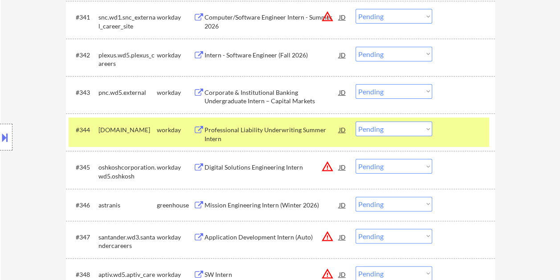
click at [463, 131] on div at bounding box center [464, 130] width 39 height 16
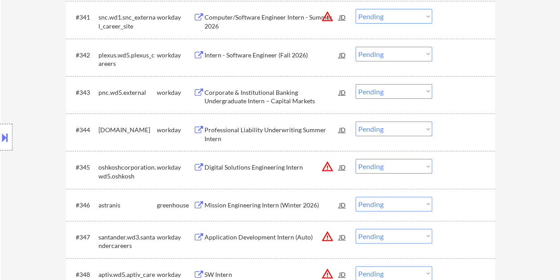
click at [469, 203] on div at bounding box center [464, 205] width 39 height 16
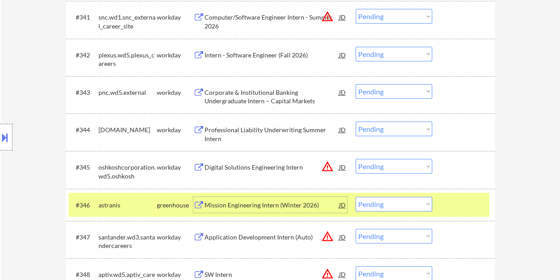
click at [288, 205] on div "Mission Engineering Intern (Winter 2026)" at bounding box center [272, 205] width 135 height 9
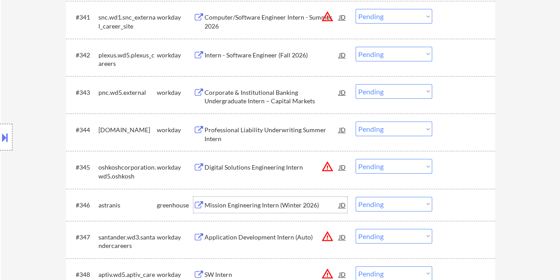
drag, startPoint x: 465, startPoint y: 203, endPoint x: 427, endPoint y: 207, distance: 38.5
click at [463, 203] on div at bounding box center [464, 205] width 39 height 16
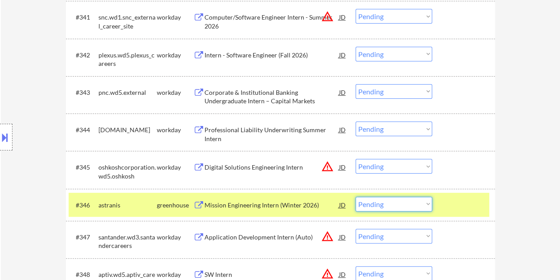
click at [426, 207] on select "Choose an option... Pending Applied Excluded (Questions) Excluded (Expired) Exc…" at bounding box center [394, 204] width 77 height 15
click at [356, 197] on select "Choose an option... Pending Applied Excluded (Questions) Excluded (Expired) Exc…" at bounding box center [394, 204] width 77 height 15
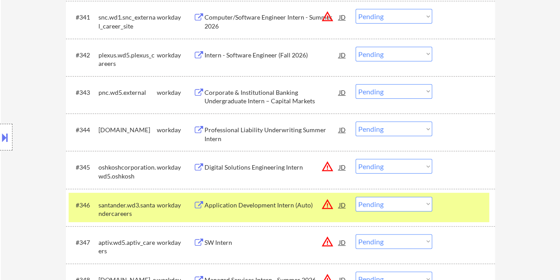
click at [473, 206] on div at bounding box center [464, 205] width 39 height 16
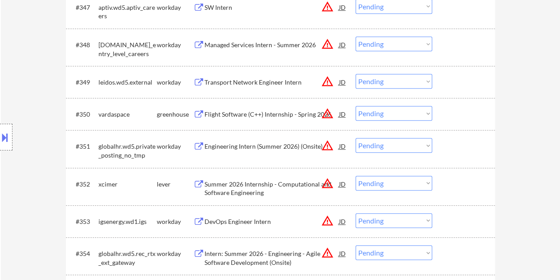
scroll to position [1943, 0]
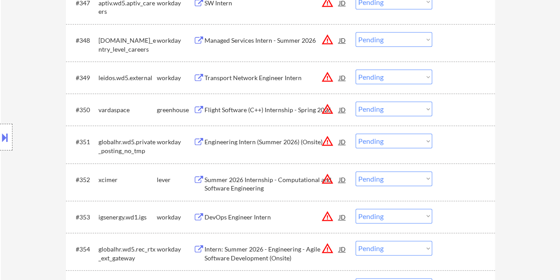
click at [459, 111] on div at bounding box center [464, 110] width 39 height 16
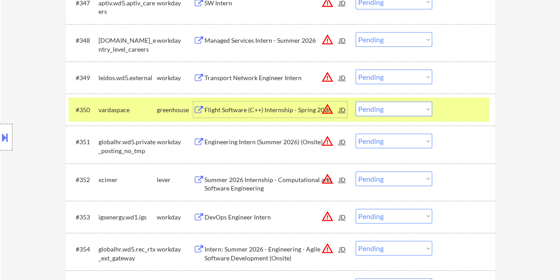
click at [243, 106] on div "Flight Software (C++) Internship - Spring 2026" at bounding box center [272, 110] width 135 height 9
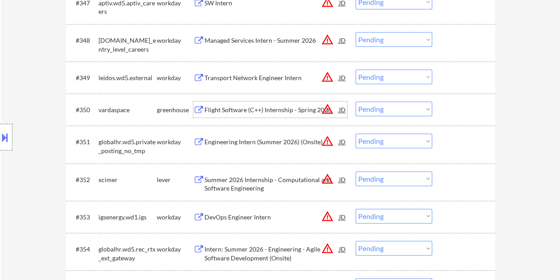
click at [452, 185] on div at bounding box center [464, 180] width 39 height 16
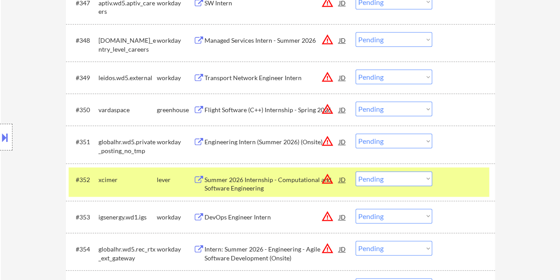
click at [278, 183] on div "Summer 2026 Internship - Computational and Software Engineering" at bounding box center [272, 184] width 135 height 17
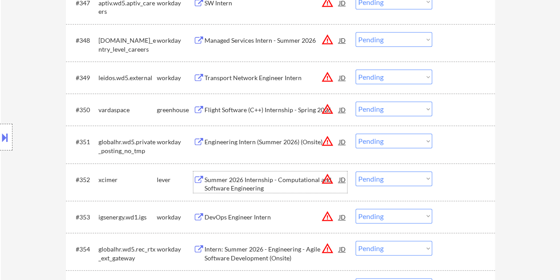
click at [459, 174] on div at bounding box center [464, 180] width 39 height 16
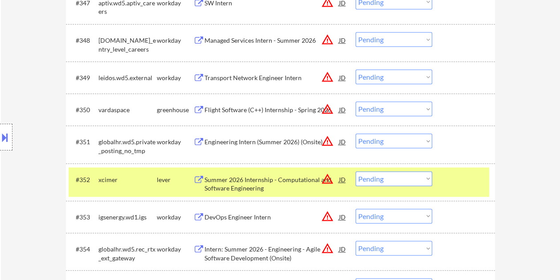
click at [416, 178] on select "Choose an option... Pending Applied Excluded (Questions) Excluded (Expired) Exc…" at bounding box center [394, 179] width 77 height 15
click at [356, 172] on select "Choose an option... Pending Applied Excluded (Questions) Excluded (Expired) Exc…" at bounding box center [394, 179] width 77 height 15
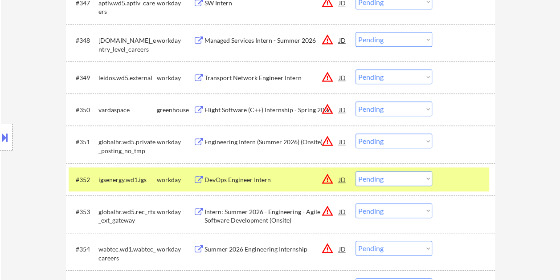
click at [451, 178] on div at bounding box center [464, 180] width 39 height 16
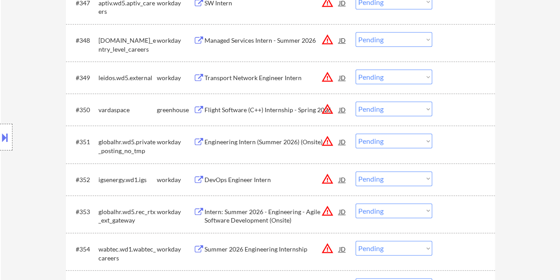
click at [444, 112] on div "#350 vardaspace greenhouse Flight Software (C++) Internship - Spring 2026 JD wa…" at bounding box center [279, 110] width 421 height 24
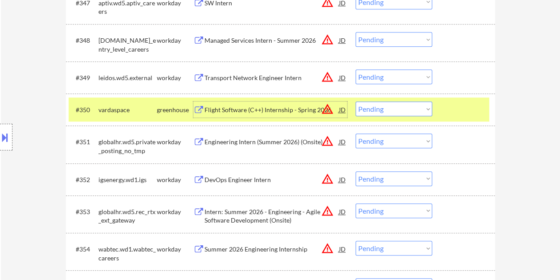
click at [239, 109] on div "Flight Software (C++) Internship - Spring 2026" at bounding box center [272, 110] width 135 height 9
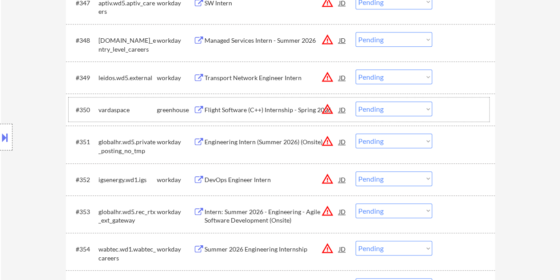
click at [458, 105] on div at bounding box center [464, 110] width 39 height 16
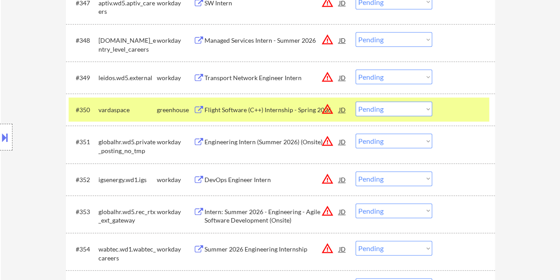
click at [425, 110] on select "Choose an option... Pending Applied Excluded (Questions) Excluded (Expired) Exc…" at bounding box center [394, 109] width 77 height 15
click at [356, 102] on select "Choose an option... Pending Applied Excluded (Questions) Excluded (Expired) Exc…" at bounding box center [394, 109] width 77 height 15
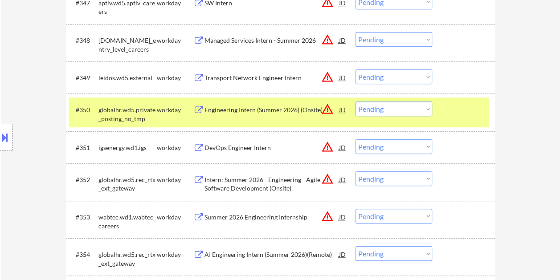
click at [469, 104] on div at bounding box center [464, 110] width 39 height 16
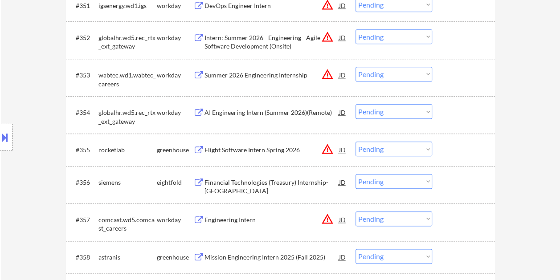
scroll to position [2056, 0]
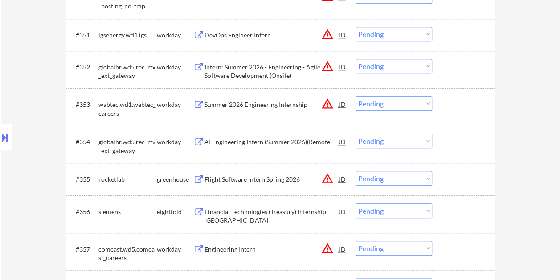
click at [456, 180] on div at bounding box center [464, 179] width 39 height 16
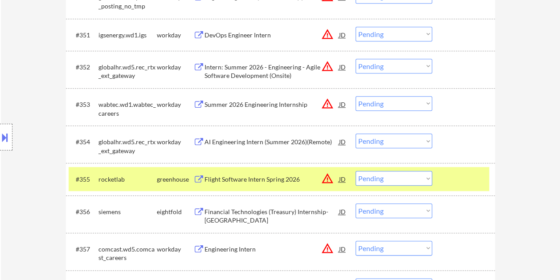
click at [277, 182] on div "Flight Software Intern Spring 2026" at bounding box center [272, 179] width 135 height 9
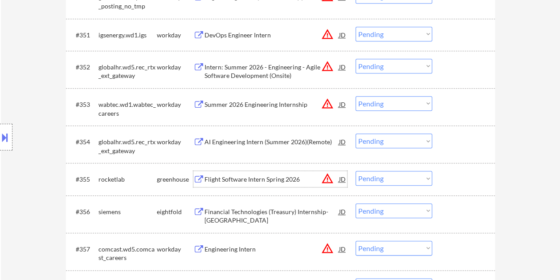
click at [457, 185] on div at bounding box center [464, 179] width 39 height 16
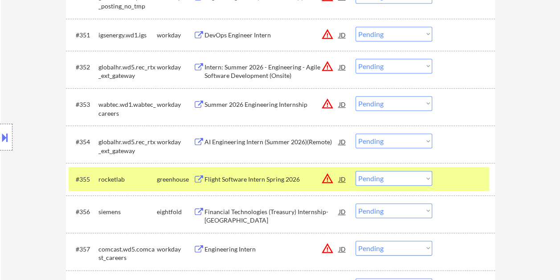
click at [428, 177] on select "Choose an option... Pending Applied Excluded (Questions) Excluded (Expired) Exc…" at bounding box center [394, 178] width 77 height 15
click at [356, 171] on select "Choose an option... Pending Applied Excluded (Questions) Excluded (Expired) Exc…" at bounding box center [394, 178] width 77 height 15
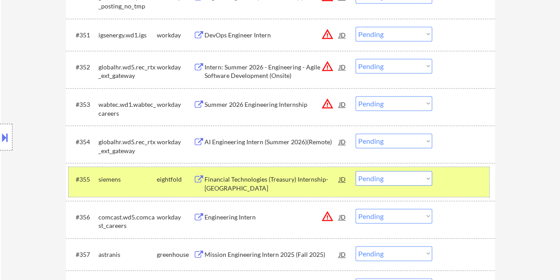
click at [470, 184] on div at bounding box center [464, 179] width 39 height 16
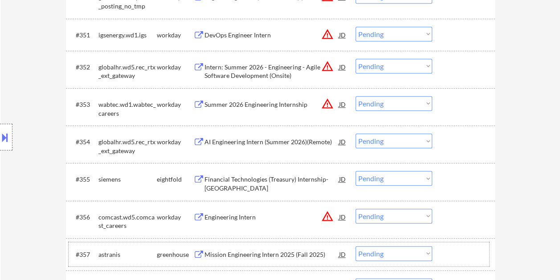
click at [457, 258] on div at bounding box center [464, 255] width 39 height 16
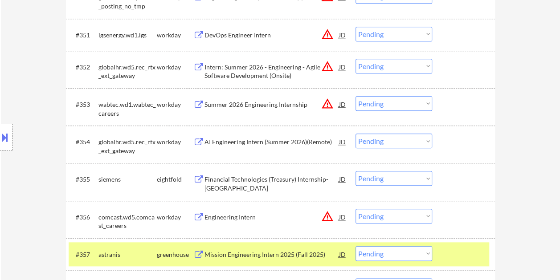
click at [220, 257] on div "Mission Engineering Intern 2025 (Fall 2025)" at bounding box center [272, 255] width 135 height 9
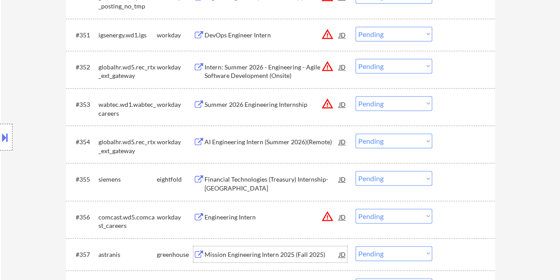
drag, startPoint x: 471, startPoint y: 251, endPoint x: 446, endPoint y: 255, distance: 25.4
click at [466, 251] on div at bounding box center [464, 255] width 39 height 16
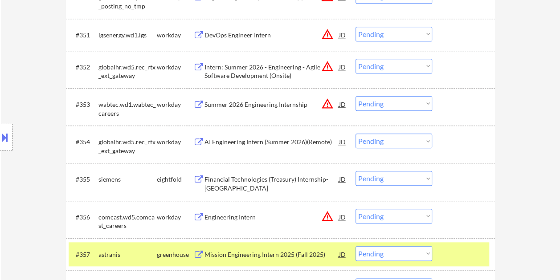
click at [424, 255] on select "Choose an option... Pending Applied Excluded (Questions) Excluded (Expired) Exc…" at bounding box center [394, 254] width 77 height 15
click at [356, 247] on select "Choose an option... Pending Applied Excluded (Questions) Excluded (Expired) Exc…" at bounding box center [394, 254] width 77 height 15
click at [458, 255] on div at bounding box center [464, 255] width 39 height 16
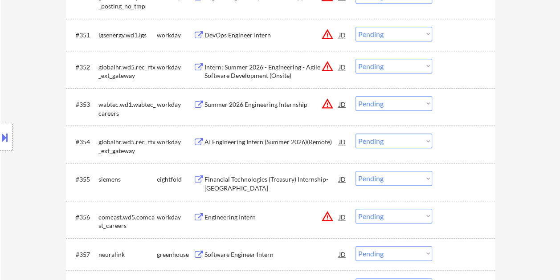
drag, startPoint x: 456, startPoint y: 252, endPoint x: 411, endPoint y: 256, distance: 44.8
click at [456, 252] on div at bounding box center [464, 255] width 39 height 16
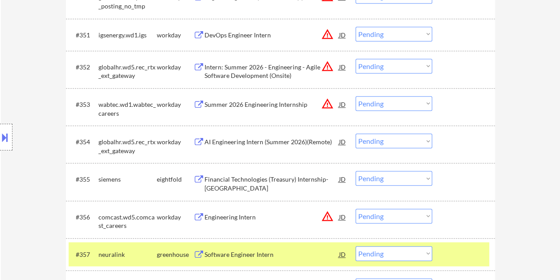
click at [289, 255] on div "Software Engineer Intern" at bounding box center [272, 255] width 135 height 9
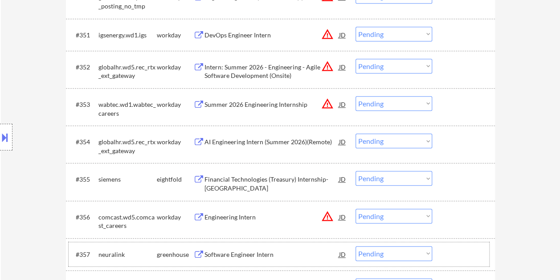
click at [469, 251] on div at bounding box center [464, 255] width 39 height 16
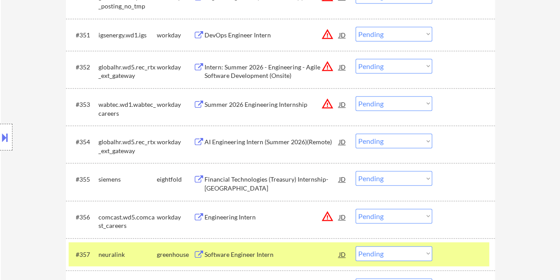
click at [430, 252] on select "Choose an option... Pending Applied Excluded (Questions) Excluded (Expired) Exc…" at bounding box center [394, 254] width 77 height 15
click at [356, 247] on select "Choose an option... Pending Applied Excluded (Questions) Excluded (Expired) Exc…" at bounding box center [394, 254] width 77 height 15
click at [452, 250] on div at bounding box center [464, 255] width 39 height 16
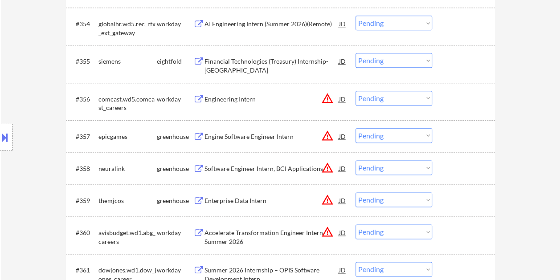
scroll to position [2272, 0]
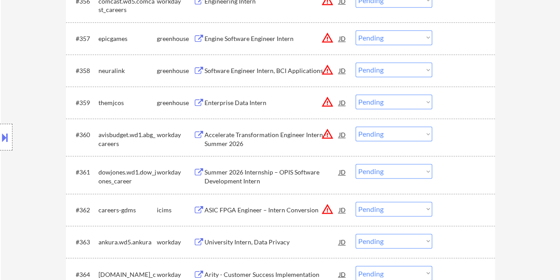
click at [450, 30] on div at bounding box center [464, 38] width 39 height 16
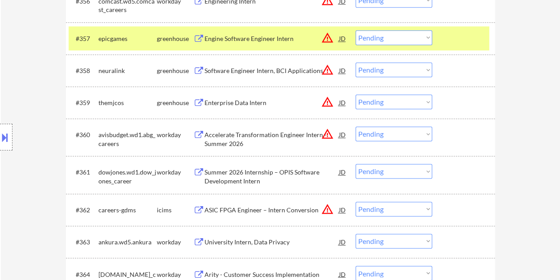
click at [254, 42] on div "Engine Software Engineer Intern" at bounding box center [272, 38] width 135 height 9
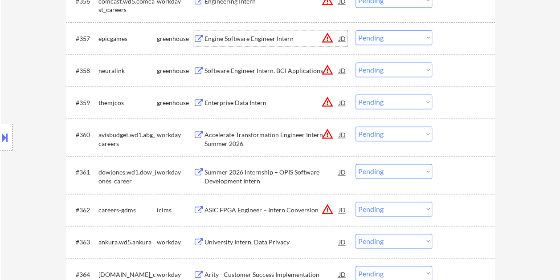
drag, startPoint x: 473, startPoint y: 41, endPoint x: 438, endPoint y: 42, distance: 34.4
click at [472, 41] on div at bounding box center [464, 38] width 39 height 16
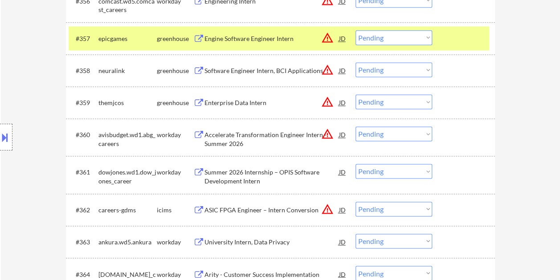
click at [428, 39] on select "Choose an option... Pending Applied Excluded (Questions) Excluded (Expired) Exc…" at bounding box center [394, 37] width 77 height 15
click at [356, 30] on select "Choose an option... Pending Applied Excluded (Questions) Excluded (Expired) Exc…" at bounding box center [394, 37] width 77 height 15
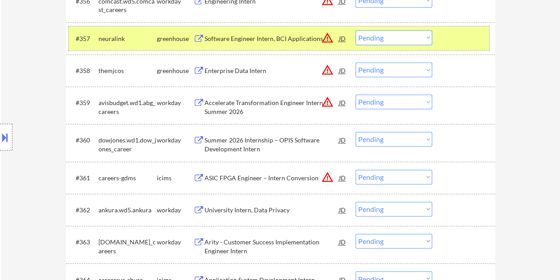
click at [457, 35] on div at bounding box center [464, 38] width 39 height 16
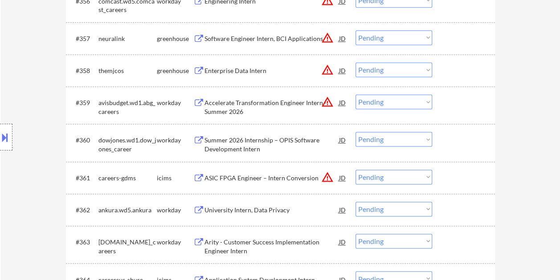
click at [465, 67] on div at bounding box center [464, 70] width 39 height 16
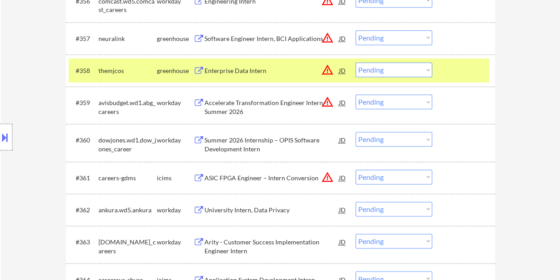
click at [275, 68] on div "Enterprise Data Intern" at bounding box center [272, 70] width 135 height 9
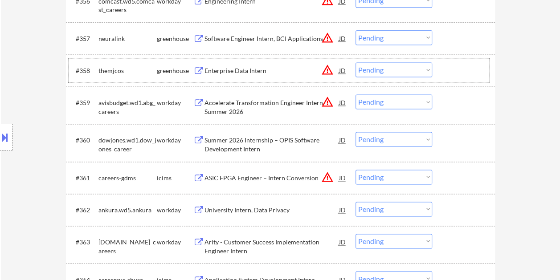
click at [465, 72] on div at bounding box center [464, 70] width 39 height 16
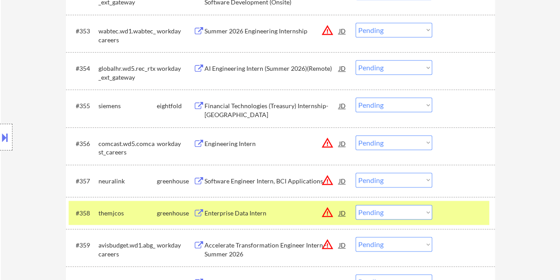
scroll to position [2159, 0]
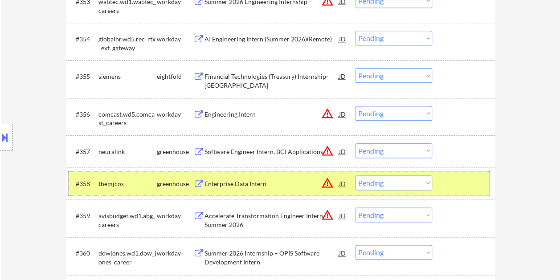
click at [424, 186] on select "Choose an option... Pending Applied Excluded (Questions) Excluded (Expired) Exc…" at bounding box center [394, 183] width 77 height 15
click at [356, 176] on select "Choose an option... Pending Applied Excluded (Questions) Excluded (Expired) Exc…" at bounding box center [394, 183] width 77 height 15
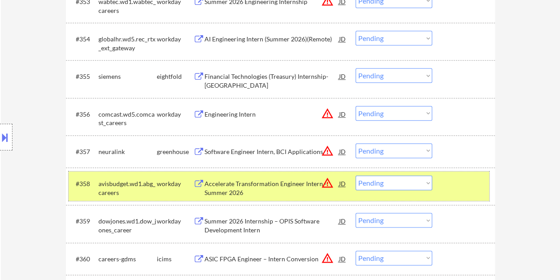
click at [466, 178] on div at bounding box center [464, 184] width 39 height 16
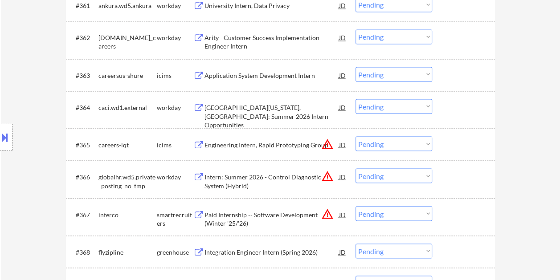
scroll to position [2464, 0]
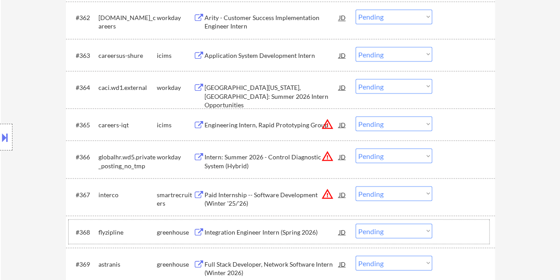
click at [448, 229] on div at bounding box center [464, 232] width 39 height 16
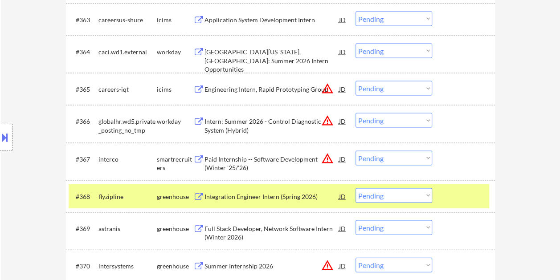
scroll to position [2518, 0]
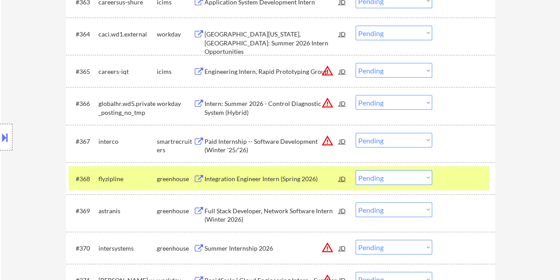
click at [451, 176] on div at bounding box center [464, 178] width 39 height 16
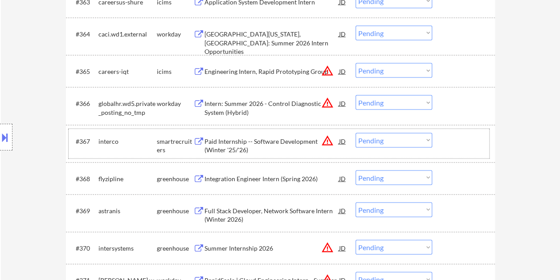
drag, startPoint x: 469, startPoint y: 145, endPoint x: 269, endPoint y: 150, distance: 199.8
click at [469, 145] on div at bounding box center [464, 141] width 39 height 16
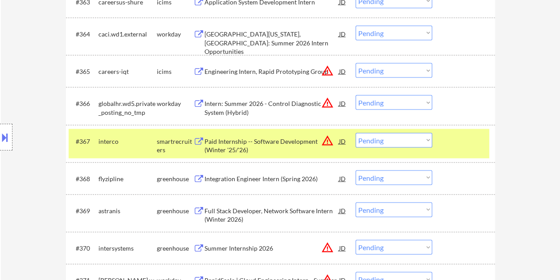
click at [226, 140] on div "Paid Internship -- Software Development (Winter '25/'26)" at bounding box center [272, 145] width 135 height 17
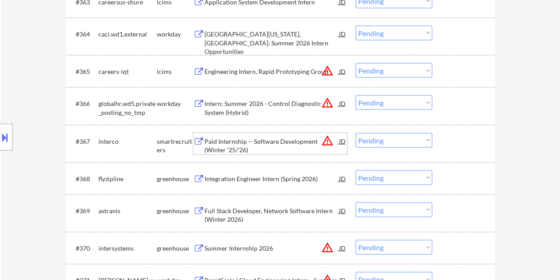
click at [445, 144] on div at bounding box center [464, 141] width 39 height 16
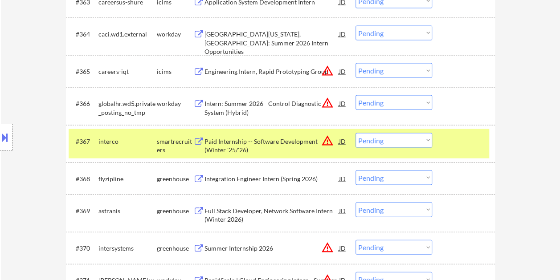
click at [430, 141] on select "Choose an option... Pending Applied Excluded (Questions) Excluded (Expired) Exc…" at bounding box center [394, 140] width 77 height 15
click at [356, 133] on select "Choose an option... Pending Applied Excluded (Questions) Excluded (Expired) Exc…" at bounding box center [394, 140] width 77 height 15
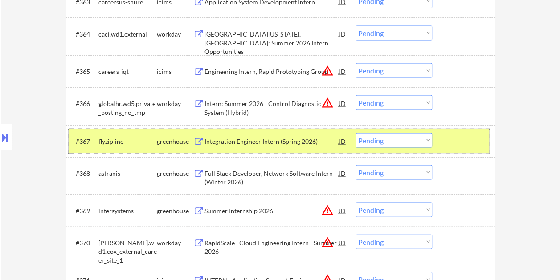
click at [456, 134] on div at bounding box center [464, 141] width 39 height 16
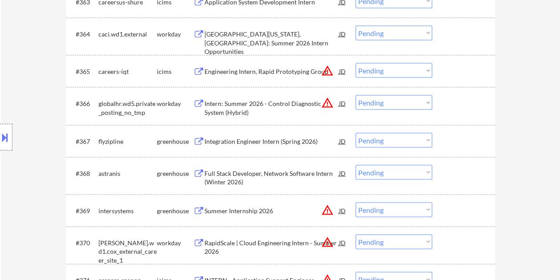
click at [471, 139] on div at bounding box center [464, 141] width 39 height 16
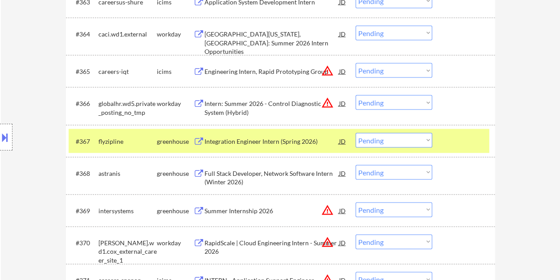
click at [279, 140] on div "Integration Engineer Intern (Spring 2026)" at bounding box center [272, 141] width 135 height 9
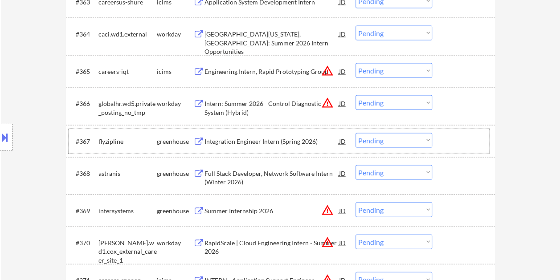
drag, startPoint x: 473, startPoint y: 145, endPoint x: 439, endPoint y: 138, distance: 35.5
click at [473, 145] on div at bounding box center [464, 141] width 39 height 16
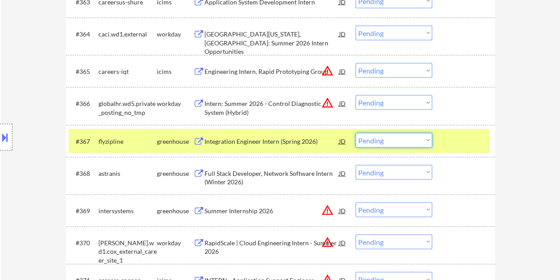
click at [426, 137] on select "Choose an option... Pending Applied Excluded (Questions) Excluded (Expired) Exc…" at bounding box center [394, 140] width 77 height 15
click at [356, 133] on select "Choose an option... Pending Applied Excluded (Questions) Excluded (Expired) Exc…" at bounding box center [394, 140] width 77 height 15
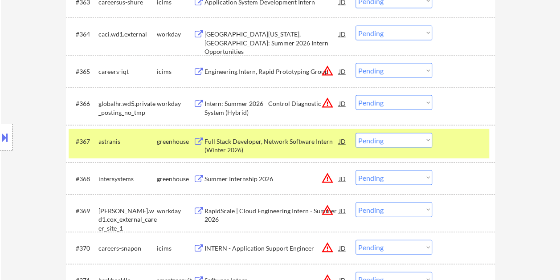
click at [465, 134] on div at bounding box center [464, 141] width 39 height 16
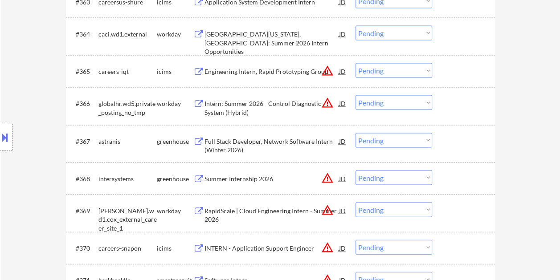
click at [459, 136] on div at bounding box center [464, 141] width 39 height 16
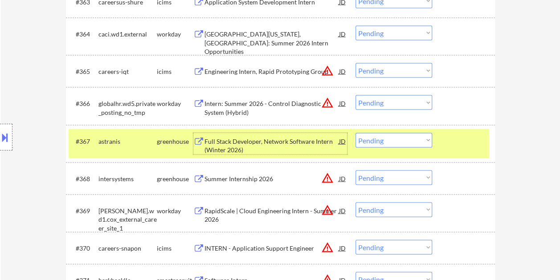
click at [274, 145] on div "Full Stack Developer, Network Software Intern (Winter 2026)" at bounding box center [272, 145] width 135 height 17
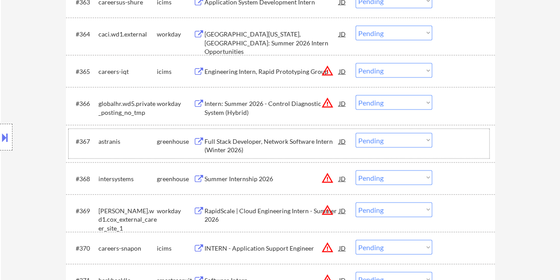
click at [455, 142] on div at bounding box center [464, 141] width 39 height 16
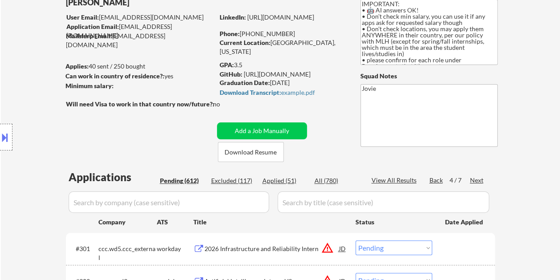
scroll to position [41, 0]
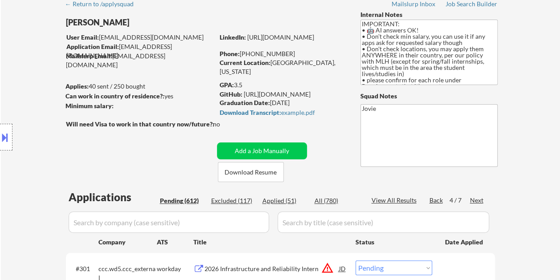
click at [276, 201] on div "Applied (51)" at bounding box center [285, 201] width 45 height 9
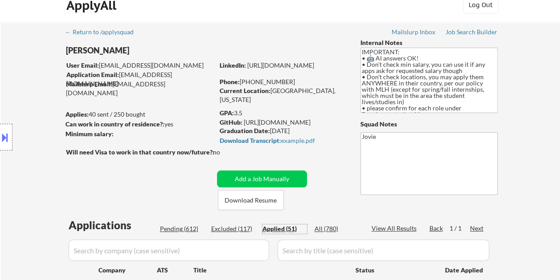
scroll to position [0, 0]
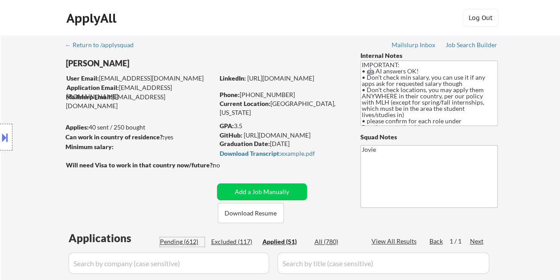
click at [168, 242] on div "Pending (612)" at bounding box center [182, 242] width 45 height 9
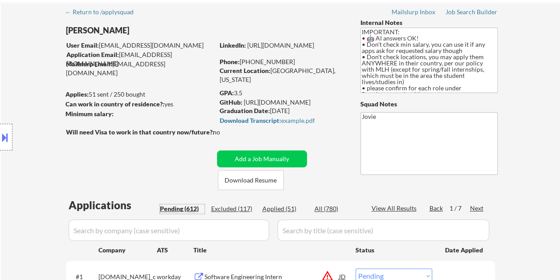
scroll to position [45, 0]
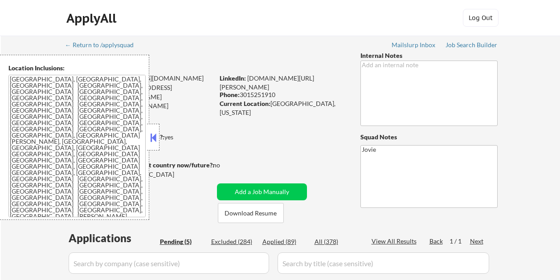
select select ""pending""
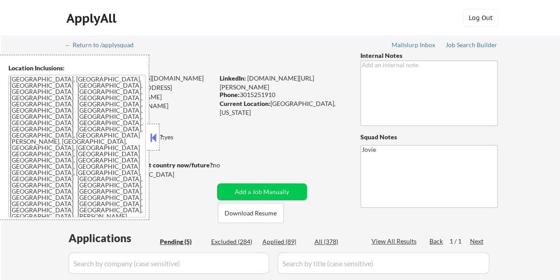
click at [154, 137] on button at bounding box center [153, 137] width 10 height 13
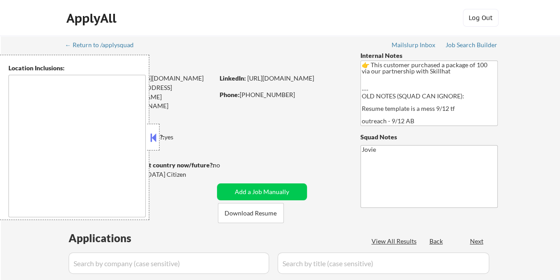
select select ""pending""
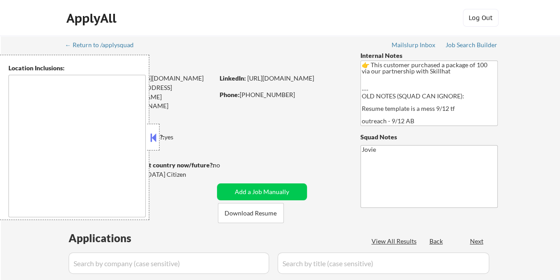
select select ""pending""
type textarea "remote"
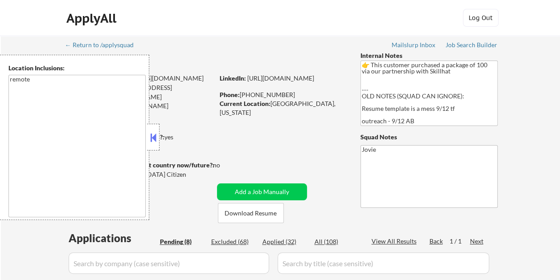
click at [153, 135] on button at bounding box center [153, 137] width 10 height 13
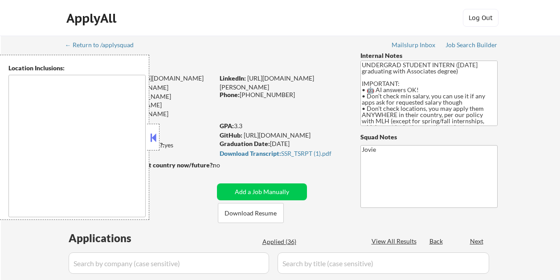
select select ""pending""
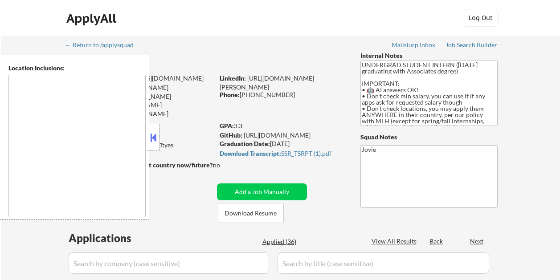
select select ""pending""
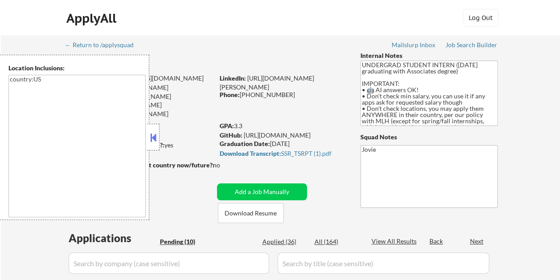
type textarea "country:[GEOGRAPHIC_DATA]"
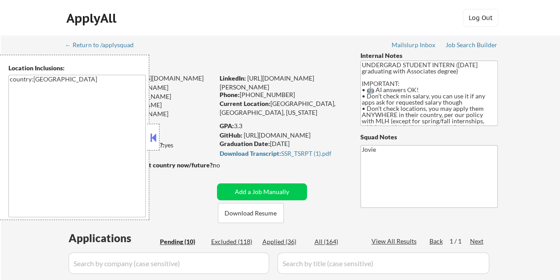
click at [156, 141] on button at bounding box center [153, 137] width 10 height 13
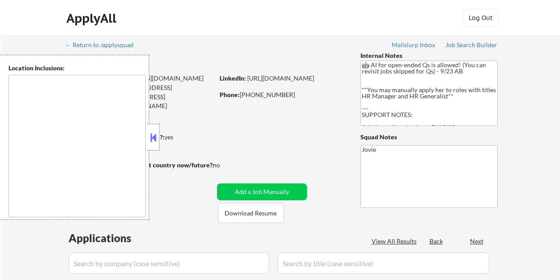
select select ""pending""
type textarea "[US_STATE], [GEOGRAPHIC_DATA] [GEOGRAPHIC_DATA], [GEOGRAPHIC_DATA] [GEOGRAPHIC_…"
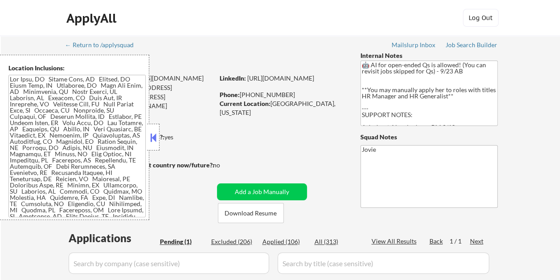
click at [151, 138] on button at bounding box center [153, 137] width 10 height 13
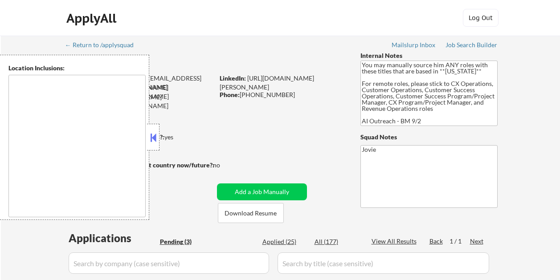
select select ""pending""
type textarea "[GEOGRAPHIC_DATA], [GEOGRAPHIC_DATA] [GEOGRAPHIC_DATA], [GEOGRAPHIC_DATA] [GEOG…"
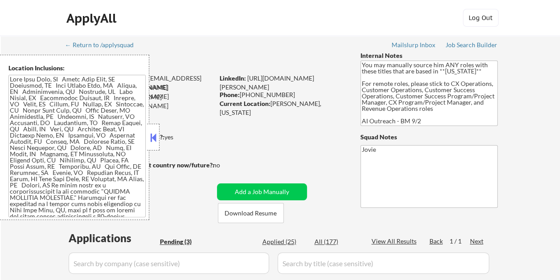
click at [157, 136] on button at bounding box center [153, 137] width 10 height 13
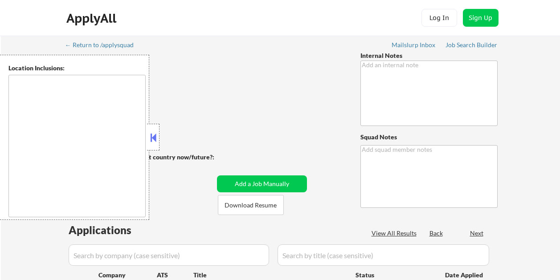
type textarea "1. Anywhere in the [GEOGRAPHIC_DATA] is OK!!! 2. Pls confirm each job requires …"
type textarea "Jovie"
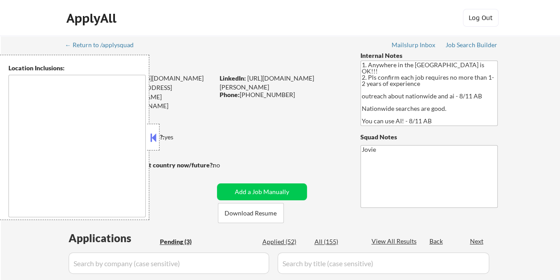
select select ""pending""
type textarea "country:US"
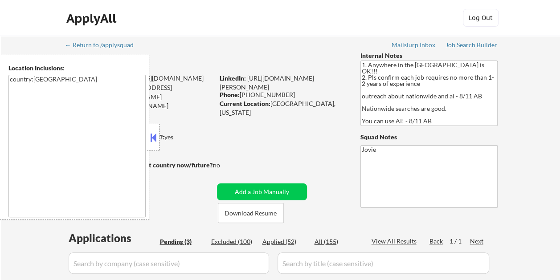
click at [152, 137] on button at bounding box center [153, 137] width 10 height 13
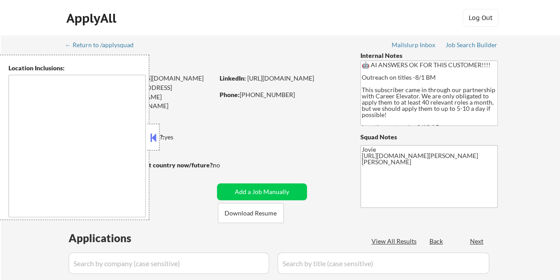
select select ""pending""
type textarea "[GEOGRAPHIC_DATA], [GEOGRAPHIC_DATA] [GEOGRAPHIC_DATA], [GEOGRAPHIC_DATA] [GEOG…"
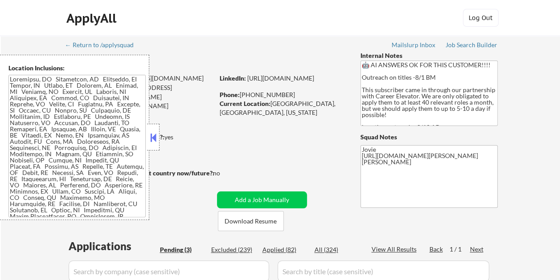
click at [151, 136] on button at bounding box center [153, 137] width 10 height 13
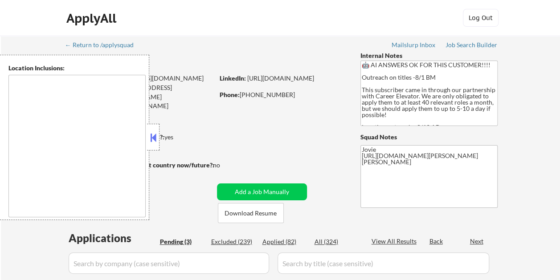
select select ""pending""
type textarea "[GEOGRAPHIC_DATA], [GEOGRAPHIC_DATA] [GEOGRAPHIC_DATA], [GEOGRAPHIC_DATA] [GEOG…"
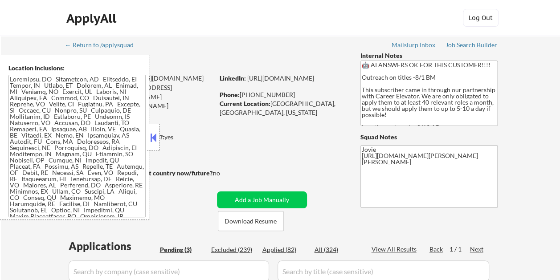
click at [308, 21] on div "ApplyAll Log In Sign Up Log Out" at bounding box center [281, 20] width 446 height 22
click at [153, 134] on button at bounding box center [153, 137] width 10 height 13
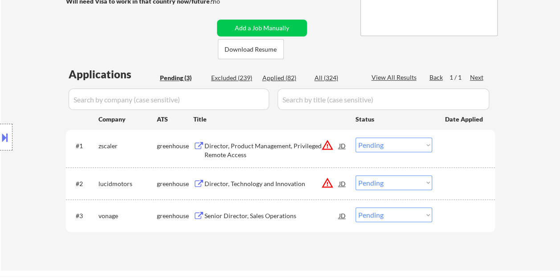
scroll to position [178, 0]
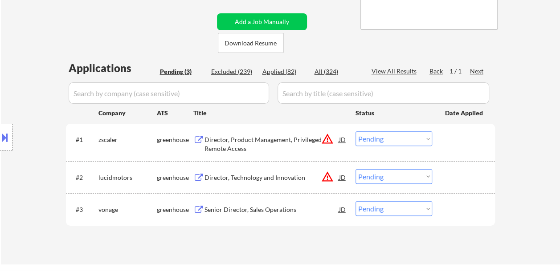
drag, startPoint x: 456, startPoint y: 142, endPoint x: 450, endPoint y: 143, distance: 5.5
click at [454, 142] on div at bounding box center [464, 140] width 39 height 16
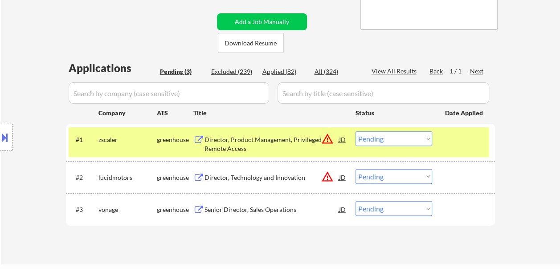
click at [229, 148] on div "Director, Product Management, Privileged Remote Access" at bounding box center [272, 144] width 135 height 17
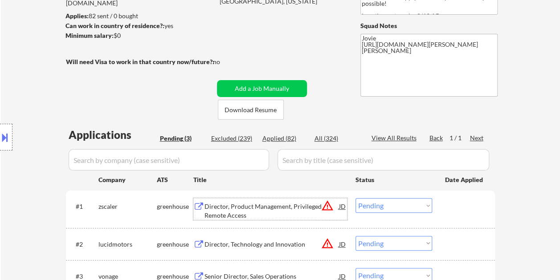
scroll to position [134, 0]
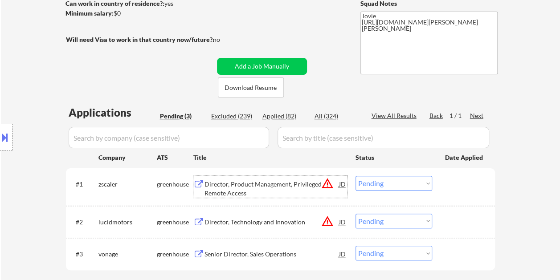
click at [280, 183] on div "Director, Product Management, Privileged Remote Access" at bounding box center [272, 188] width 135 height 17
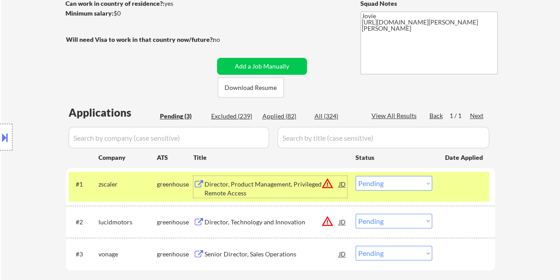
click at [427, 185] on select "Choose an option... Pending Applied Excluded (Questions) Excluded (Expired) Exc…" at bounding box center [394, 183] width 77 height 15
click at [356, 176] on select "Choose an option... Pending Applied Excluded (Questions) Excluded (Expired) Exc…" at bounding box center [394, 183] width 77 height 15
select select ""pending""
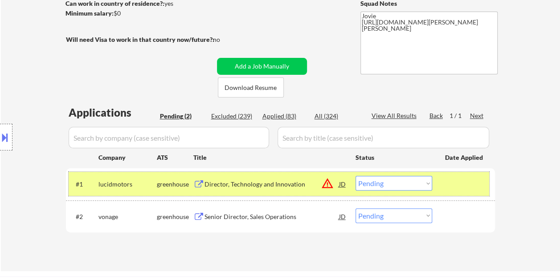
drag, startPoint x: 477, startPoint y: 176, endPoint x: 462, endPoint y: 184, distance: 16.4
click at [475, 176] on div "#1 lucidmotors greenhouse Director, Technology and Innovation JD warning_amber …" at bounding box center [279, 184] width 421 height 24
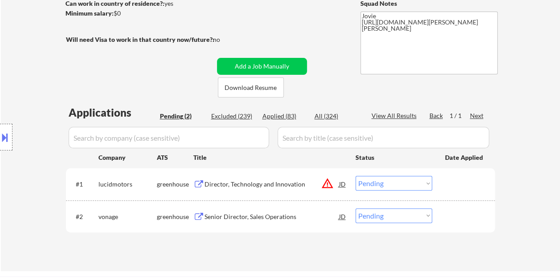
click at [469, 180] on div at bounding box center [464, 184] width 39 height 16
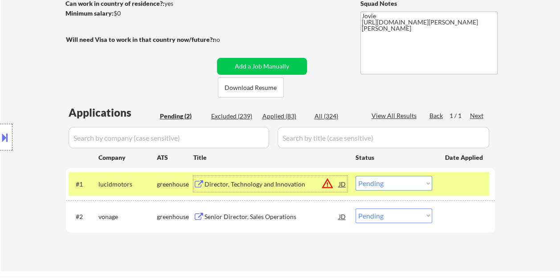
click at [260, 184] on div "Director, Technology and Innovation" at bounding box center [272, 184] width 135 height 9
